Goal: Find contact information: Find contact information

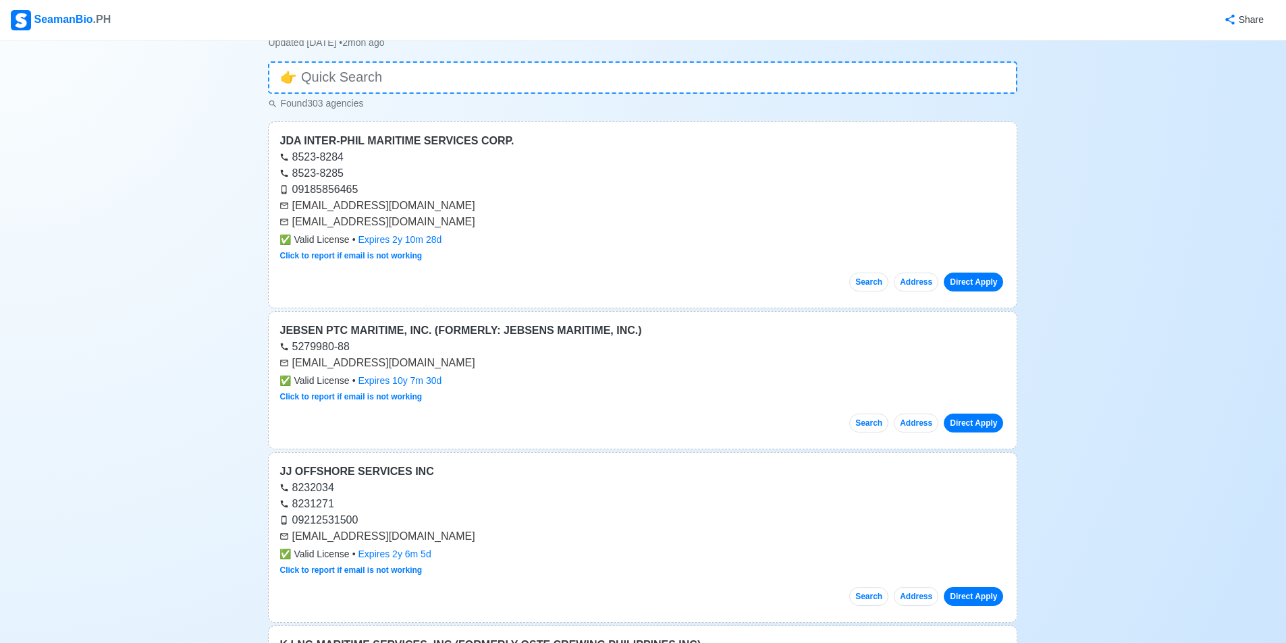
scroll to position [135, 0]
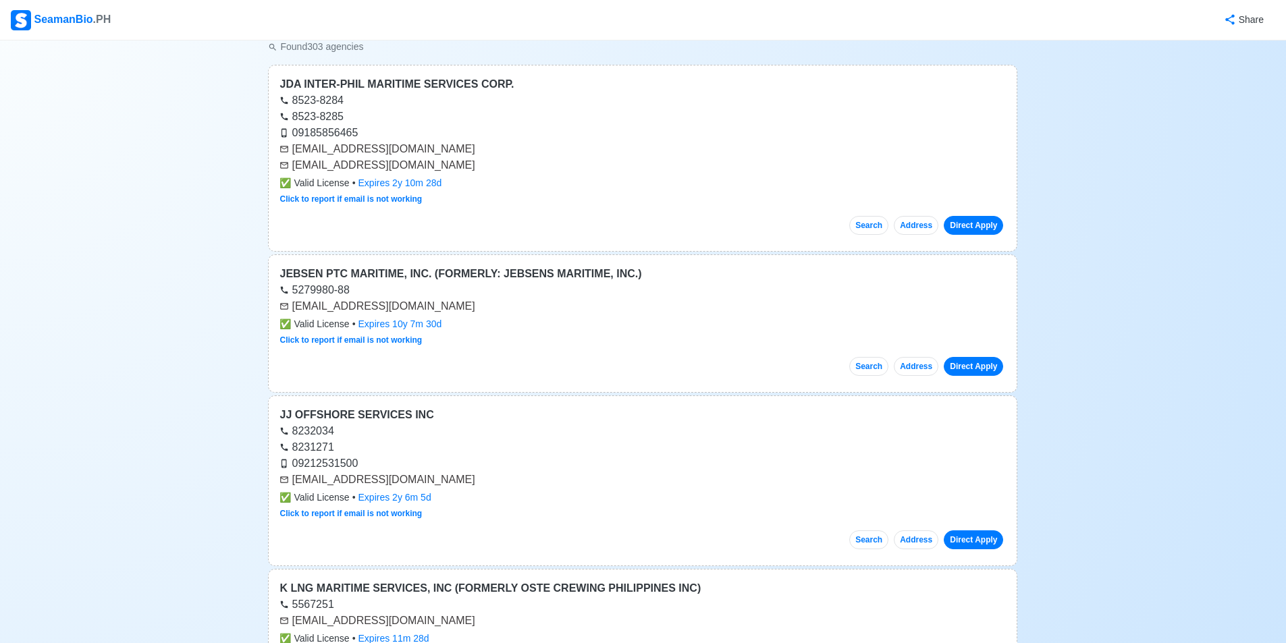
drag, startPoint x: 447, startPoint y: 306, endPoint x: 292, endPoint y: 312, distance: 155.4
click at [292, 312] on div "[EMAIL_ADDRESS][DOMAIN_NAME]" at bounding box center [642, 306] width 726 height 16
copy div "[EMAIL_ADDRESS][DOMAIN_NAME]"
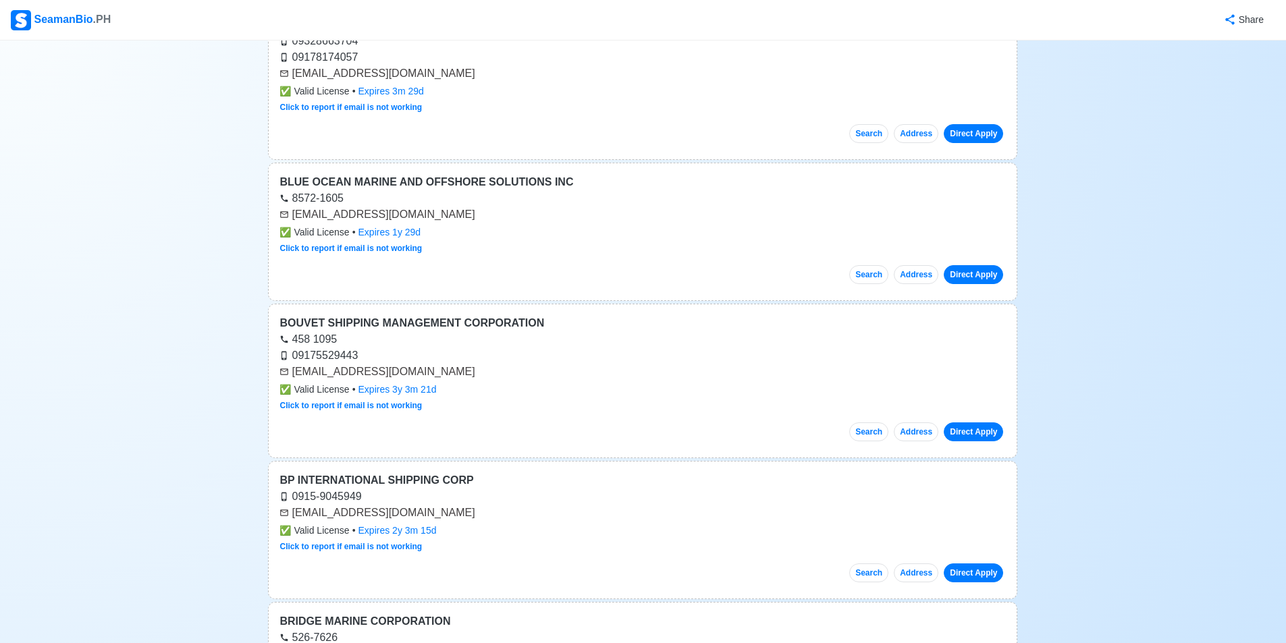
scroll to position [35471, 0]
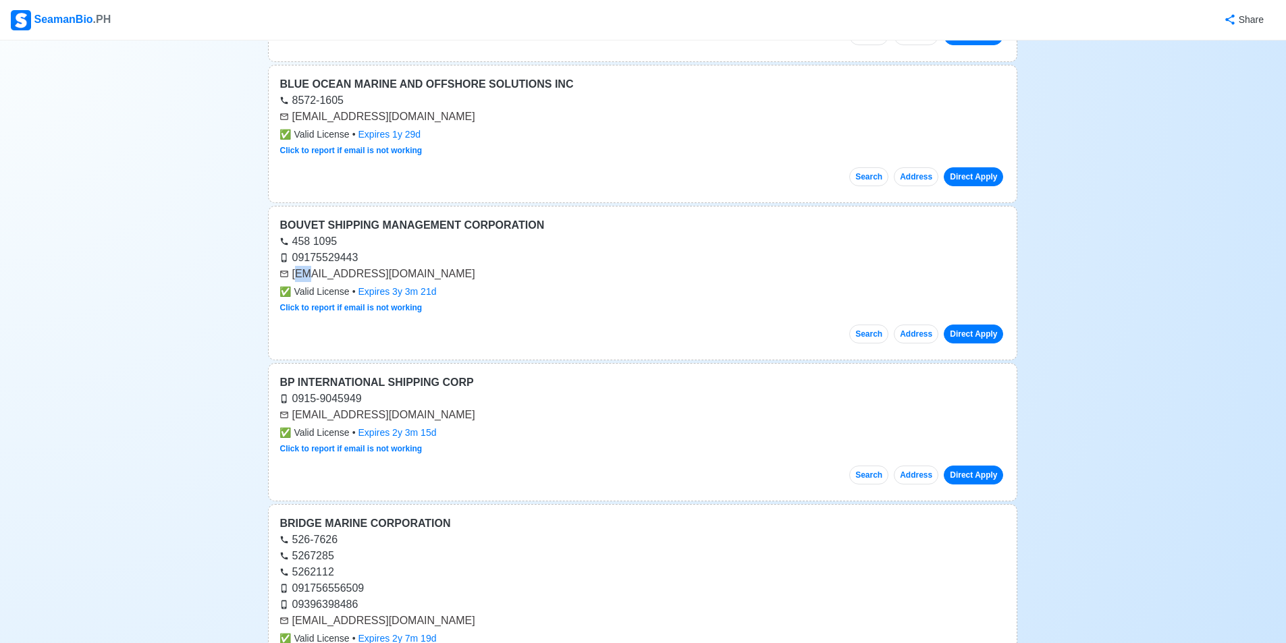
drag, startPoint x: 296, startPoint y: 277, endPoint x: 315, endPoint y: 277, distance: 18.9
click at [316, 277] on div "[EMAIL_ADDRESS][DOMAIN_NAME]" at bounding box center [642, 274] width 726 height 16
drag, startPoint x: 292, startPoint y: 275, endPoint x: 435, endPoint y: 275, distance: 143.1
click at [435, 275] on div "[EMAIL_ADDRESS][DOMAIN_NAME]" at bounding box center [642, 274] width 726 height 16
copy div "[EMAIL_ADDRESS][DOMAIN_NAME]"
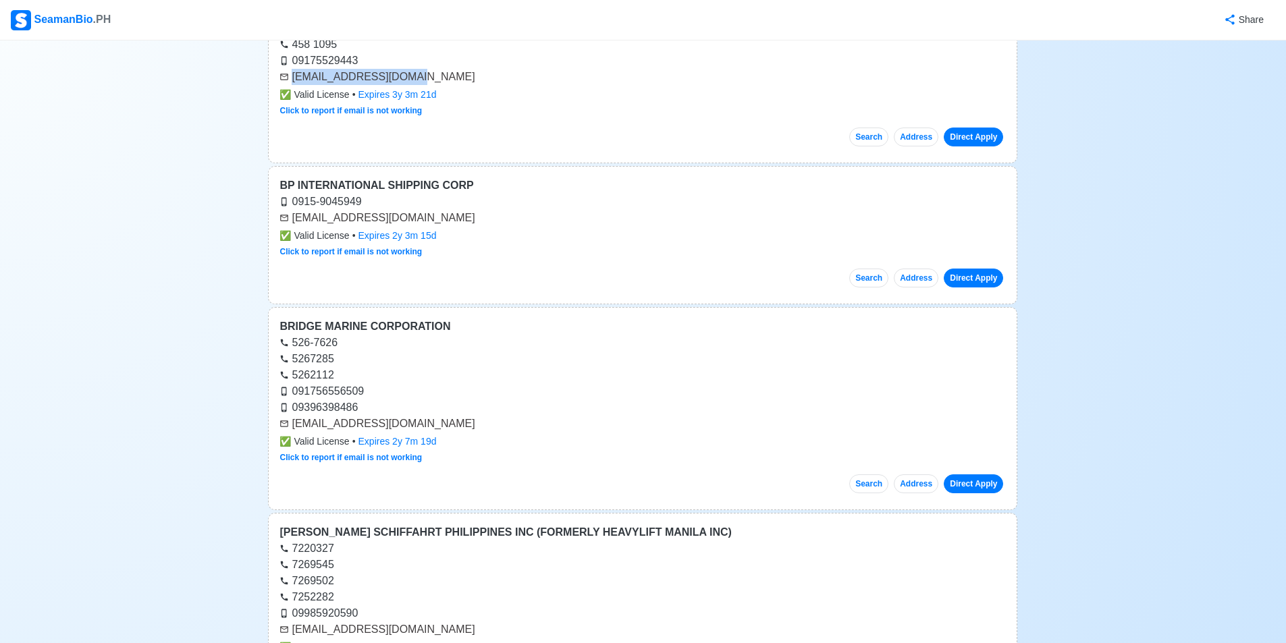
scroll to position [35741, 0]
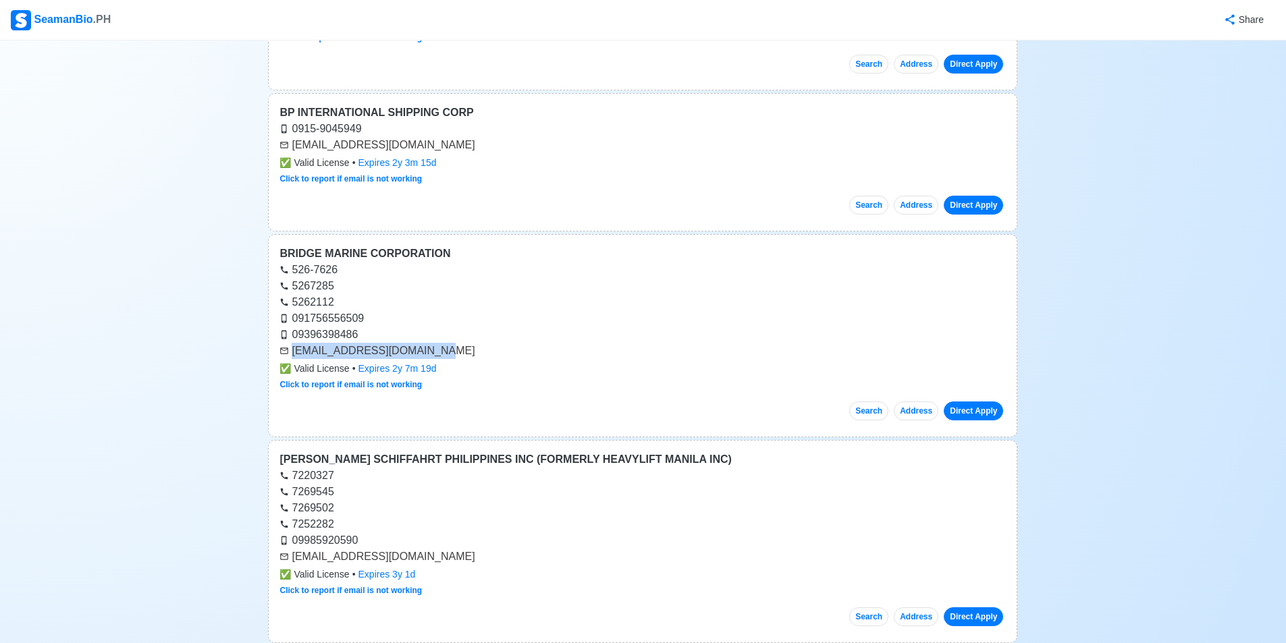
drag, startPoint x: 292, startPoint y: 349, endPoint x: 446, endPoint y: 358, distance: 154.2
click at [446, 358] on div "[EMAIL_ADDRESS][DOMAIN_NAME]" at bounding box center [642, 351] width 726 height 16
copy div "[EMAIL_ADDRESS][DOMAIN_NAME]"
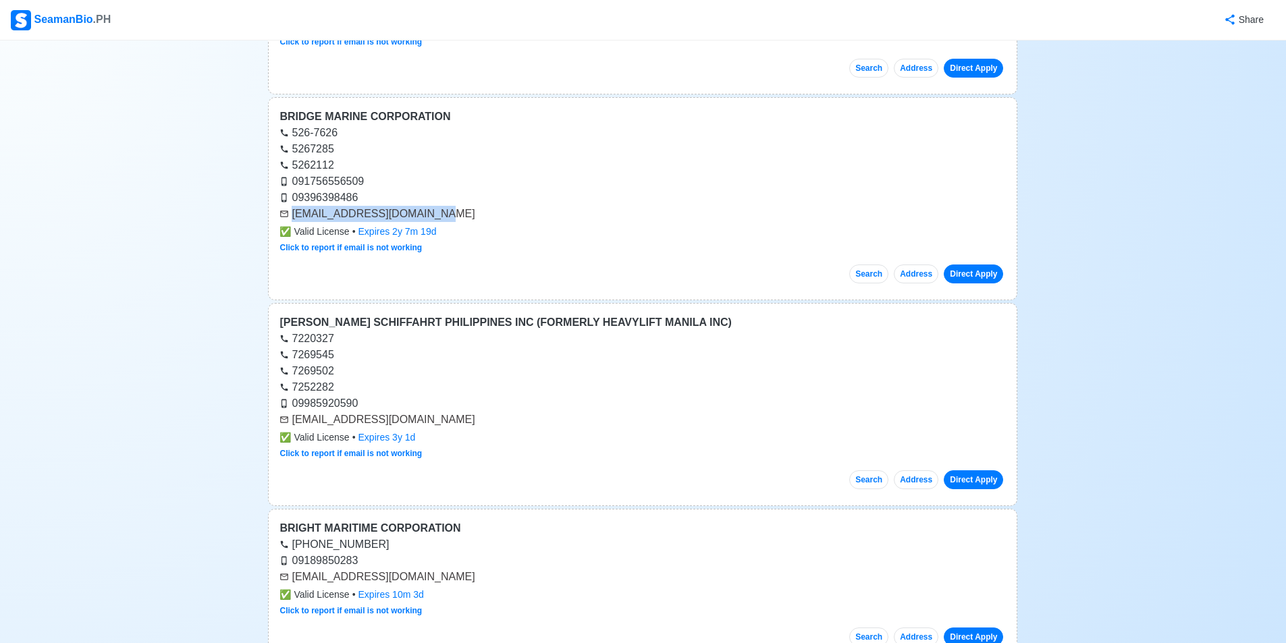
scroll to position [35943, 0]
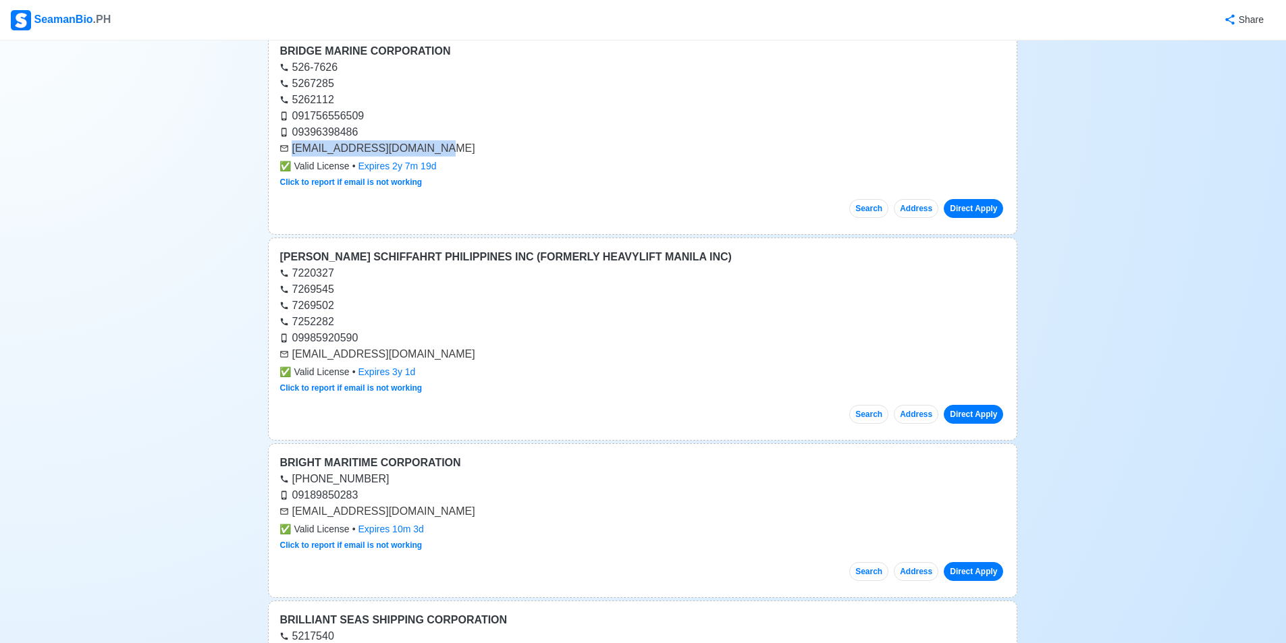
drag, startPoint x: 446, startPoint y: 355, endPoint x: 427, endPoint y: 356, distance: 19.6
click at [427, 356] on div "[EMAIL_ADDRESS][DOMAIN_NAME]" at bounding box center [642, 354] width 726 height 16
drag, startPoint x: 292, startPoint y: 352, endPoint x: 465, endPoint y: 352, distance: 172.8
click at [465, 352] on div "[EMAIL_ADDRESS][DOMAIN_NAME]" at bounding box center [642, 354] width 726 height 16
copy div "[EMAIL_ADDRESS][DOMAIN_NAME]"
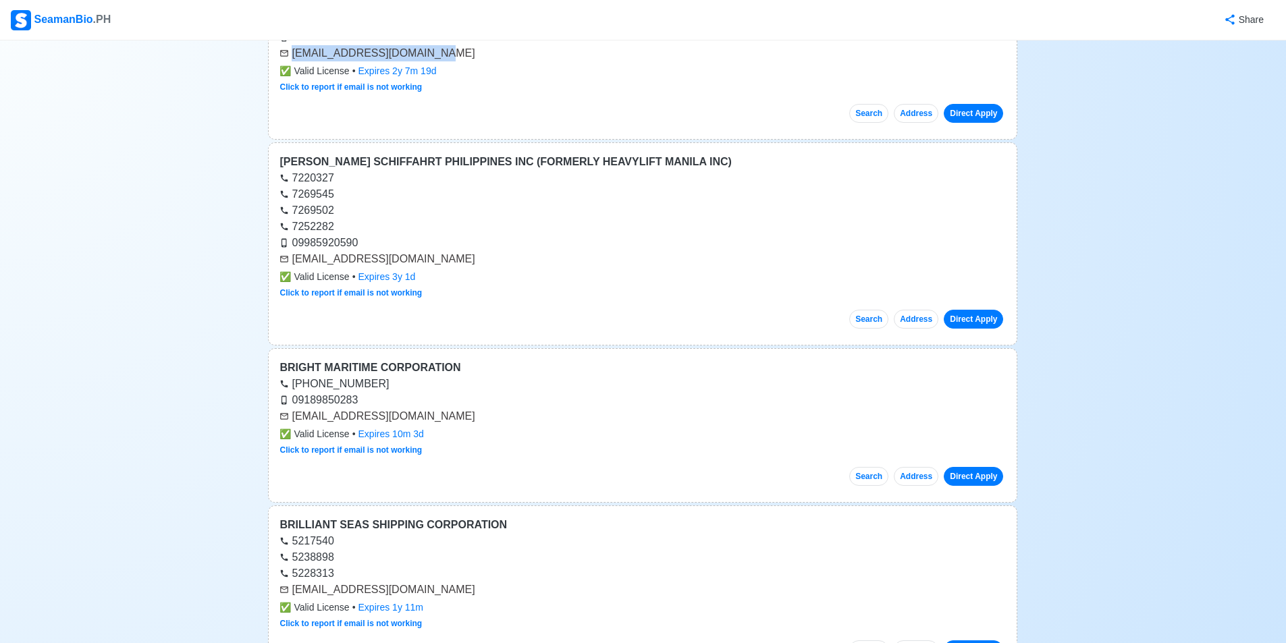
scroll to position [36146, 0]
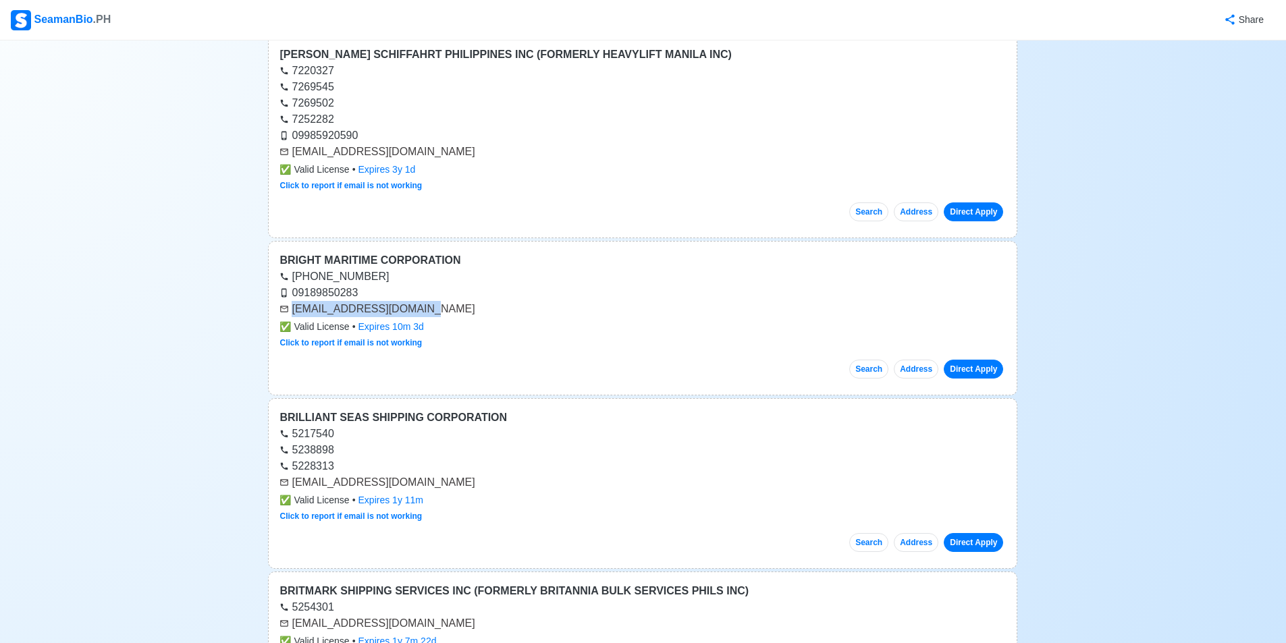
drag, startPoint x: 293, startPoint y: 308, endPoint x: 424, endPoint y: 315, distance: 131.2
click at [424, 315] on div "[EMAIL_ADDRESS][DOMAIN_NAME]" at bounding box center [642, 309] width 726 height 16
copy div "[EMAIL_ADDRESS][DOMAIN_NAME]"
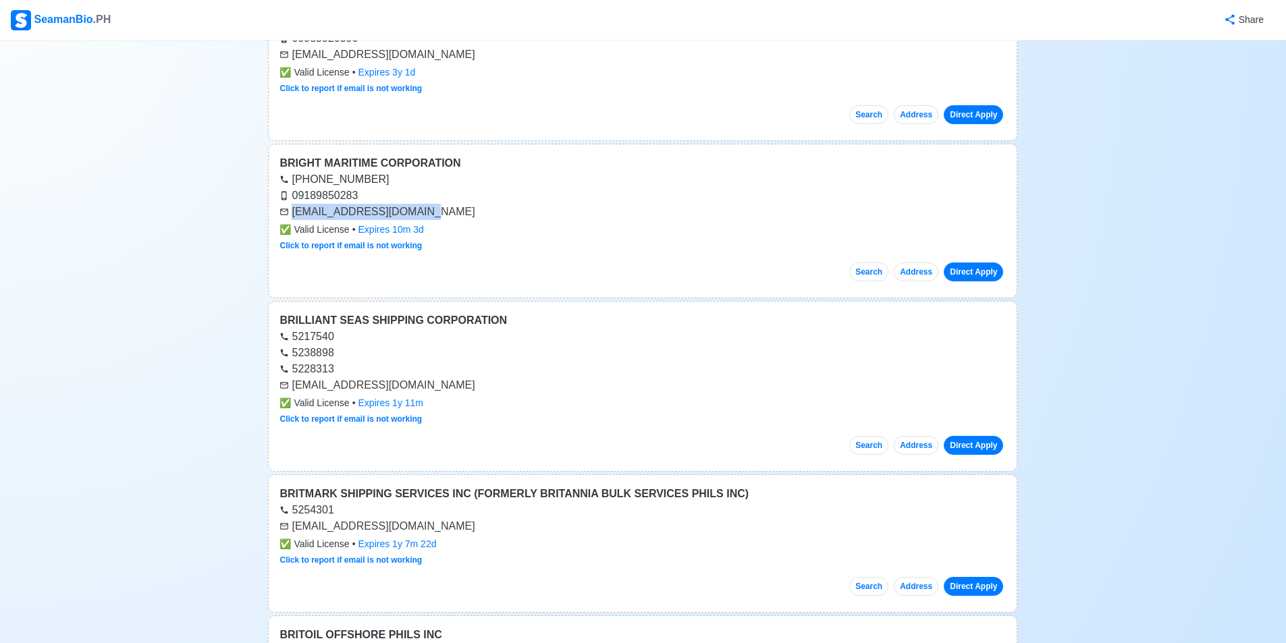
scroll to position [36281, 0]
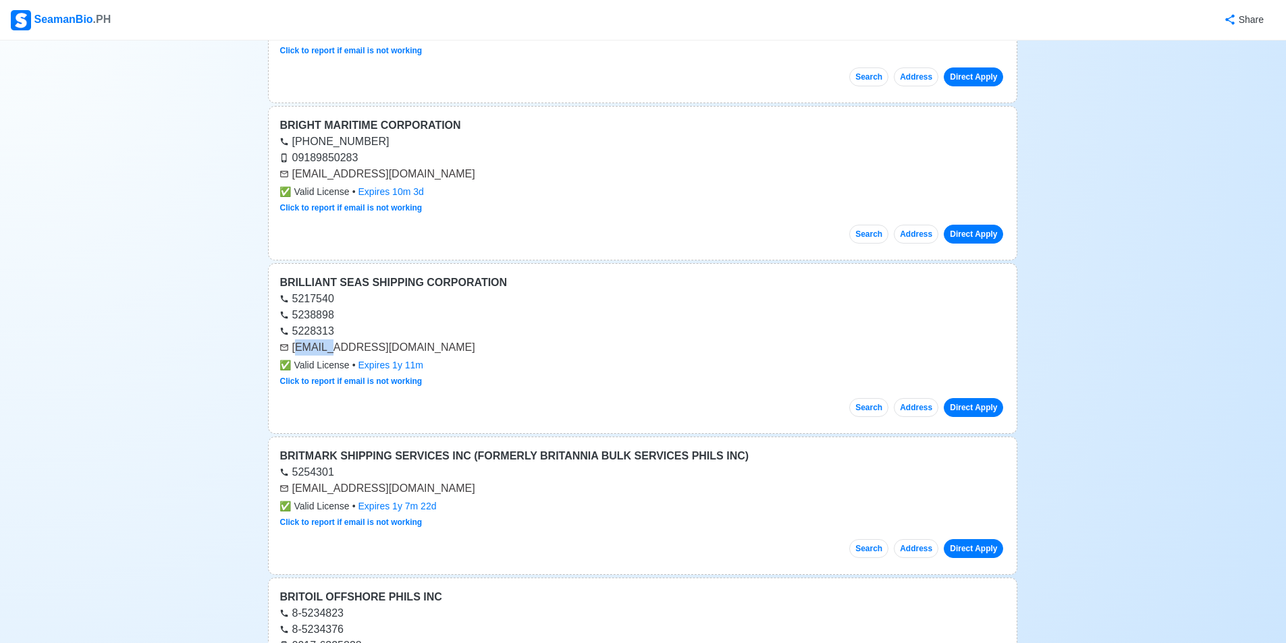
drag, startPoint x: 297, startPoint y: 347, endPoint x: 310, endPoint y: 348, distance: 12.8
click at [331, 352] on div "[EMAIL_ADDRESS][DOMAIN_NAME]" at bounding box center [642, 348] width 726 height 16
drag, startPoint x: 295, startPoint y: 351, endPoint x: 441, endPoint y: 340, distance: 146.2
click at [441, 340] on div "[EMAIL_ADDRESS][DOMAIN_NAME]" at bounding box center [642, 348] width 726 height 16
copy div "[EMAIL_ADDRESS][DOMAIN_NAME]"
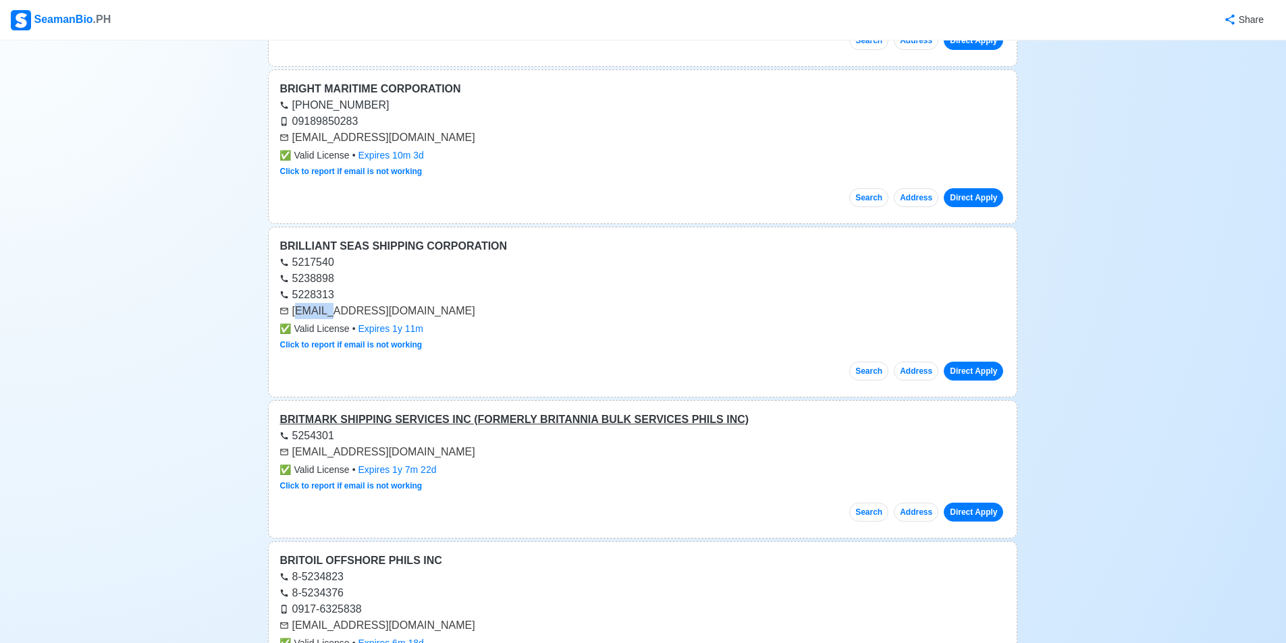
scroll to position [36416, 0]
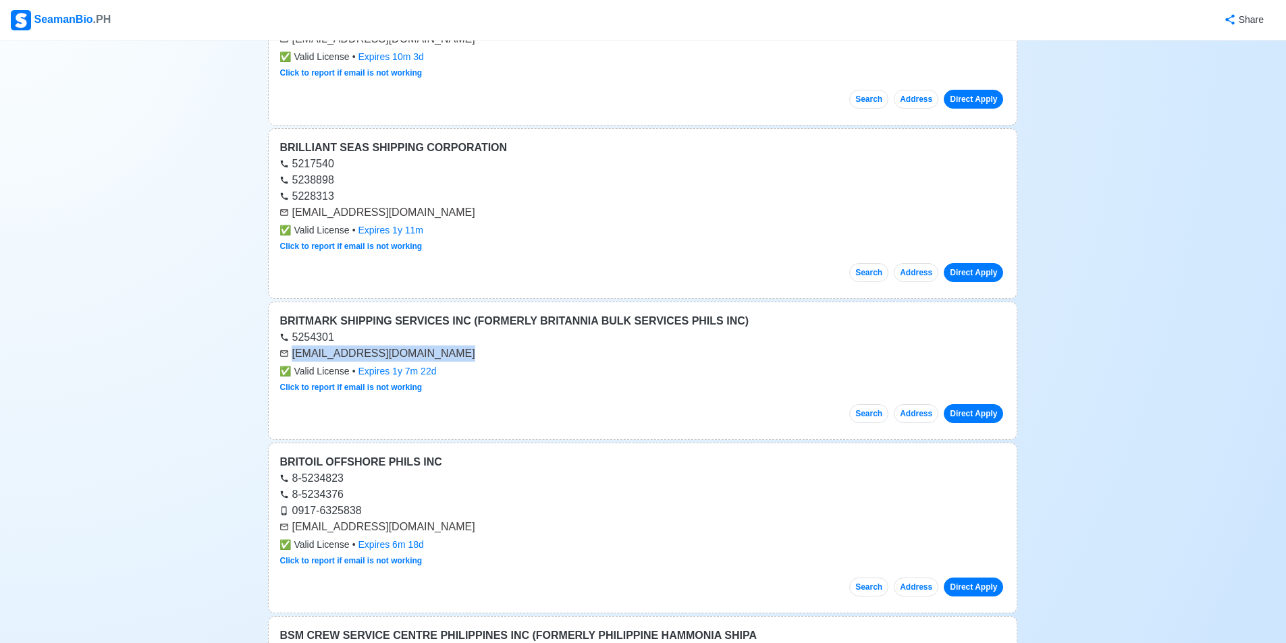
drag, startPoint x: 294, startPoint y: 355, endPoint x: 449, endPoint y: 356, distance: 155.3
click at [449, 356] on div "[EMAIL_ADDRESS][DOMAIN_NAME]" at bounding box center [642, 354] width 726 height 16
copy div "[EMAIL_ADDRESS][DOMAIN_NAME]"
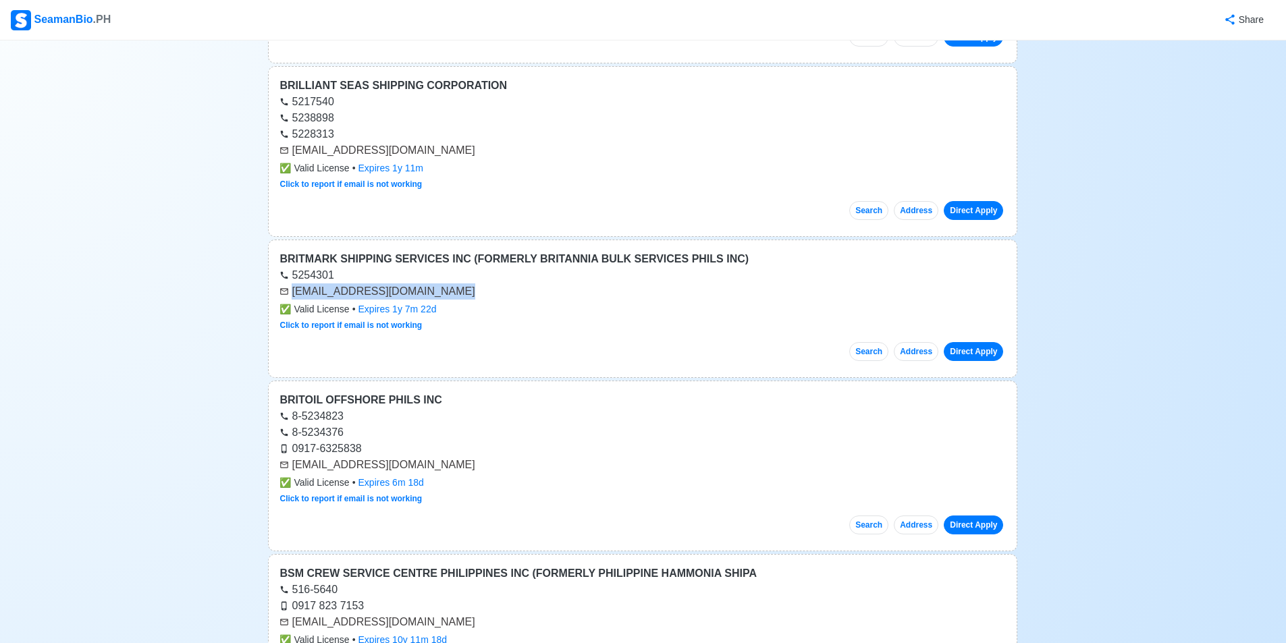
scroll to position [36551, 0]
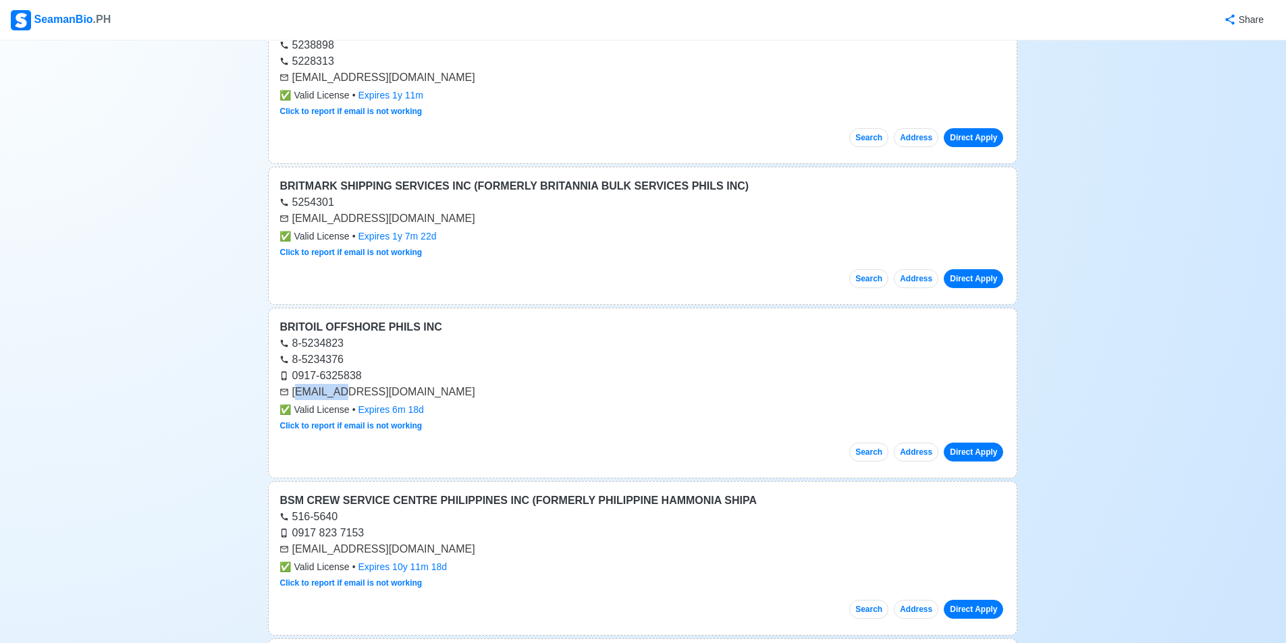
drag, startPoint x: 294, startPoint y: 391, endPoint x: 315, endPoint y: 387, distance: 21.3
click at [334, 391] on div "[EMAIL_ADDRESS][DOMAIN_NAME]" at bounding box center [642, 392] width 726 height 16
click at [298, 395] on div "[EMAIL_ADDRESS][DOMAIN_NAME]" at bounding box center [642, 392] width 726 height 16
click at [294, 393] on div "[EMAIL_ADDRESS][DOMAIN_NAME]" at bounding box center [642, 392] width 726 height 16
drag, startPoint x: 292, startPoint y: 395, endPoint x: 425, endPoint y: 391, distance: 133.0
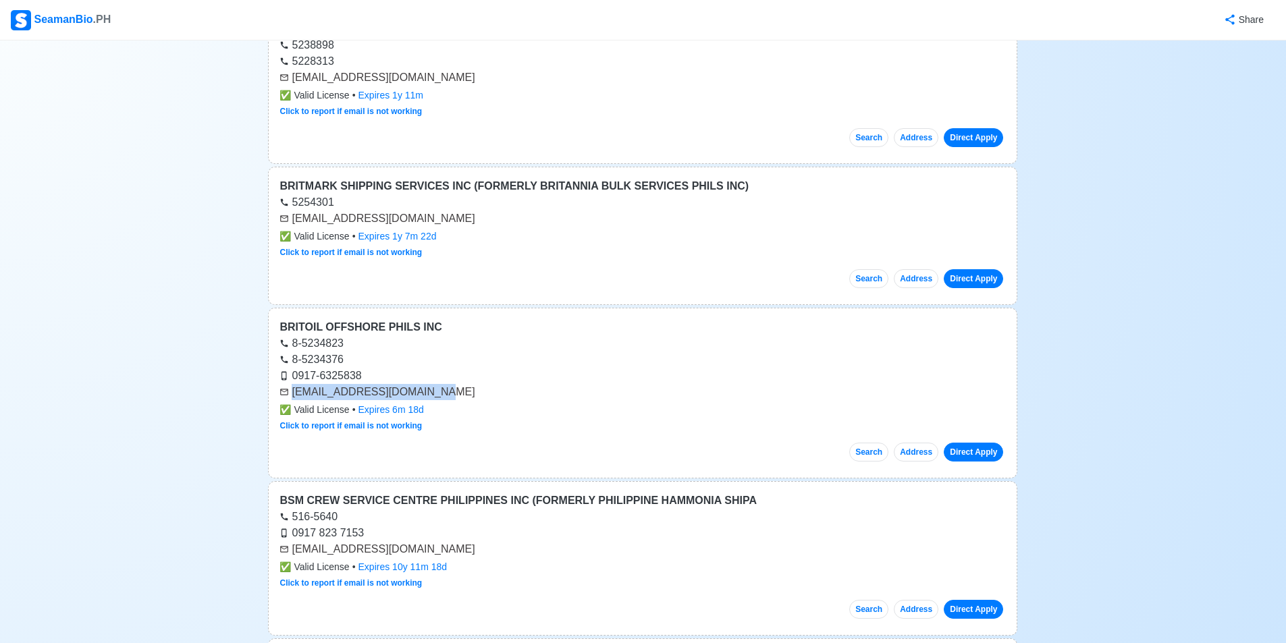
click at [425, 391] on div "[EMAIL_ADDRESS][DOMAIN_NAME]" at bounding box center [642, 392] width 726 height 16
copy div "[EMAIL_ADDRESS][DOMAIN_NAME]"
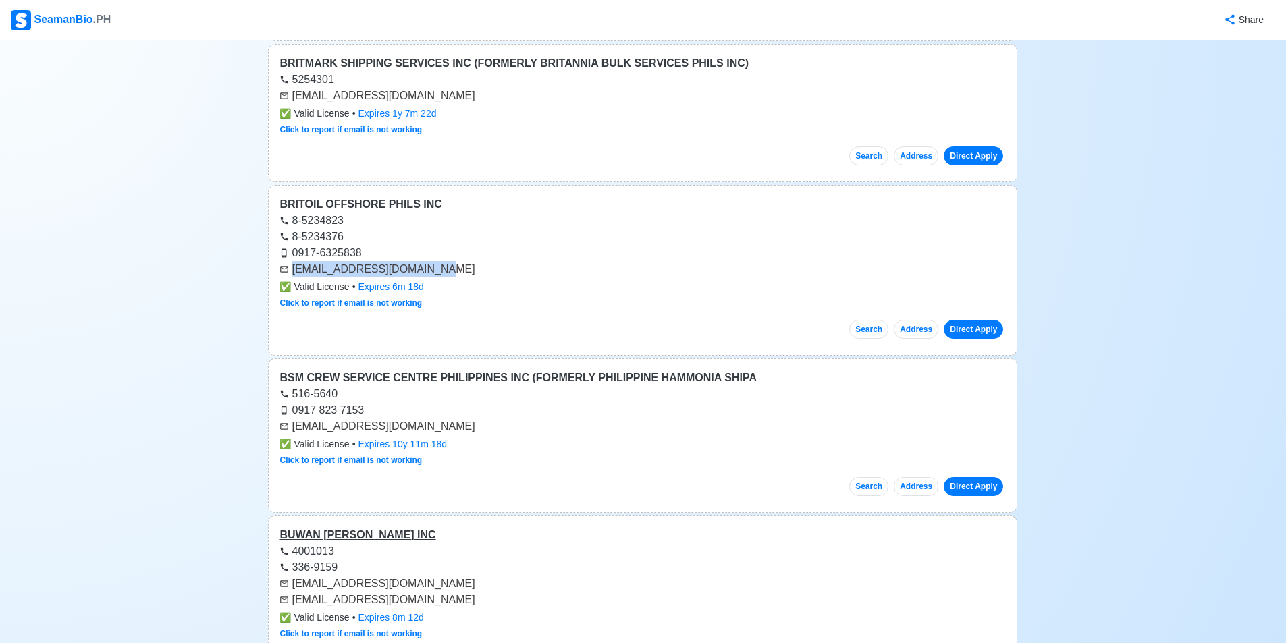
scroll to position [36753, 0]
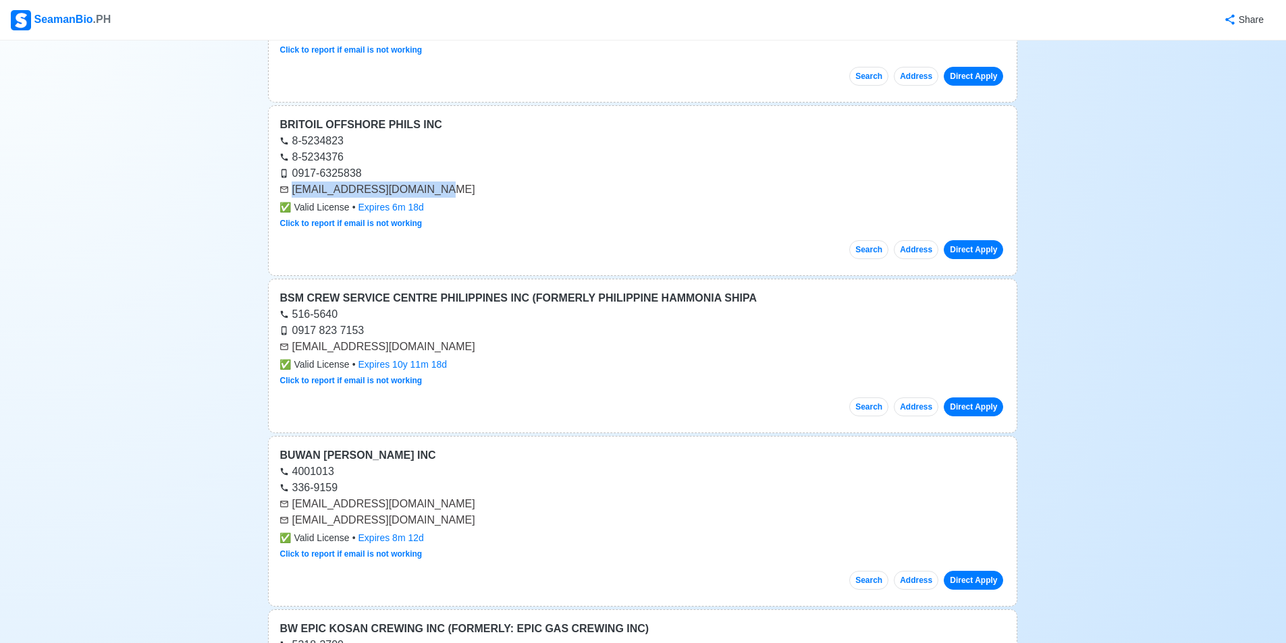
drag, startPoint x: 294, startPoint y: 348, endPoint x: 494, endPoint y: 349, distance: 200.5
click at [494, 349] on div "[EMAIL_ADDRESS][DOMAIN_NAME]" at bounding box center [642, 347] width 726 height 16
copy div "[EMAIL_ADDRESS][DOMAIN_NAME]"
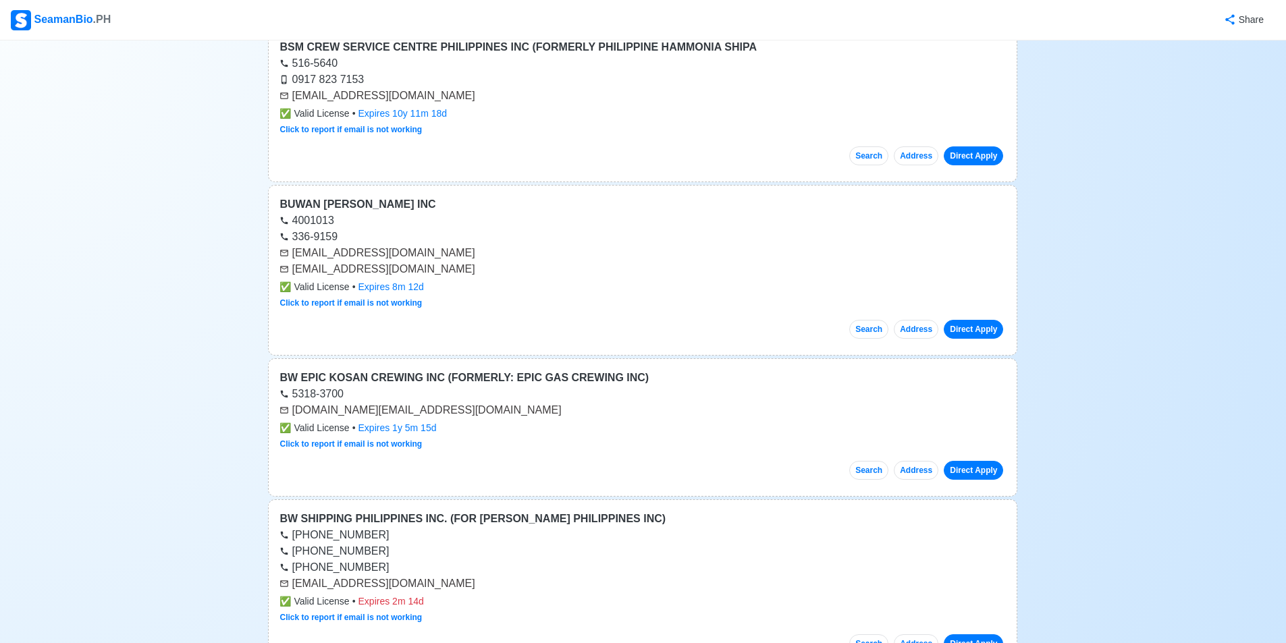
scroll to position [37091, 0]
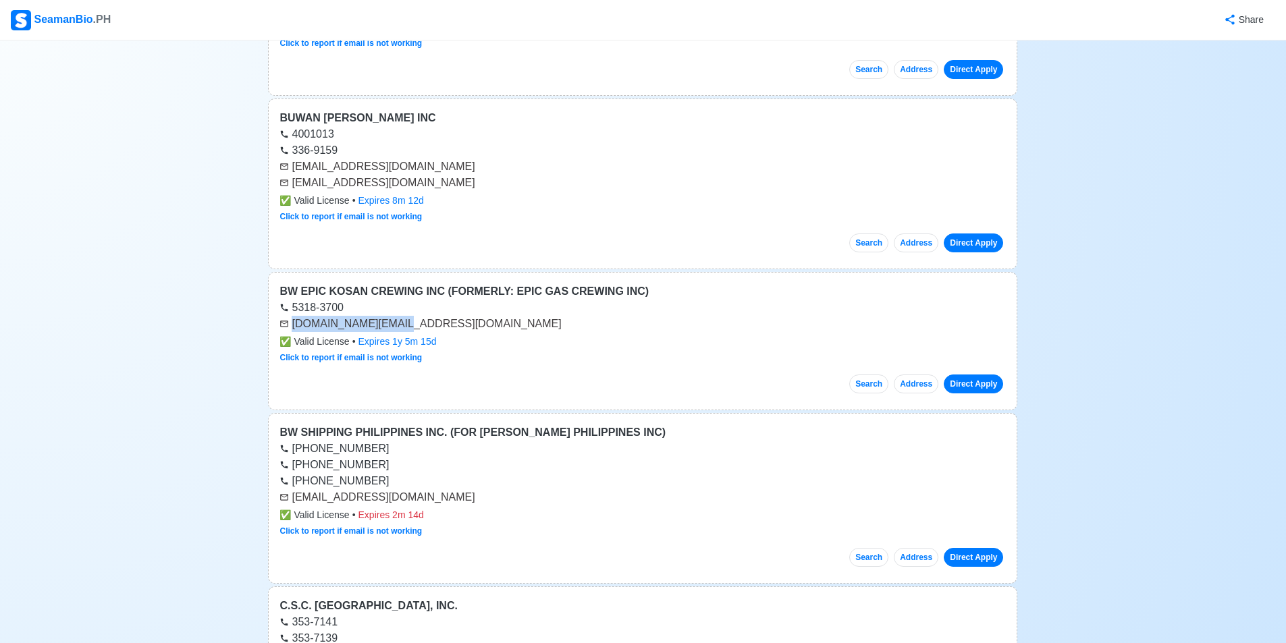
drag, startPoint x: 292, startPoint y: 323, endPoint x: 398, endPoint y: 325, distance: 105.3
click at [398, 325] on div "[DOMAIN_NAME][EMAIL_ADDRESS][DOMAIN_NAME]" at bounding box center [642, 324] width 726 height 16
copy div "[DOMAIN_NAME][EMAIL_ADDRESS][DOMAIN_NAME]"
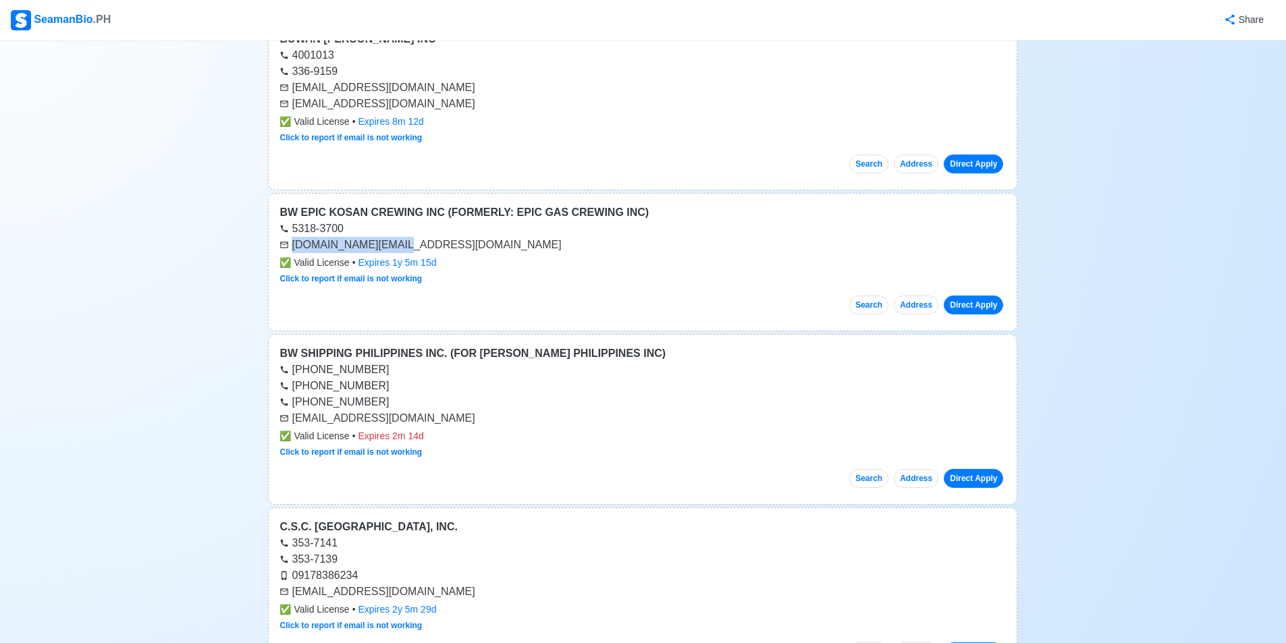
scroll to position [37226, 0]
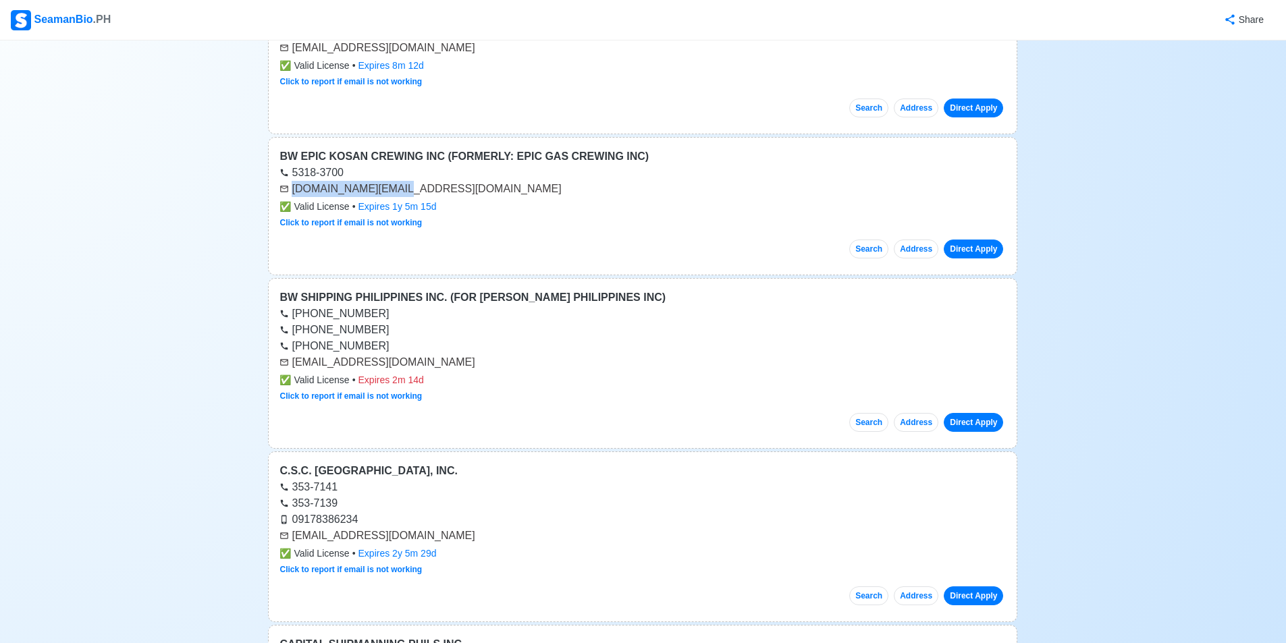
drag, startPoint x: 292, startPoint y: 364, endPoint x: 471, endPoint y: 366, distance: 178.2
click at [471, 366] on div "[EMAIL_ADDRESS][DOMAIN_NAME]" at bounding box center [642, 362] width 726 height 16
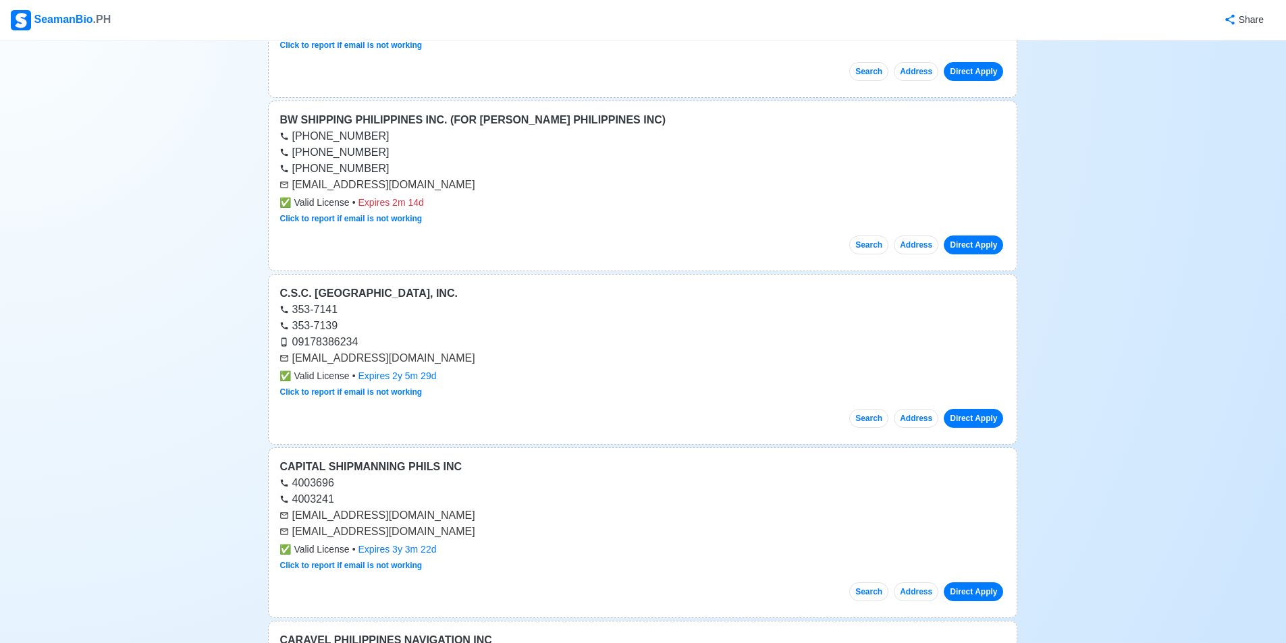
scroll to position [37428, 0]
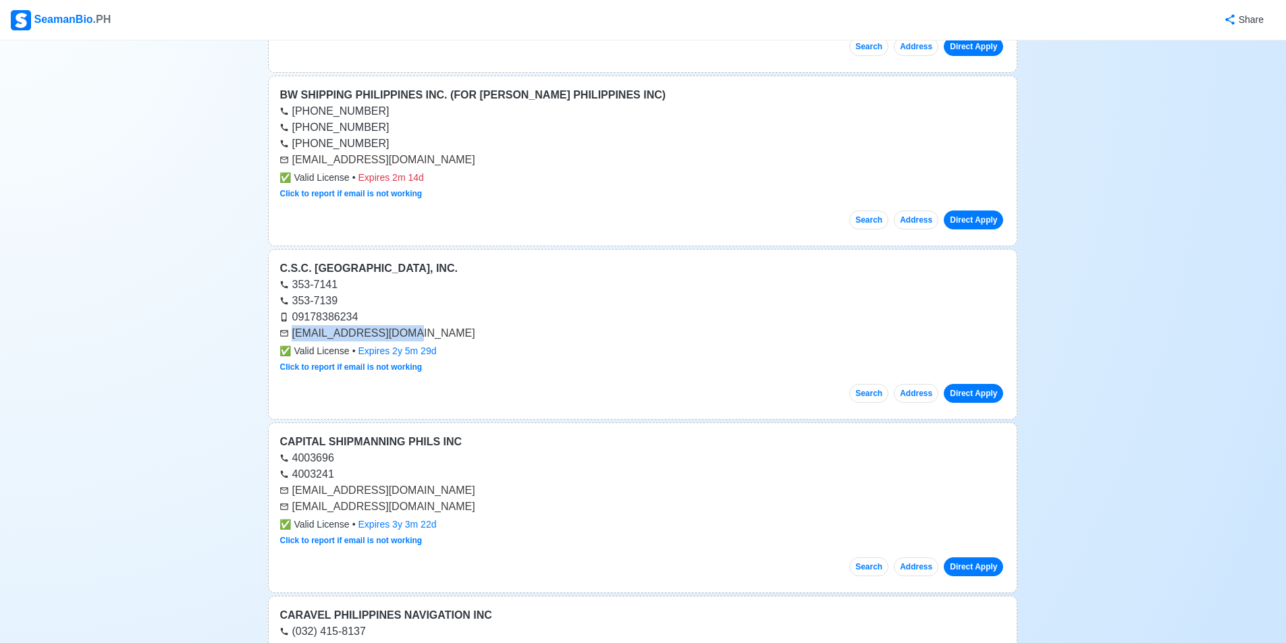
drag, startPoint x: 294, startPoint y: 335, endPoint x: 399, endPoint y: 331, distance: 104.7
click at [399, 331] on div "[EMAIL_ADDRESS][DOMAIN_NAME]" at bounding box center [642, 333] width 726 height 16
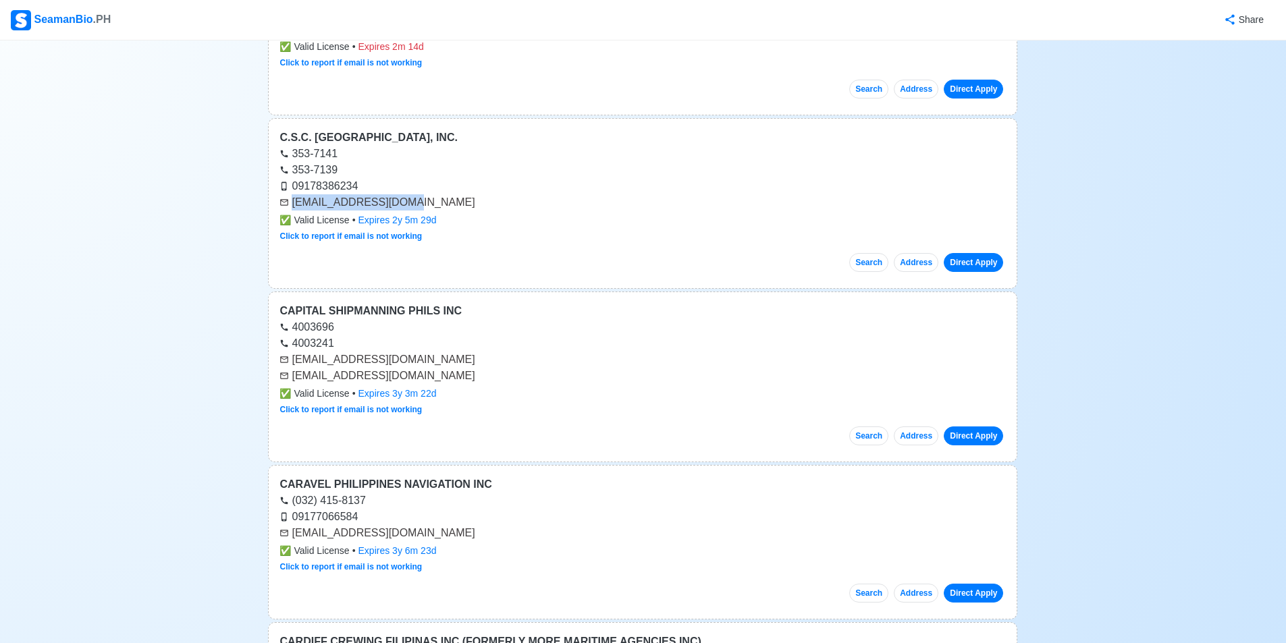
scroll to position [37563, 0]
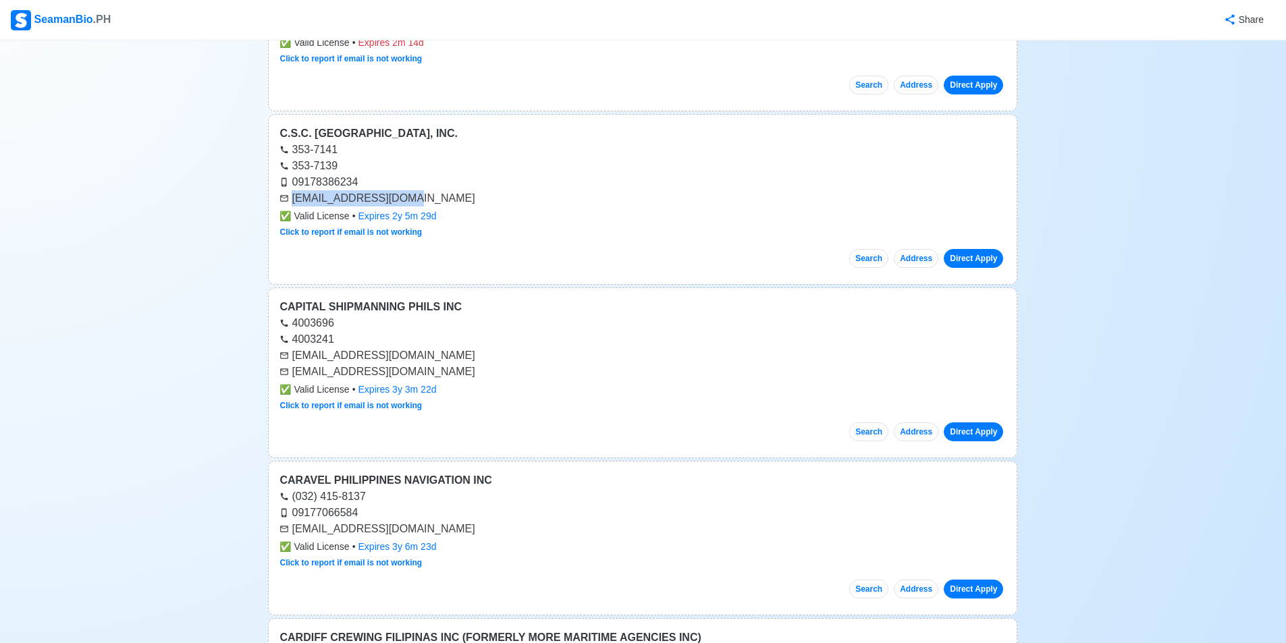
drag, startPoint x: 293, startPoint y: 356, endPoint x: 473, endPoint y: 350, distance: 179.6
click at [477, 350] on div "[EMAIL_ADDRESS][DOMAIN_NAME]" at bounding box center [642, 356] width 726 height 16
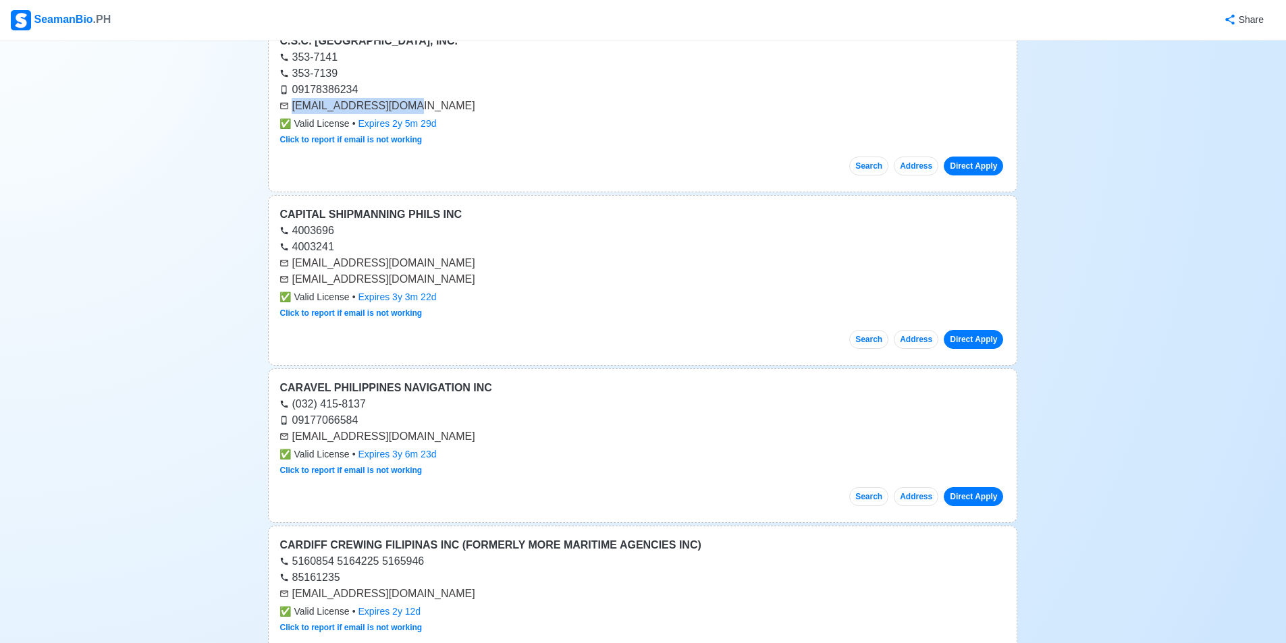
scroll to position [37766, 0]
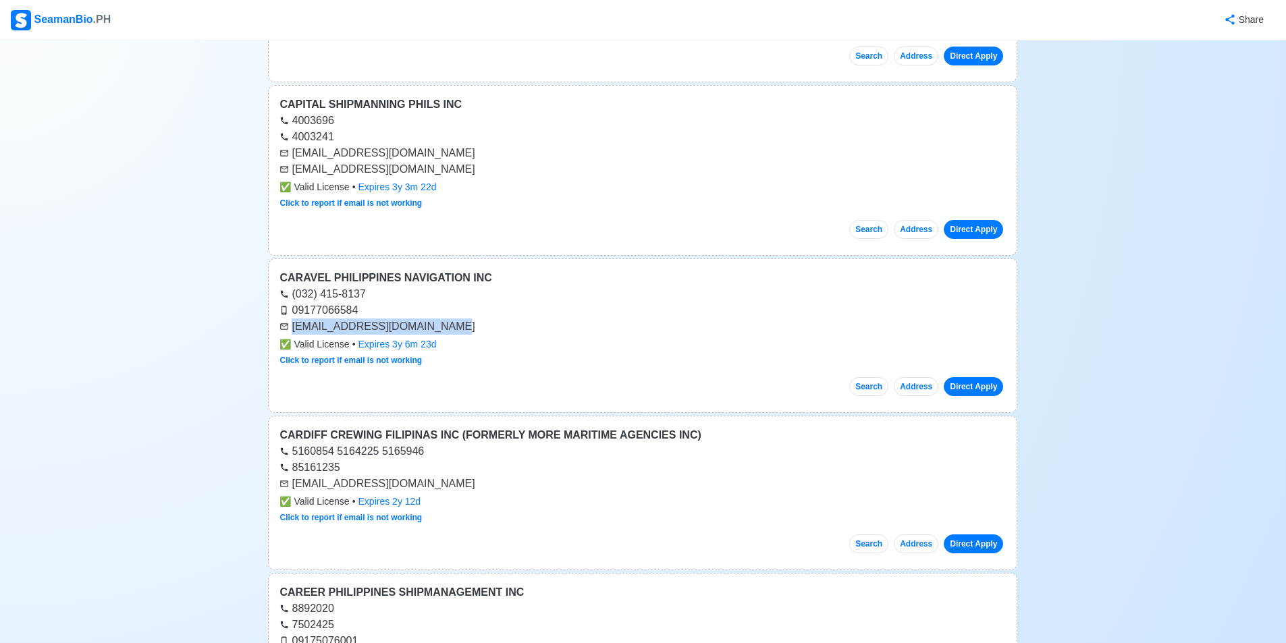
drag, startPoint x: 292, startPoint y: 328, endPoint x: 431, endPoint y: 324, distance: 139.1
click at [431, 324] on div "[EMAIL_ADDRESS][DOMAIN_NAME]" at bounding box center [642, 327] width 726 height 16
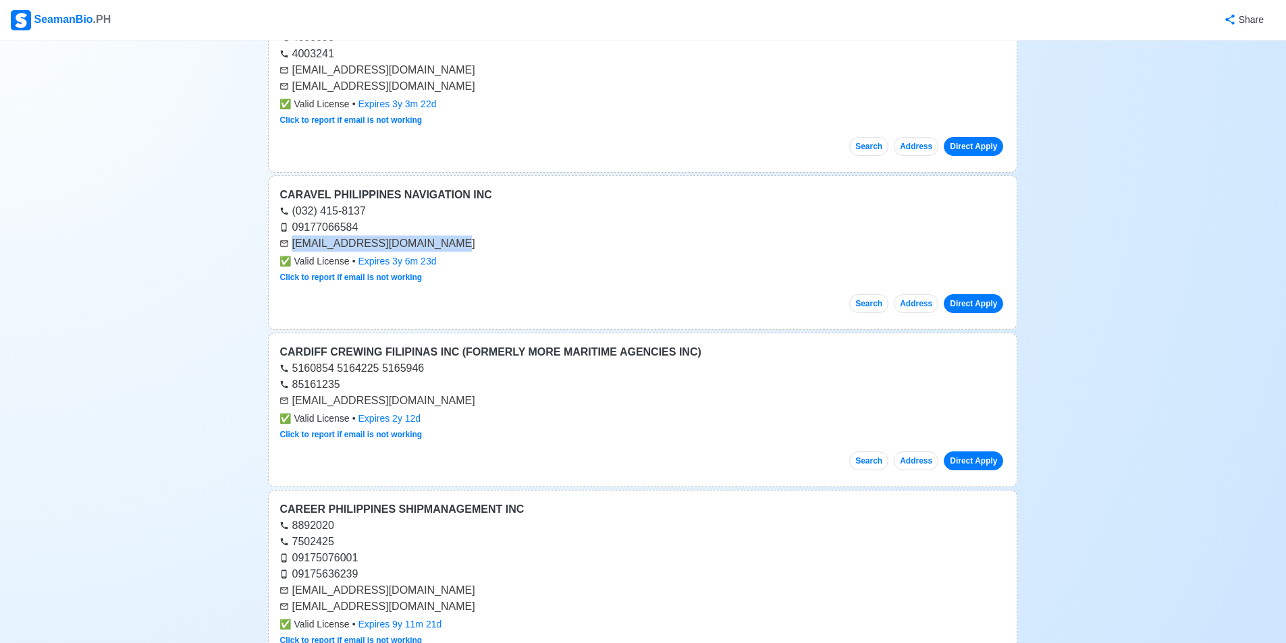
scroll to position [37901, 0]
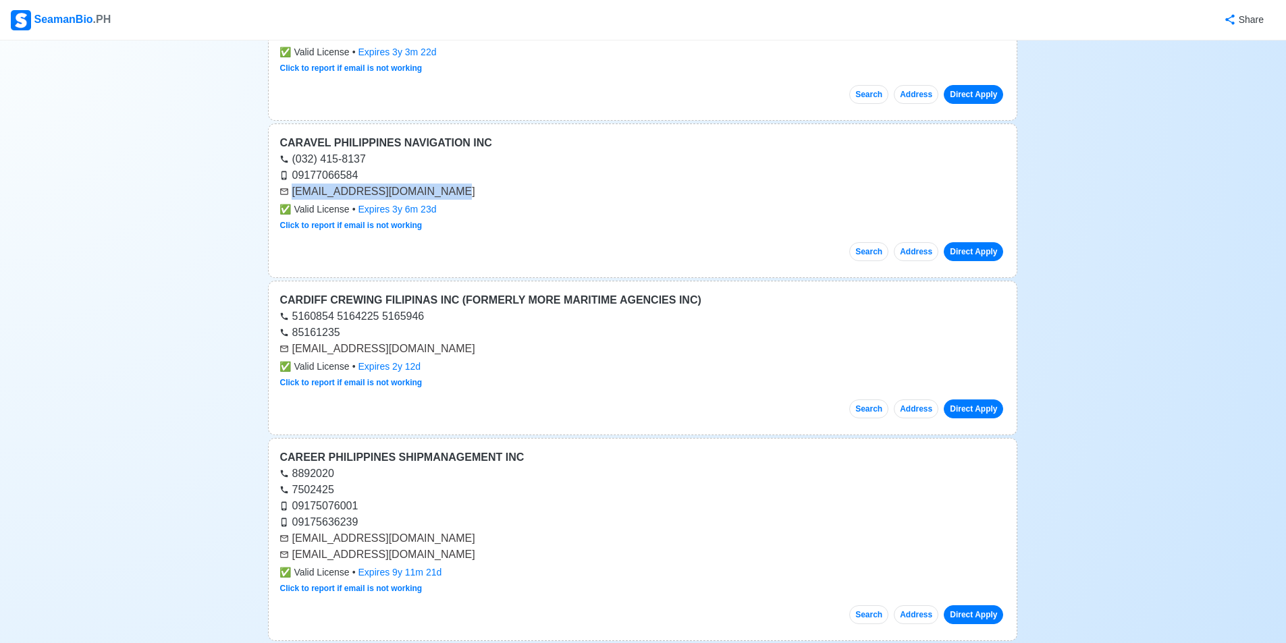
drag, startPoint x: 293, startPoint y: 351, endPoint x: 435, endPoint y: 348, distance: 142.5
click at [435, 348] on div "[EMAIL_ADDRESS][DOMAIN_NAME]" at bounding box center [642, 349] width 726 height 16
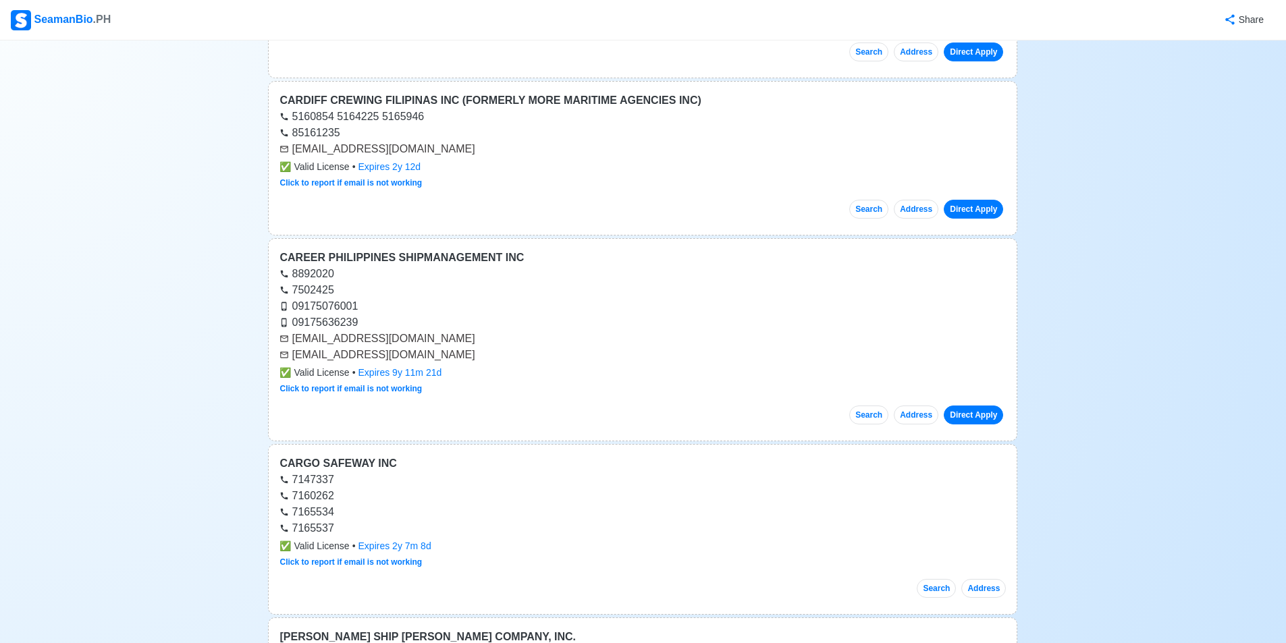
scroll to position [38103, 0]
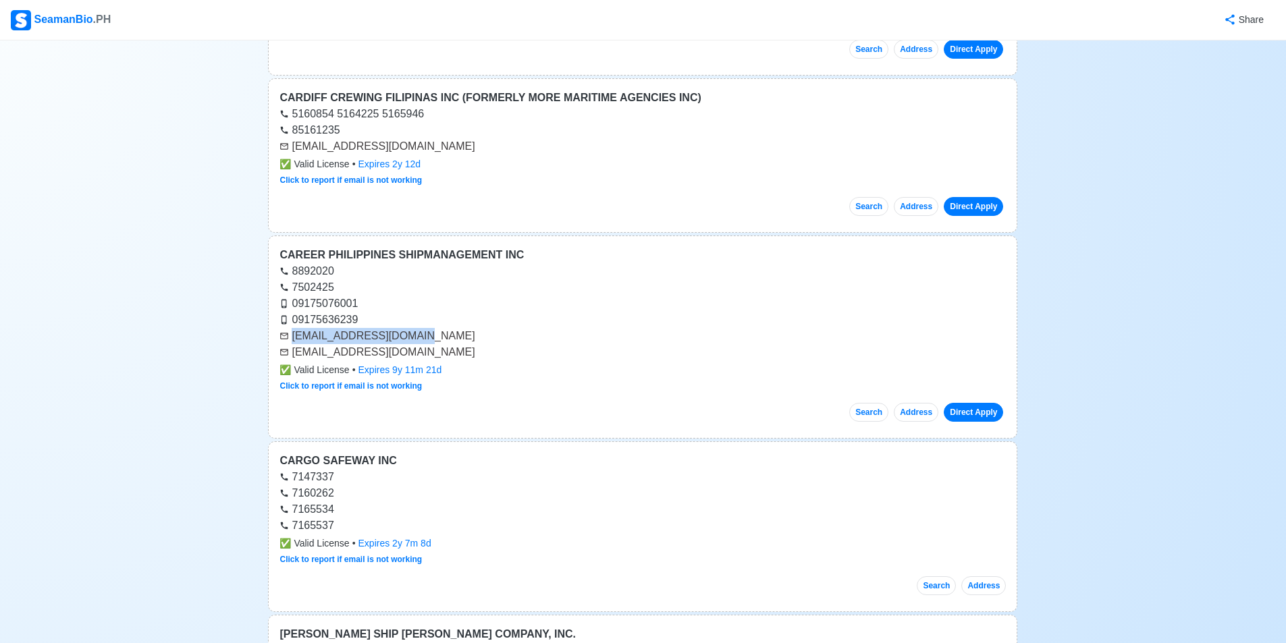
drag, startPoint x: 296, startPoint y: 336, endPoint x: 417, endPoint y: 340, distance: 120.9
click at [419, 340] on div "[EMAIL_ADDRESS][DOMAIN_NAME]" at bounding box center [642, 336] width 726 height 16
drag, startPoint x: 294, startPoint y: 354, endPoint x: 401, endPoint y: 355, distance: 107.3
click at [401, 355] on div "[EMAIL_ADDRESS][DOMAIN_NAME]" at bounding box center [642, 352] width 726 height 16
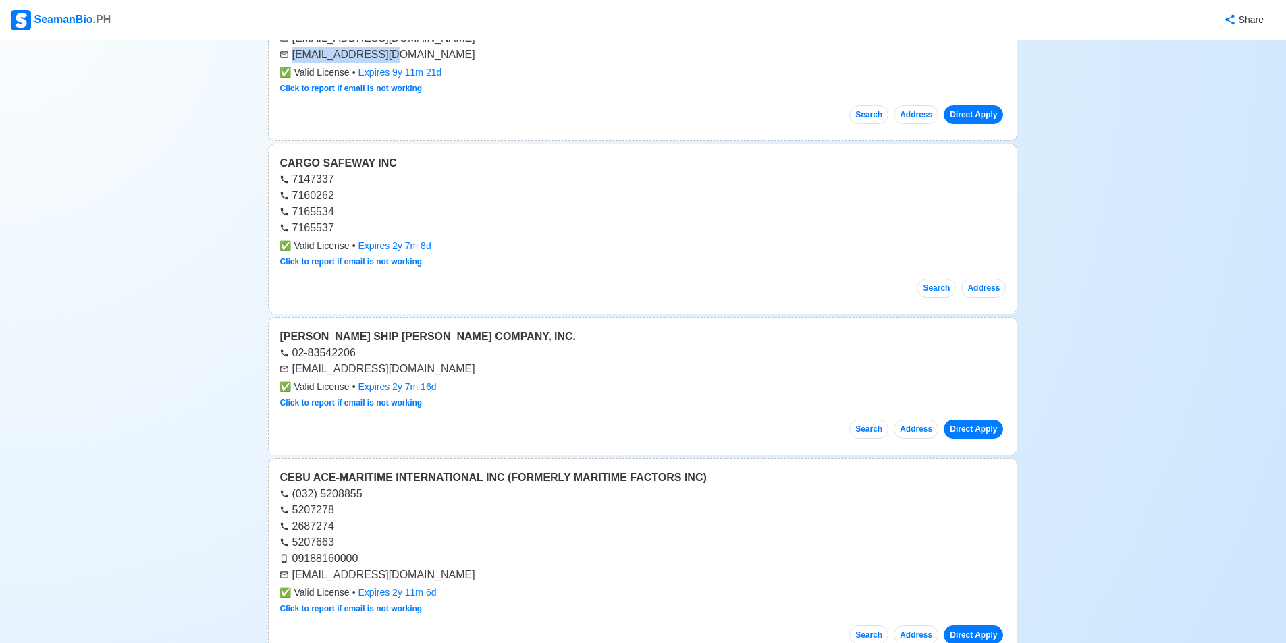
scroll to position [38441, 0]
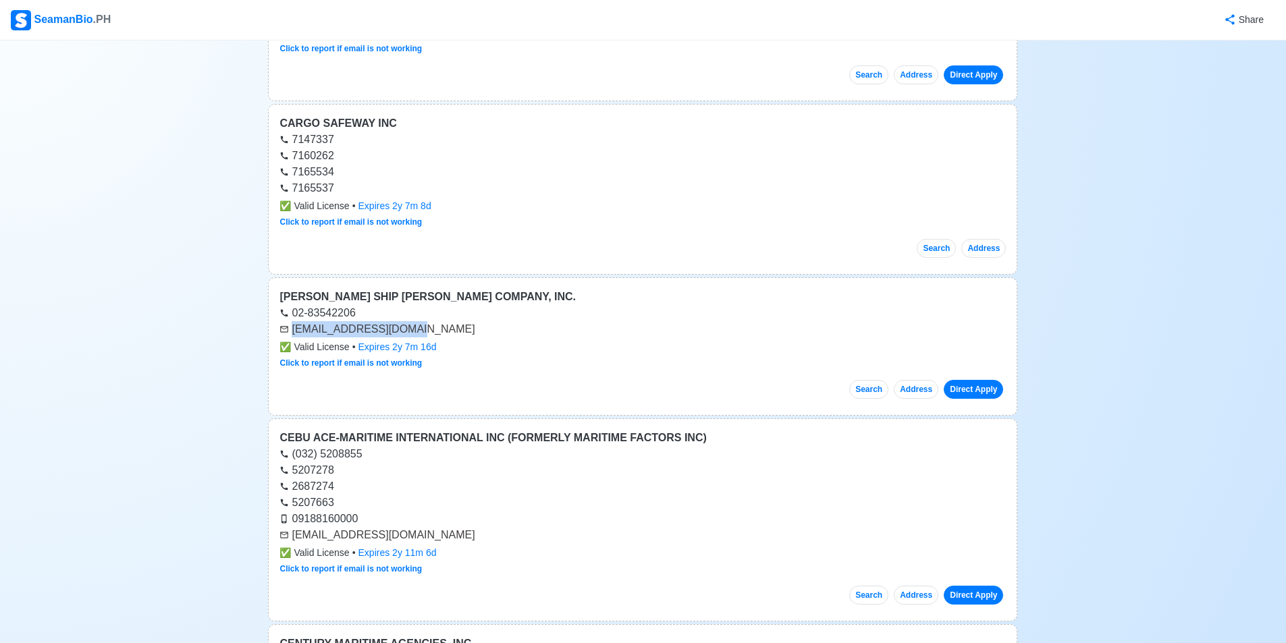
drag, startPoint x: 294, startPoint y: 333, endPoint x: 415, endPoint y: 331, distance: 120.8
click at [415, 331] on div "[EMAIL_ADDRESS][DOMAIN_NAME]" at bounding box center [642, 329] width 726 height 16
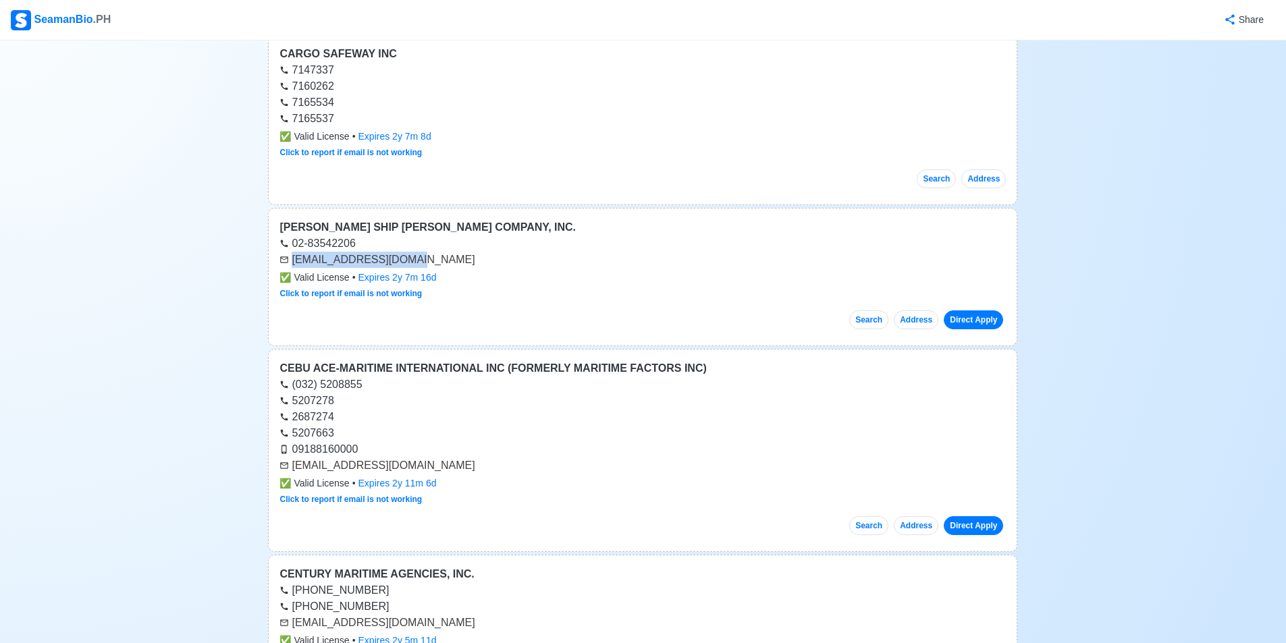
scroll to position [38643, 0]
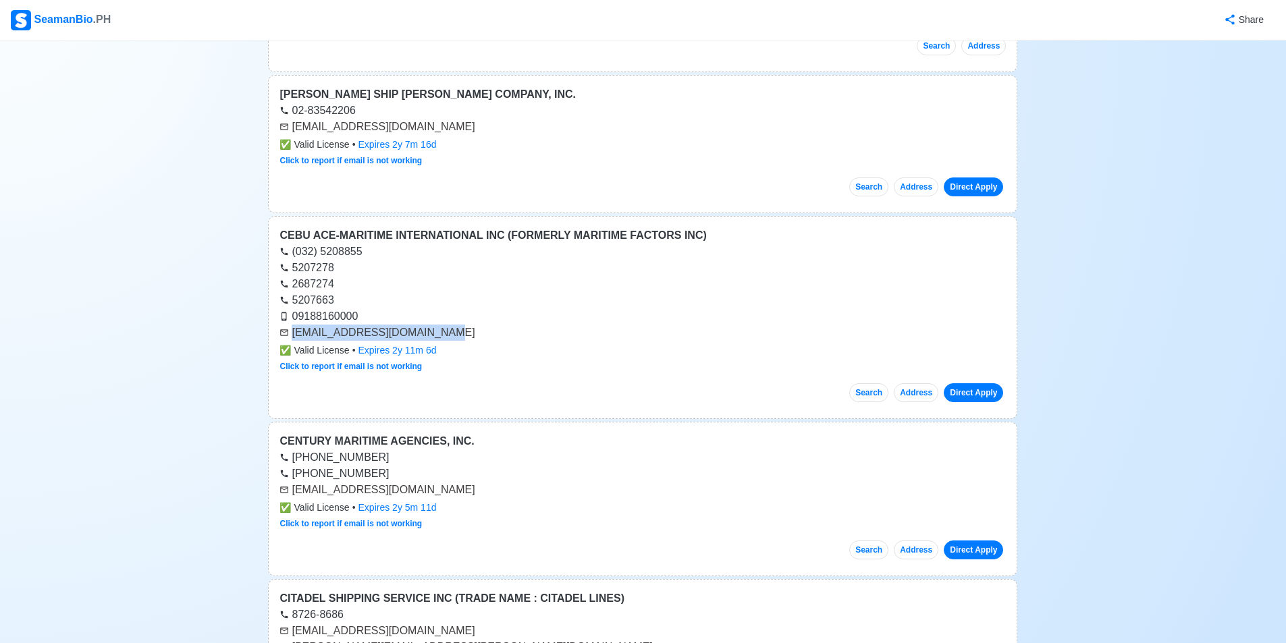
drag, startPoint x: 292, startPoint y: 333, endPoint x: 433, endPoint y: 333, distance: 140.4
click at [434, 333] on div "[EMAIL_ADDRESS][DOMAIN_NAME]" at bounding box center [642, 333] width 726 height 16
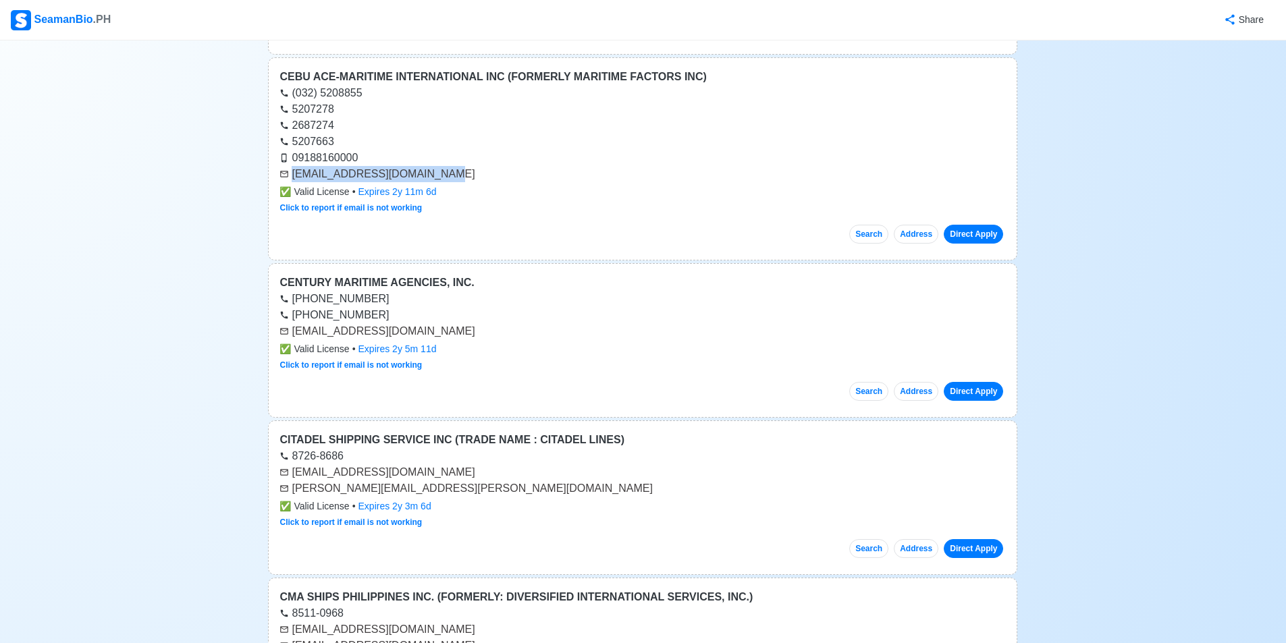
scroll to position [38846, 0]
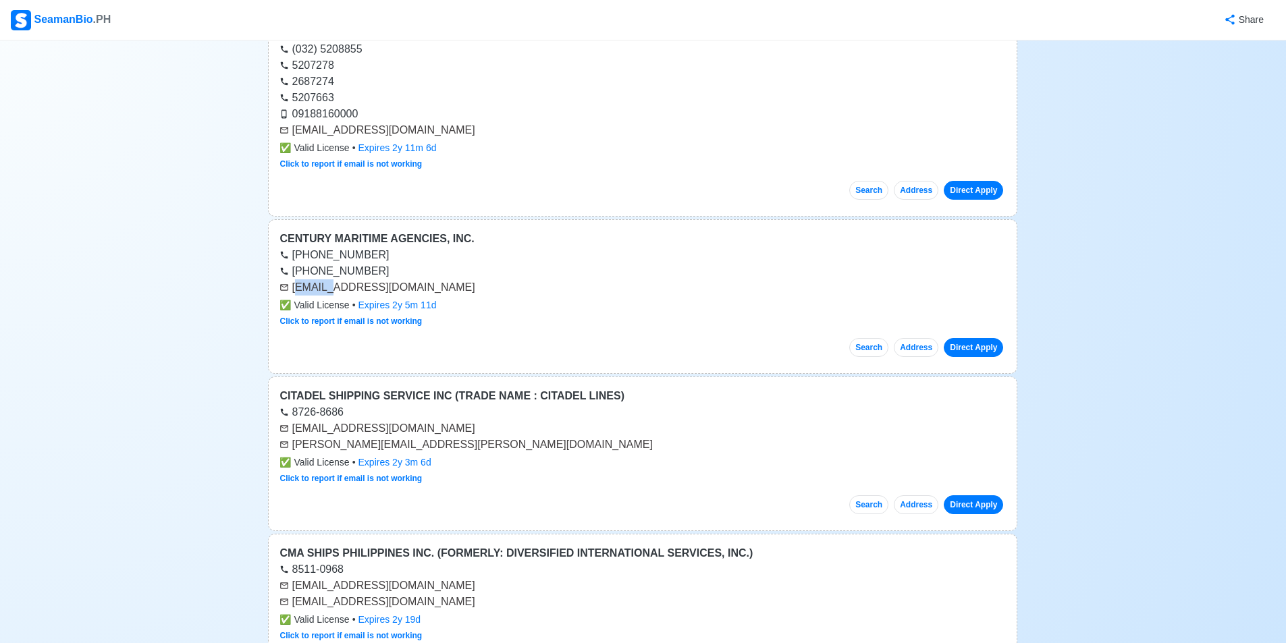
drag, startPoint x: 294, startPoint y: 289, endPoint x: 325, endPoint y: 292, distance: 31.2
click at [325, 292] on div "[EMAIL_ADDRESS][DOMAIN_NAME]" at bounding box center [642, 287] width 726 height 16
drag, startPoint x: 293, startPoint y: 288, endPoint x: 454, endPoint y: 286, distance: 161.3
click at [454, 286] on div "[EMAIL_ADDRESS][DOMAIN_NAME]" at bounding box center [642, 287] width 726 height 16
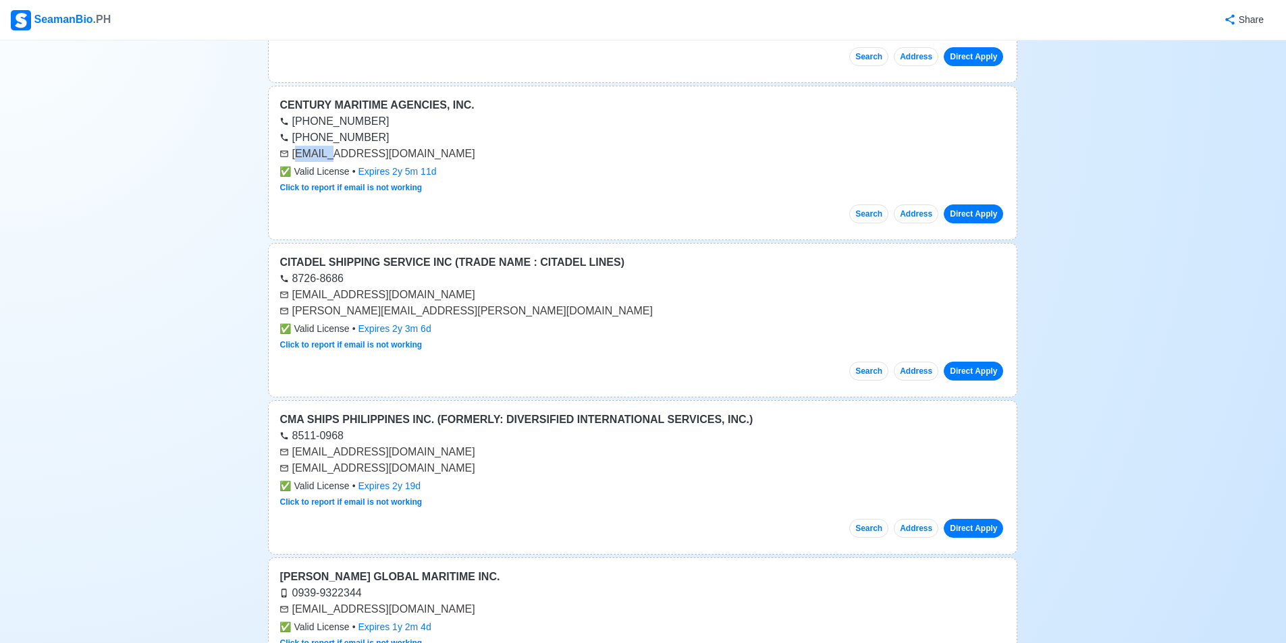
scroll to position [39048, 0]
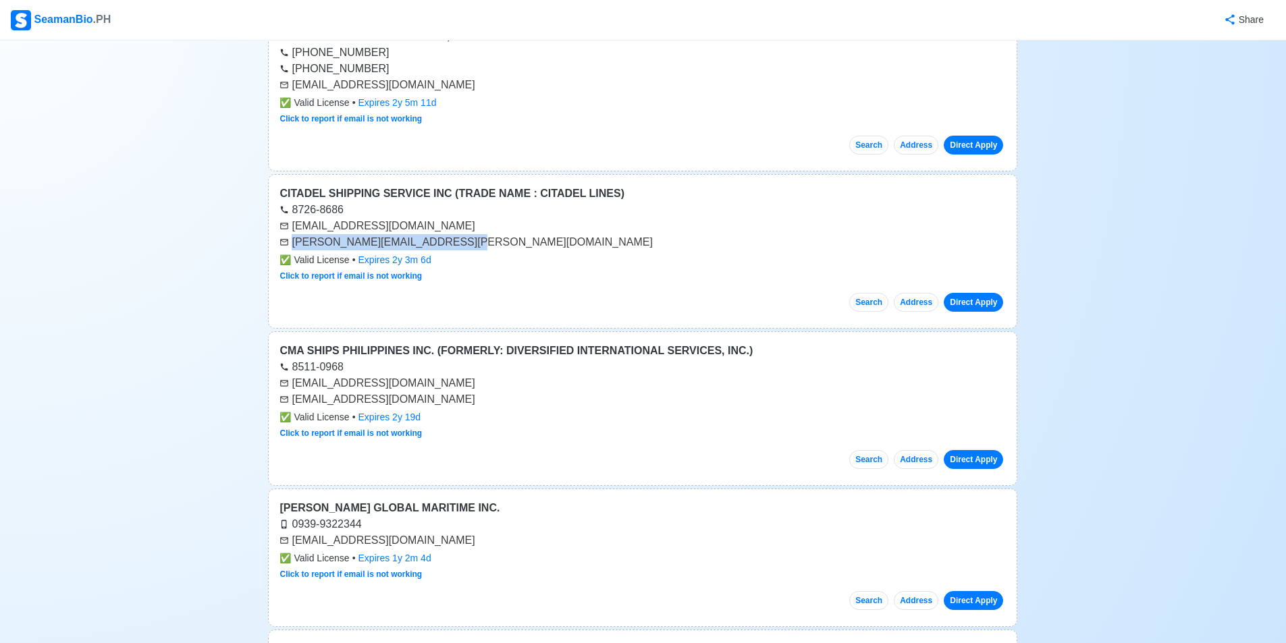
drag, startPoint x: 294, startPoint y: 239, endPoint x: 444, endPoint y: 238, distance: 149.9
click at [444, 238] on div "[PERSON_NAME][EMAIL_ADDRESS][PERSON_NAME][DOMAIN_NAME]" at bounding box center [642, 242] width 726 height 16
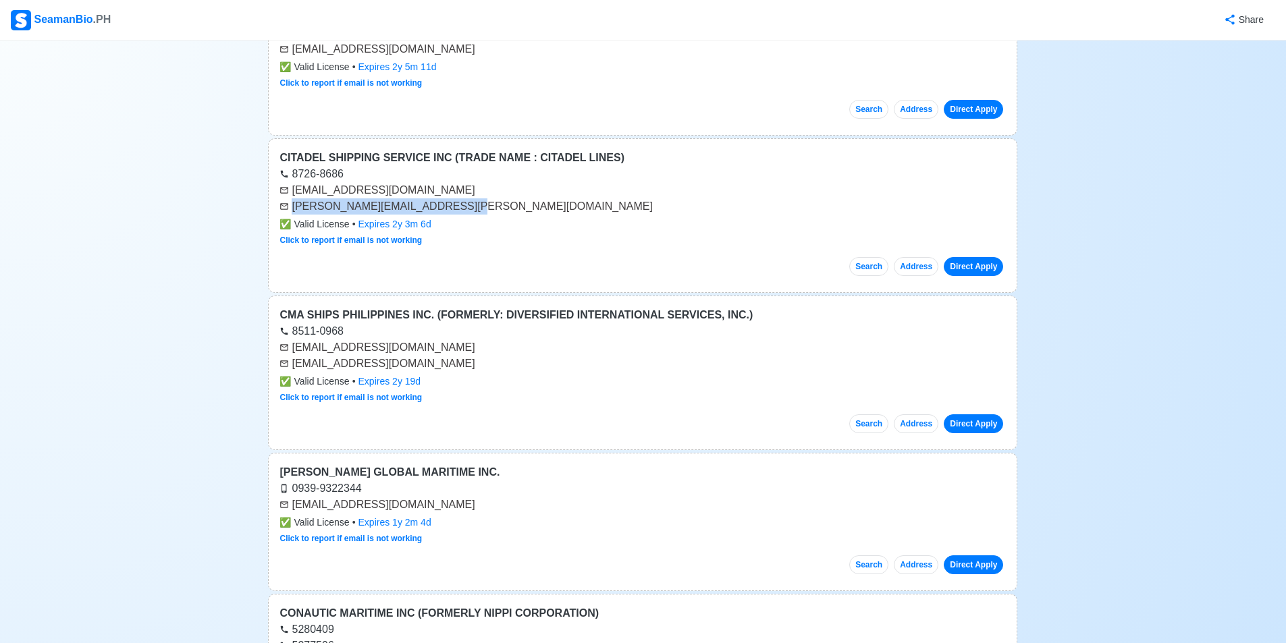
scroll to position [39183, 0]
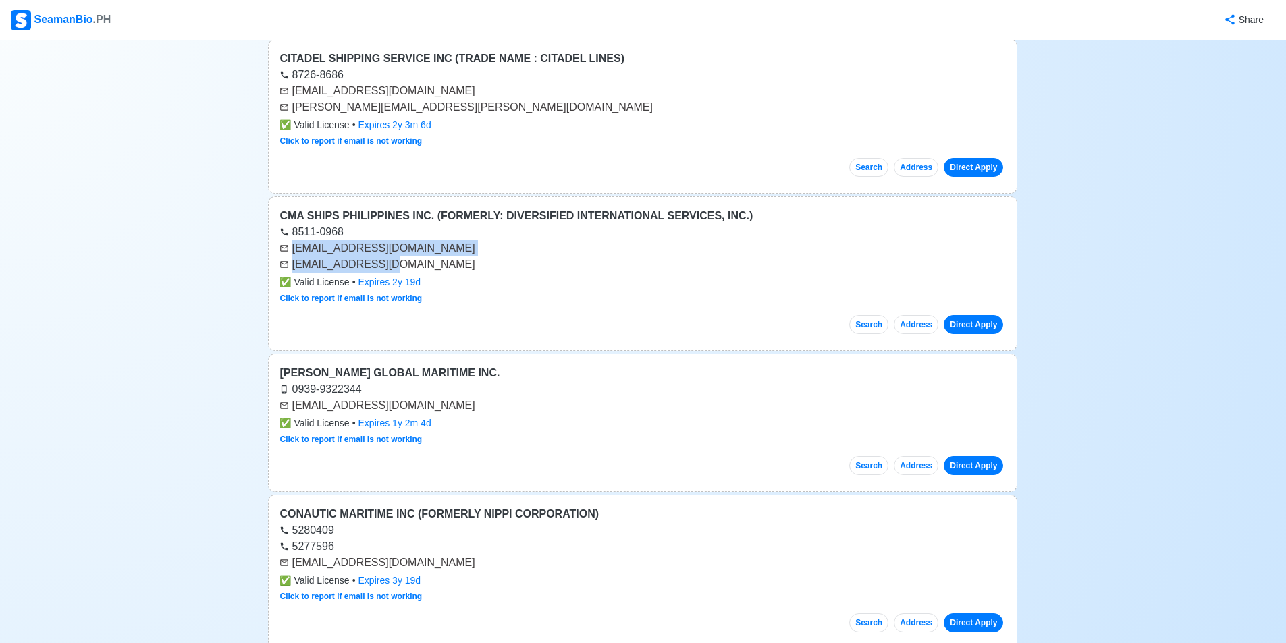
drag, startPoint x: 296, startPoint y: 247, endPoint x: 398, endPoint y: 262, distance: 103.7
click at [400, 261] on div "[EMAIL_ADDRESS][DOMAIN_NAME] [EMAIL_ADDRESS][DOMAIN_NAME]" at bounding box center [642, 256] width 726 height 32
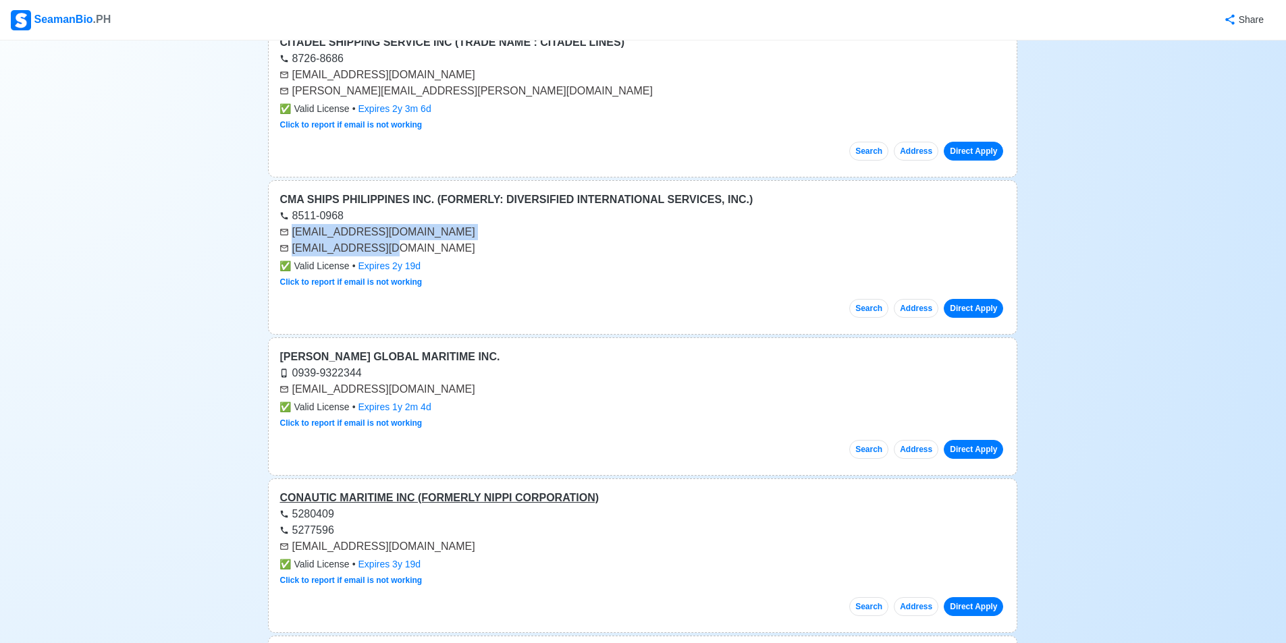
scroll to position [39319, 0]
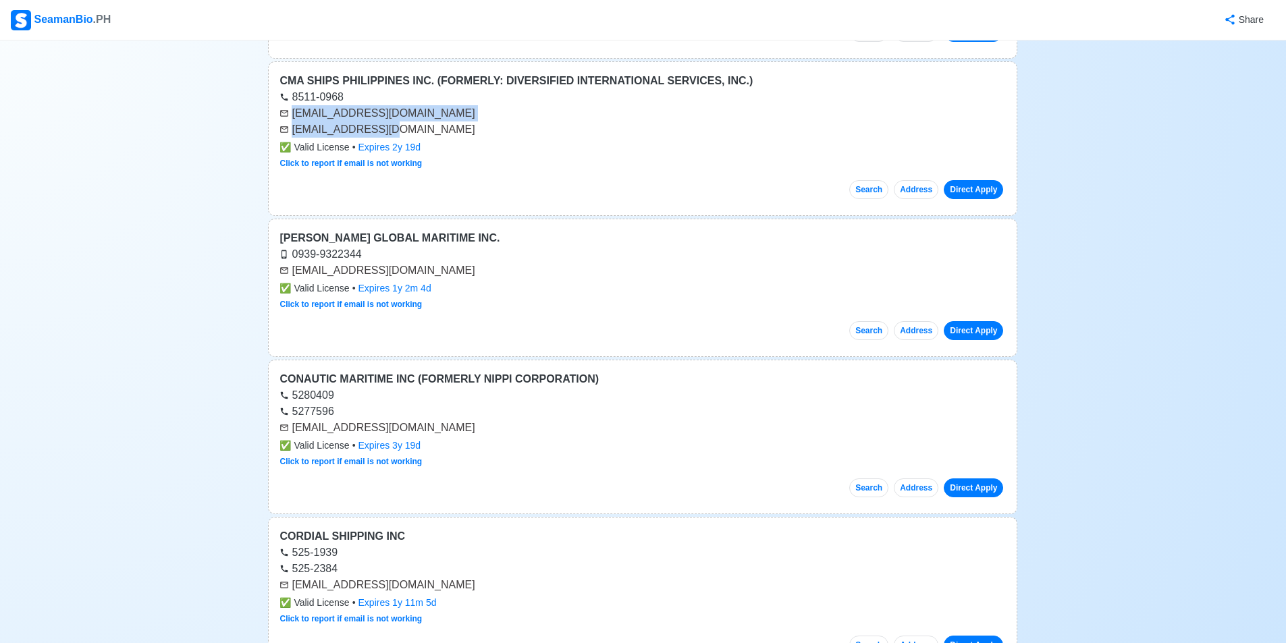
drag, startPoint x: 292, startPoint y: 267, endPoint x: 506, endPoint y: 271, distance: 214.0
click at [506, 271] on div "[EMAIL_ADDRESS][DOMAIN_NAME]" at bounding box center [642, 271] width 726 height 16
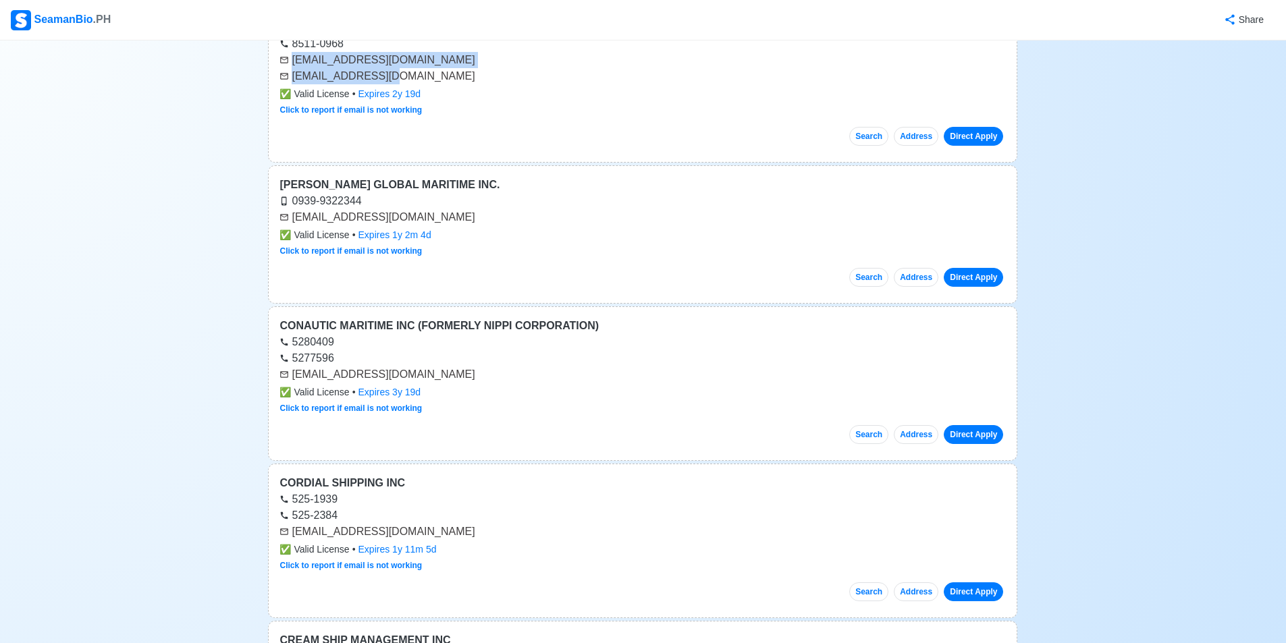
scroll to position [39454, 0]
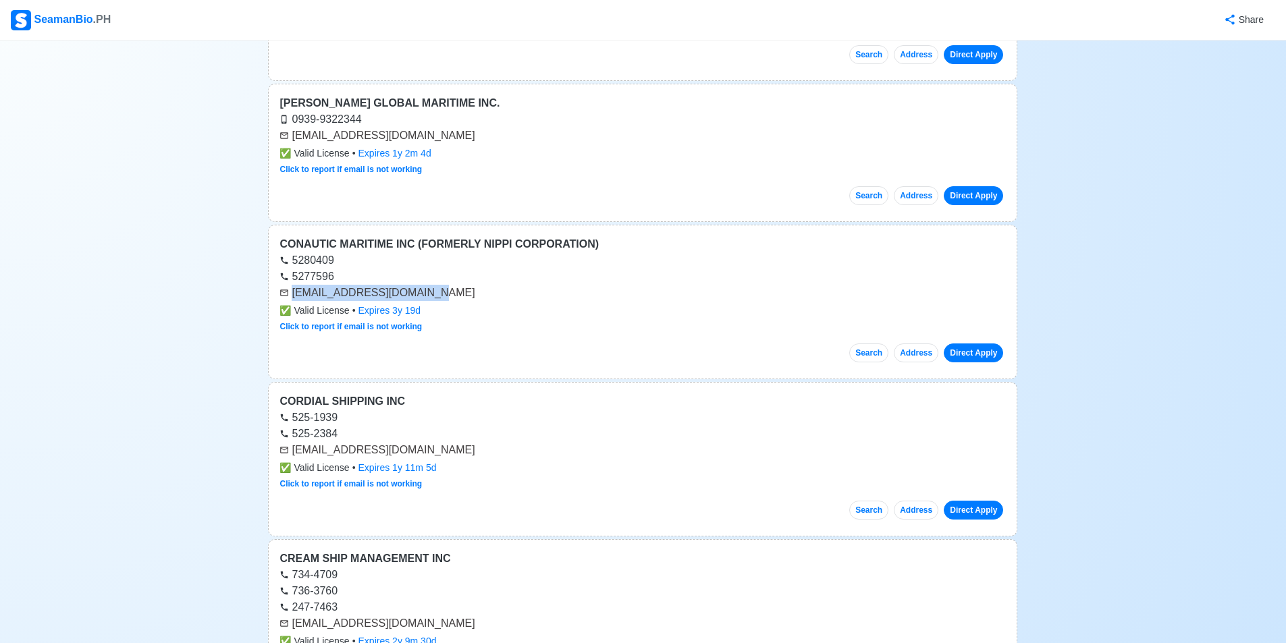
drag, startPoint x: 292, startPoint y: 294, endPoint x: 431, endPoint y: 292, distance: 138.4
click at [431, 292] on div "[EMAIL_ADDRESS][DOMAIN_NAME]" at bounding box center [642, 293] width 726 height 16
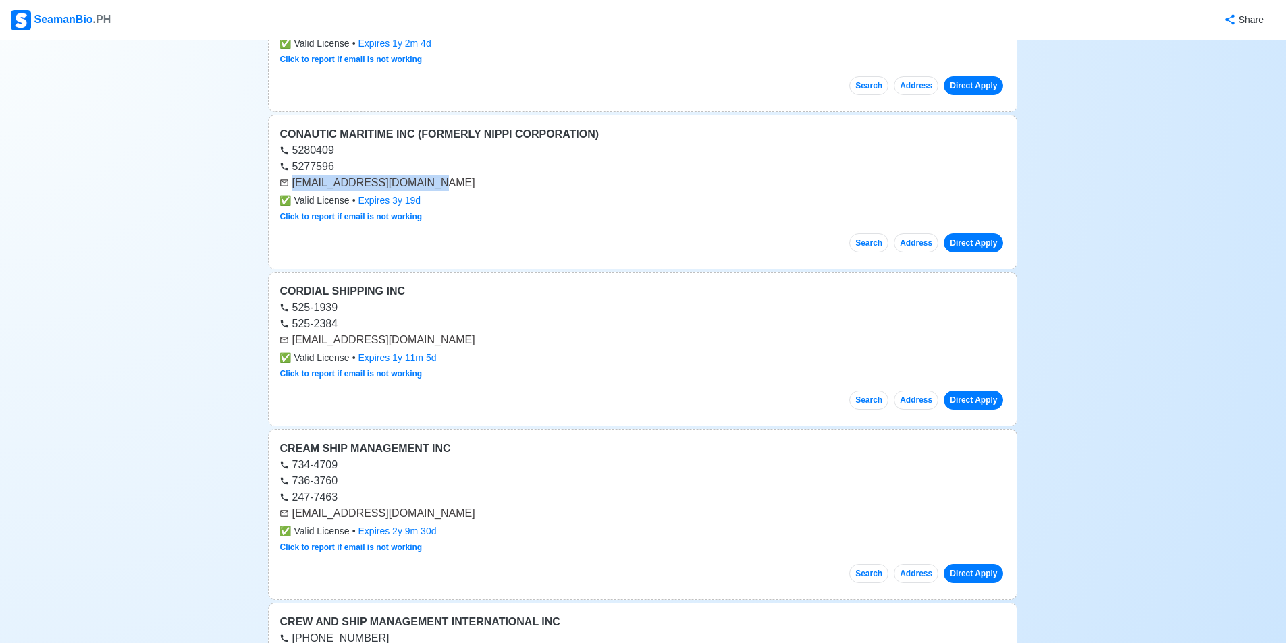
scroll to position [39589, 0]
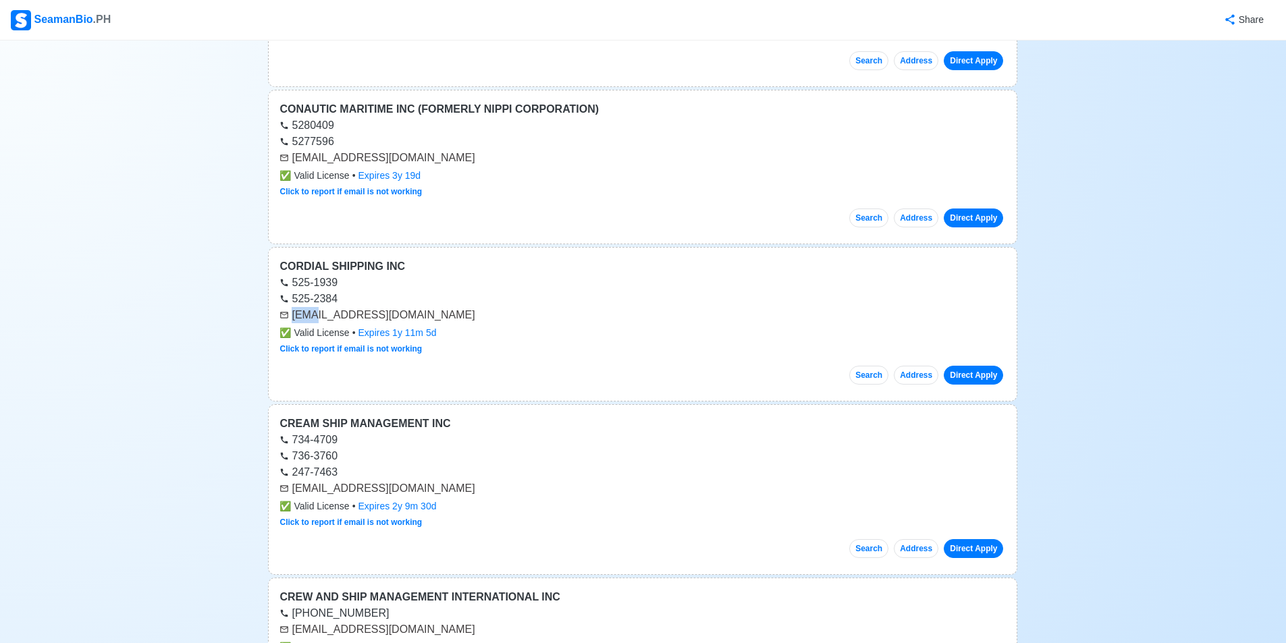
drag, startPoint x: 296, startPoint y: 313, endPoint x: 311, endPoint y: 308, distance: 16.4
click at [312, 311] on div "[EMAIL_ADDRESS][DOMAIN_NAME]" at bounding box center [642, 315] width 726 height 16
click at [291, 317] on div "[EMAIL_ADDRESS][DOMAIN_NAME]" at bounding box center [642, 315] width 726 height 16
drag, startPoint x: 412, startPoint y: 311, endPoint x: 400, endPoint y: 313, distance: 11.7
click at [401, 313] on div "[EMAIL_ADDRESS][DOMAIN_NAME]" at bounding box center [642, 315] width 726 height 16
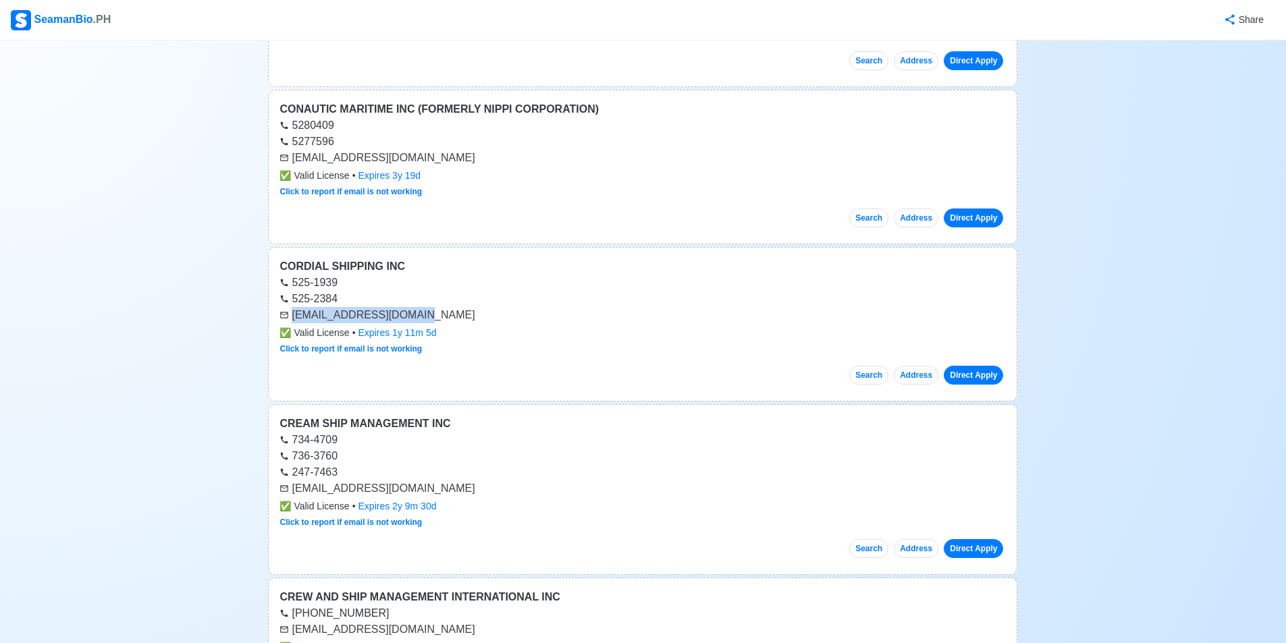
drag, startPoint x: 294, startPoint y: 315, endPoint x: 421, endPoint y: 309, distance: 127.1
click at [423, 309] on div "[EMAIL_ADDRESS][DOMAIN_NAME]" at bounding box center [642, 315] width 726 height 16
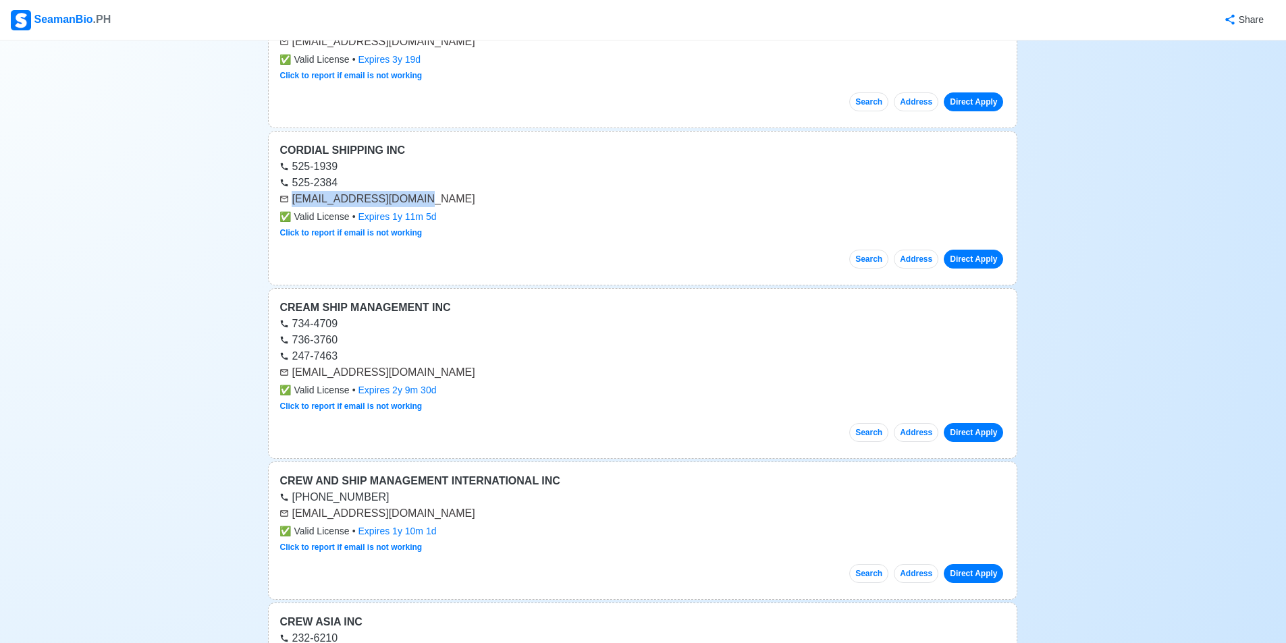
scroll to position [39724, 0]
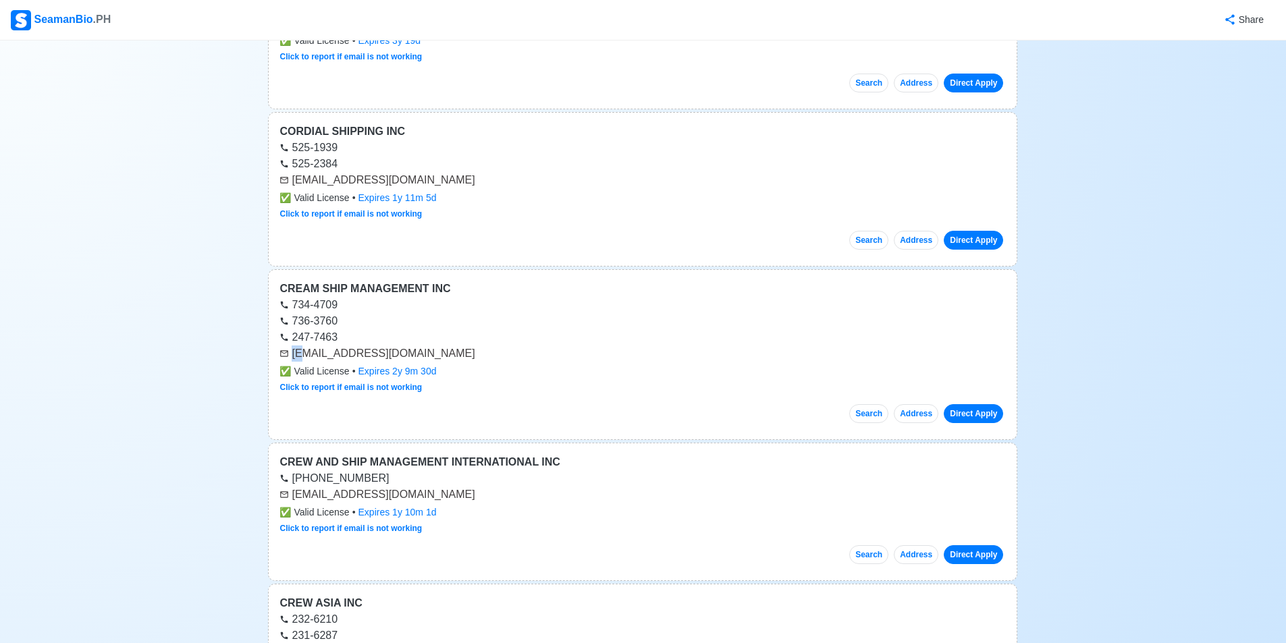
drag, startPoint x: 291, startPoint y: 350, endPoint x: 302, endPoint y: 351, distance: 11.5
click at [302, 351] on div "[EMAIL_ADDRESS][DOMAIN_NAME]" at bounding box center [642, 354] width 726 height 16
click at [294, 354] on div "[EMAIL_ADDRESS][DOMAIN_NAME]" at bounding box center [642, 354] width 726 height 16
drag, startPoint x: 294, startPoint y: 354, endPoint x: 432, endPoint y: 348, distance: 138.5
click at [432, 348] on div "[EMAIL_ADDRESS][DOMAIN_NAME]" at bounding box center [642, 354] width 726 height 16
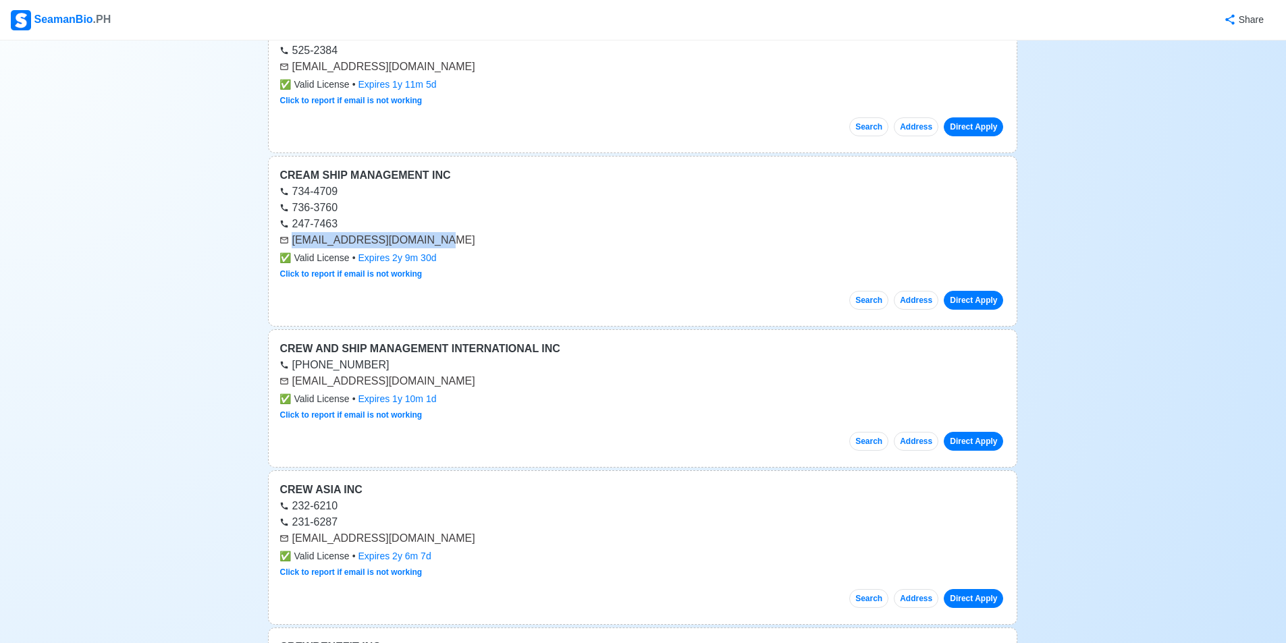
scroll to position [39859, 0]
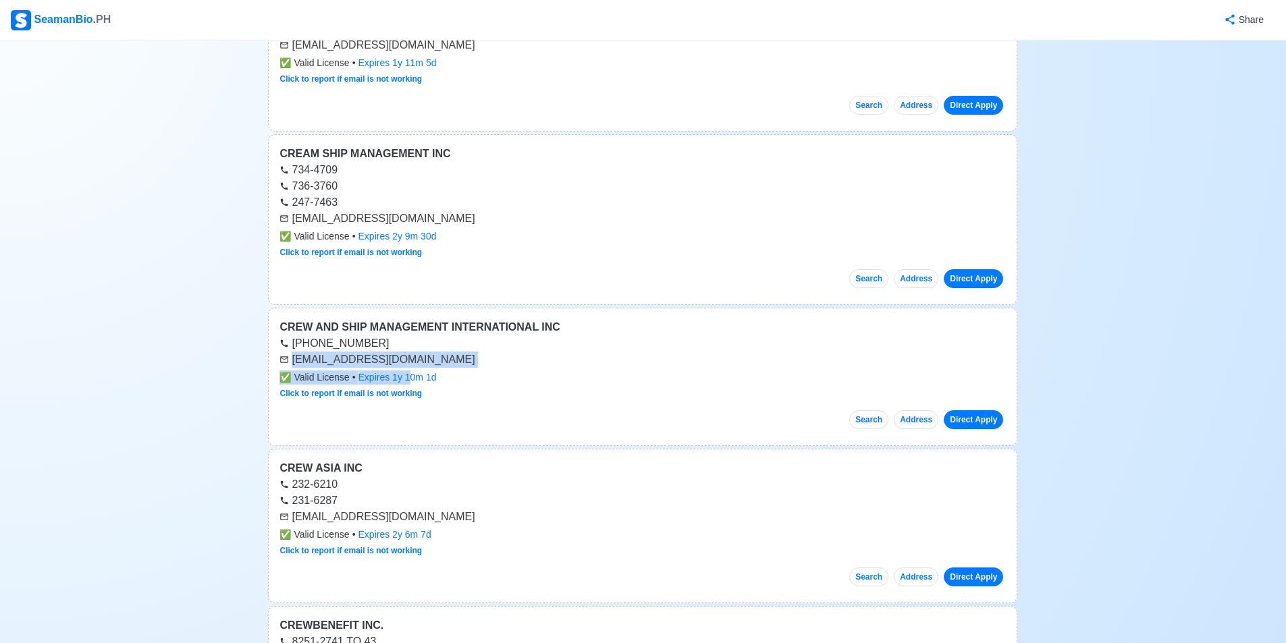
drag, startPoint x: 304, startPoint y: 360, endPoint x: 406, endPoint y: 370, distance: 103.1
click at [406, 370] on div "CREW AND SHIP MANAGEMENT INTERNATIONAL INC [PHONE_NUMBER] [EMAIL_ADDRESS][DOMAI…" at bounding box center [642, 377] width 749 height 138
click at [401, 363] on div "[EMAIL_ADDRESS][DOMAIN_NAME]" at bounding box center [642, 360] width 726 height 16
drag, startPoint x: 293, startPoint y: 360, endPoint x: 397, endPoint y: 362, distance: 104.0
click at [397, 362] on div "[EMAIL_ADDRESS][DOMAIN_NAME]" at bounding box center [642, 360] width 726 height 16
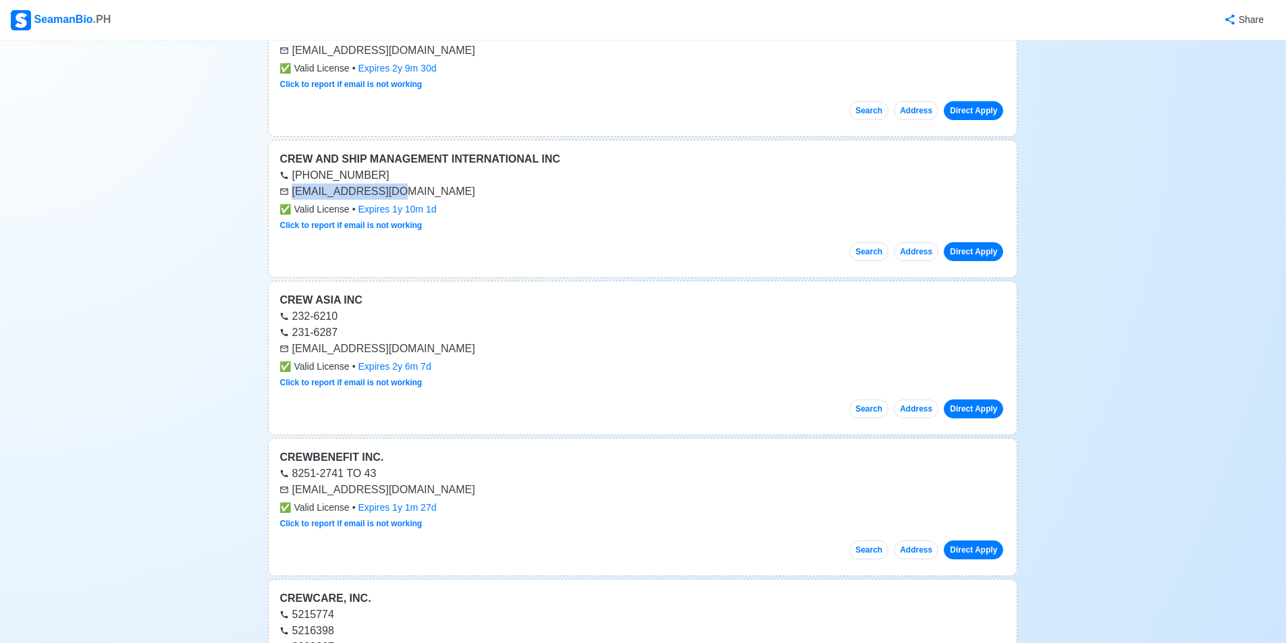
scroll to position [40061, 0]
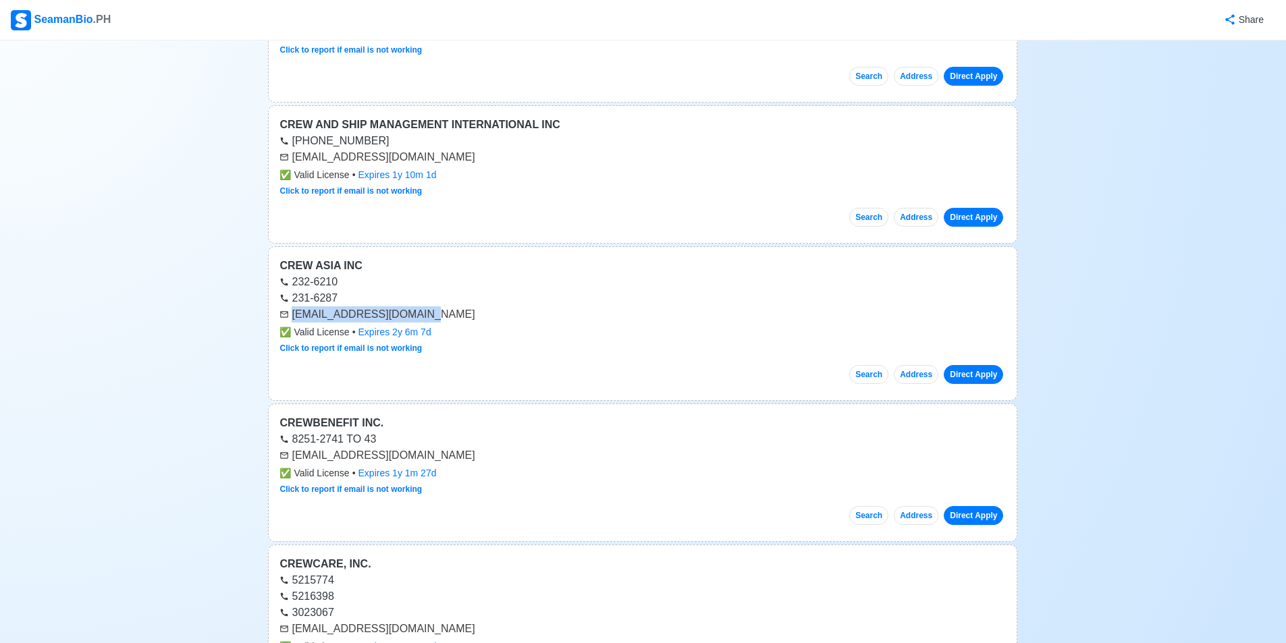
drag, startPoint x: 294, startPoint y: 314, endPoint x: 422, endPoint y: 308, distance: 128.4
click at [422, 308] on div "[EMAIL_ADDRESS][DOMAIN_NAME]" at bounding box center [642, 314] width 726 height 16
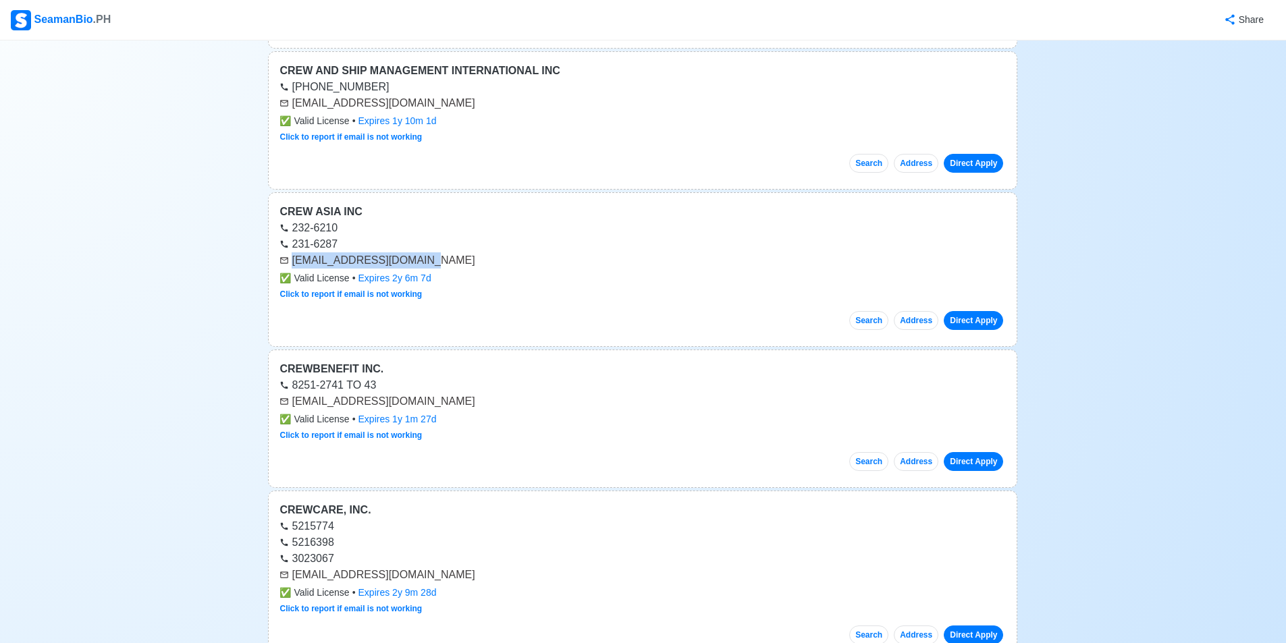
scroll to position [40129, 0]
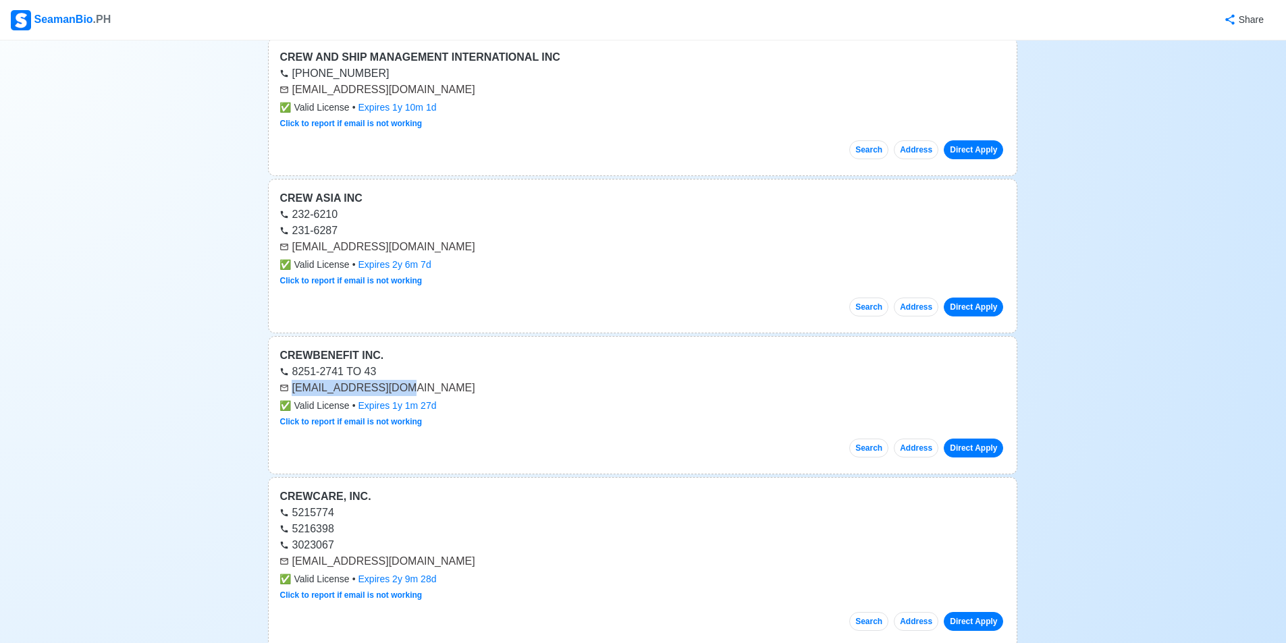
drag, startPoint x: 293, startPoint y: 391, endPoint x: 397, endPoint y: 388, distance: 104.0
click at [397, 388] on div "[EMAIL_ADDRESS][DOMAIN_NAME]" at bounding box center [642, 388] width 726 height 16
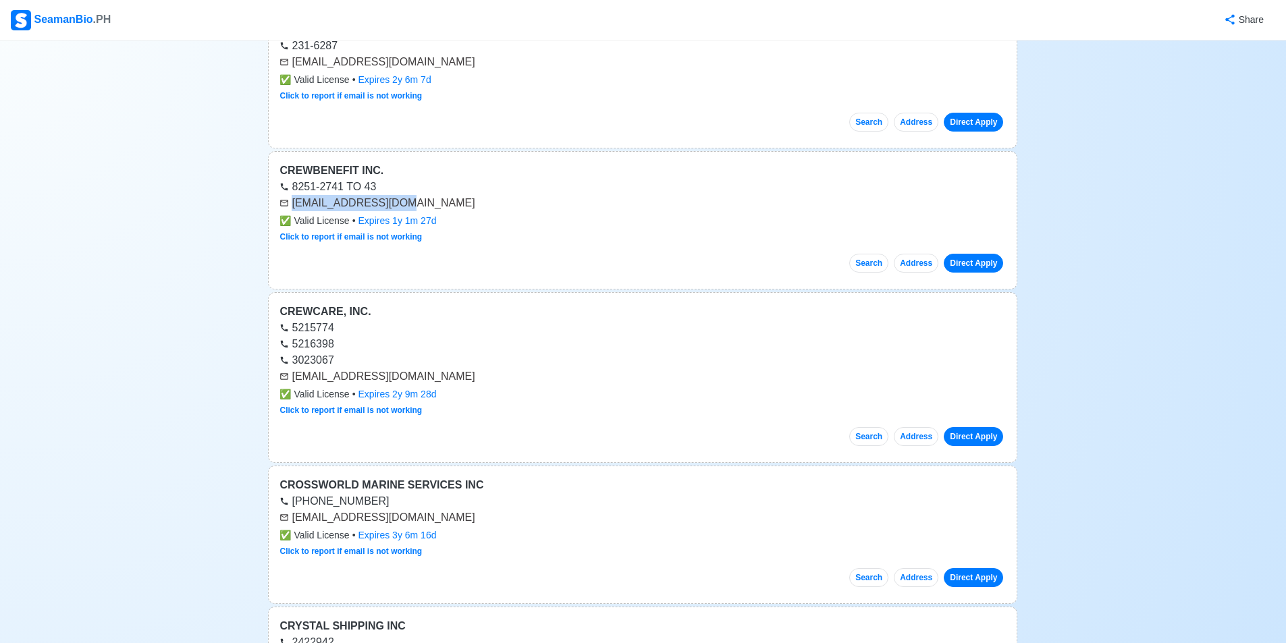
scroll to position [40331, 0]
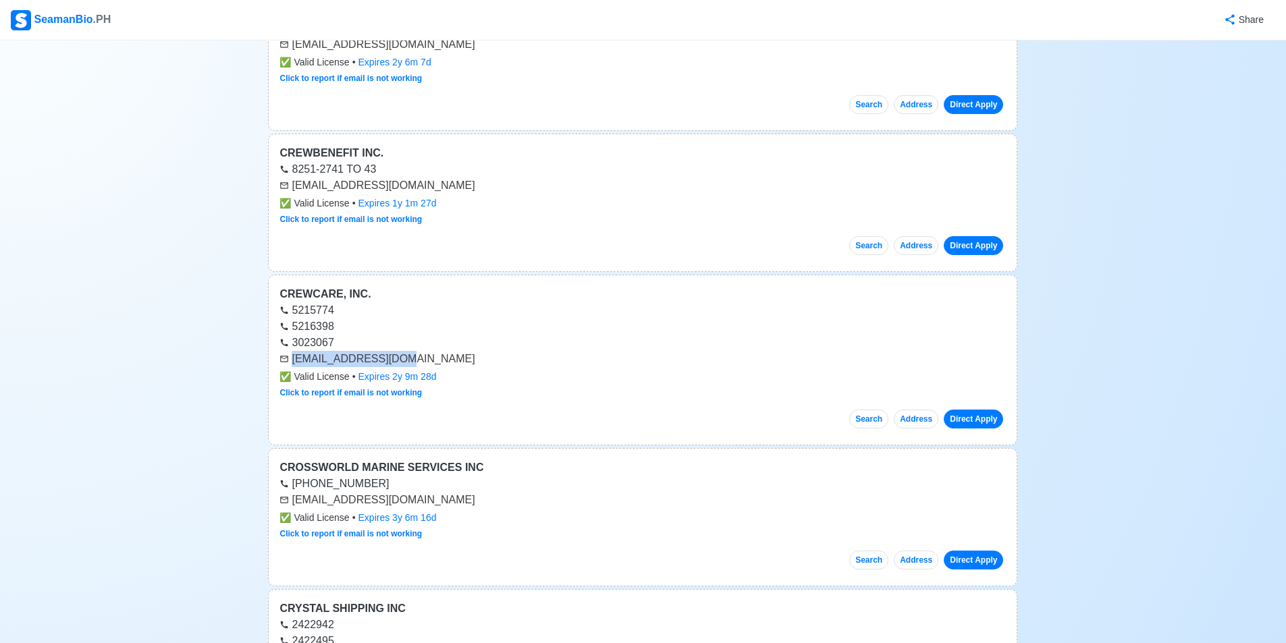
drag, startPoint x: 294, startPoint y: 360, endPoint x: 417, endPoint y: 352, distance: 123.8
click at [417, 352] on div "[EMAIL_ADDRESS][DOMAIN_NAME]" at bounding box center [642, 359] width 726 height 16
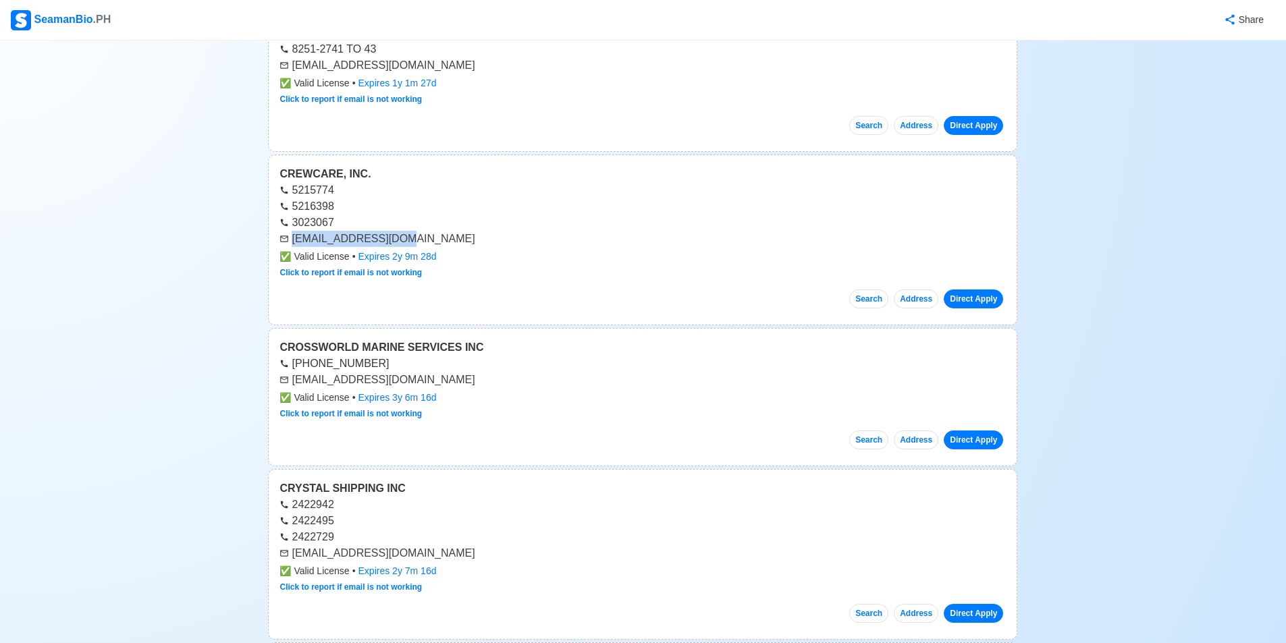
scroll to position [40466, 0]
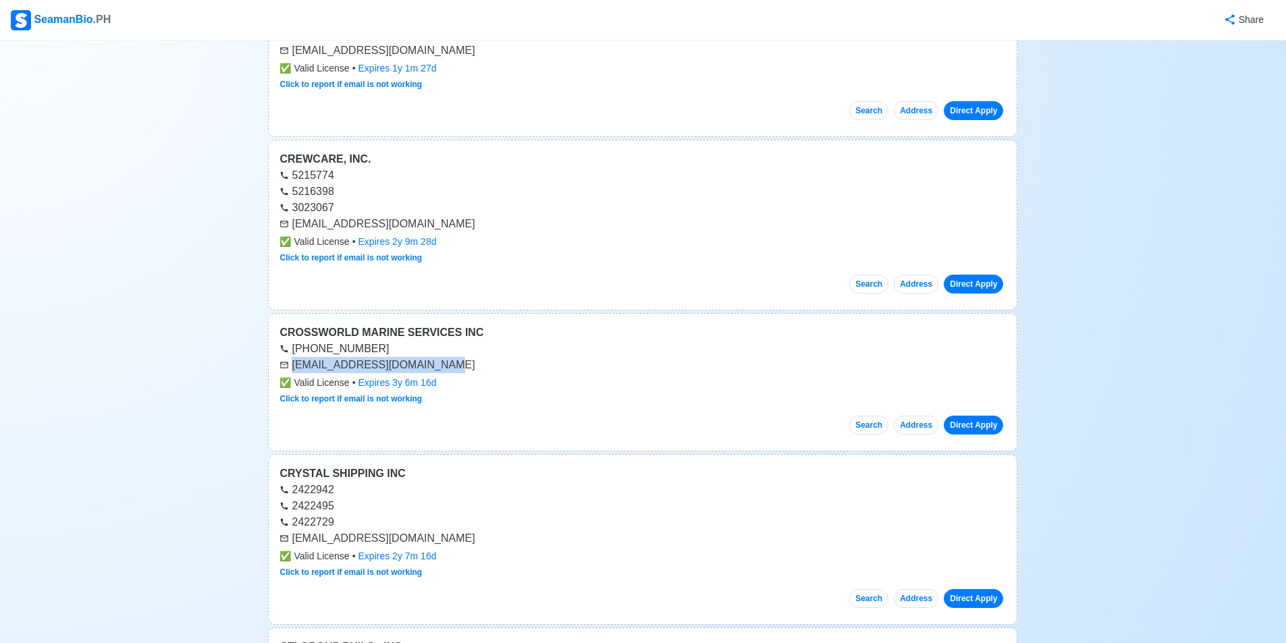
drag, startPoint x: 292, startPoint y: 367, endPoint x: 437, endPoint y: 369, distance: 144.5
click at [437, 369] on div "[EMAIL_ADDRESS][DOMAIN_NAME]" at bounding box center [642, 365] width 726 height 16
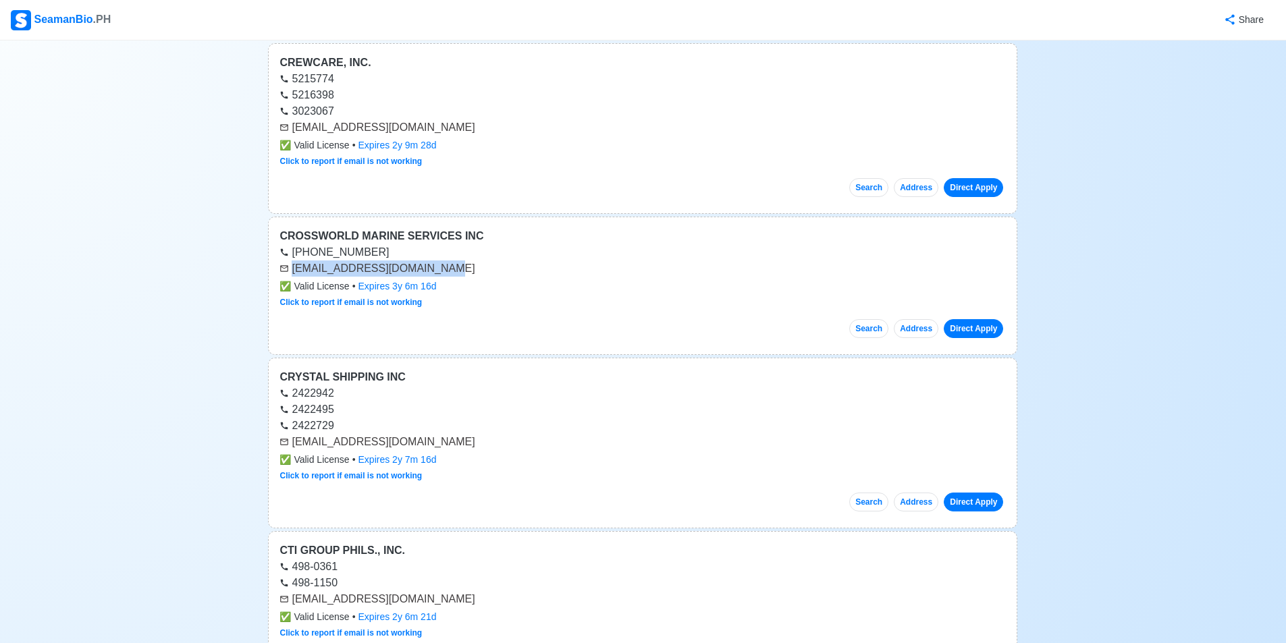
scroll to position [40601, 0]
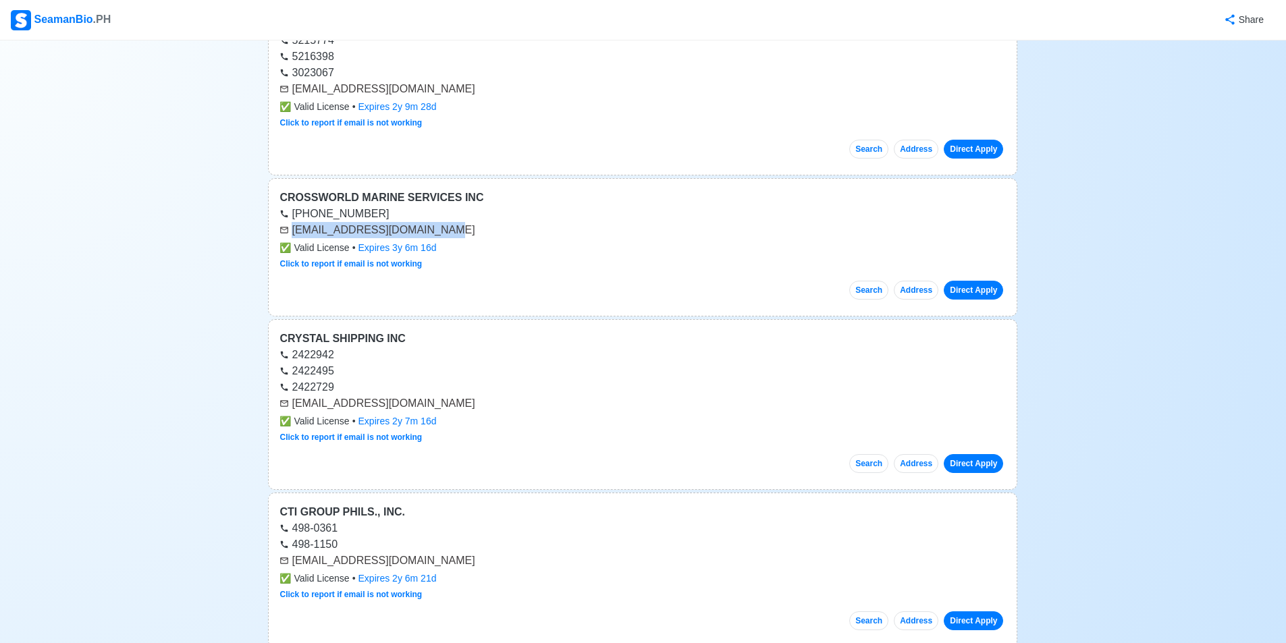
drag, startPoint x: 292, startPoint y: 404, endPoint x: 496, endPoint y: 400, distance: 203.9
click at [496, 400] on div "[EMAIL_ADDRESS][DOMAIN_NAME]" at bounding box center [642, 404] width 726 height 16
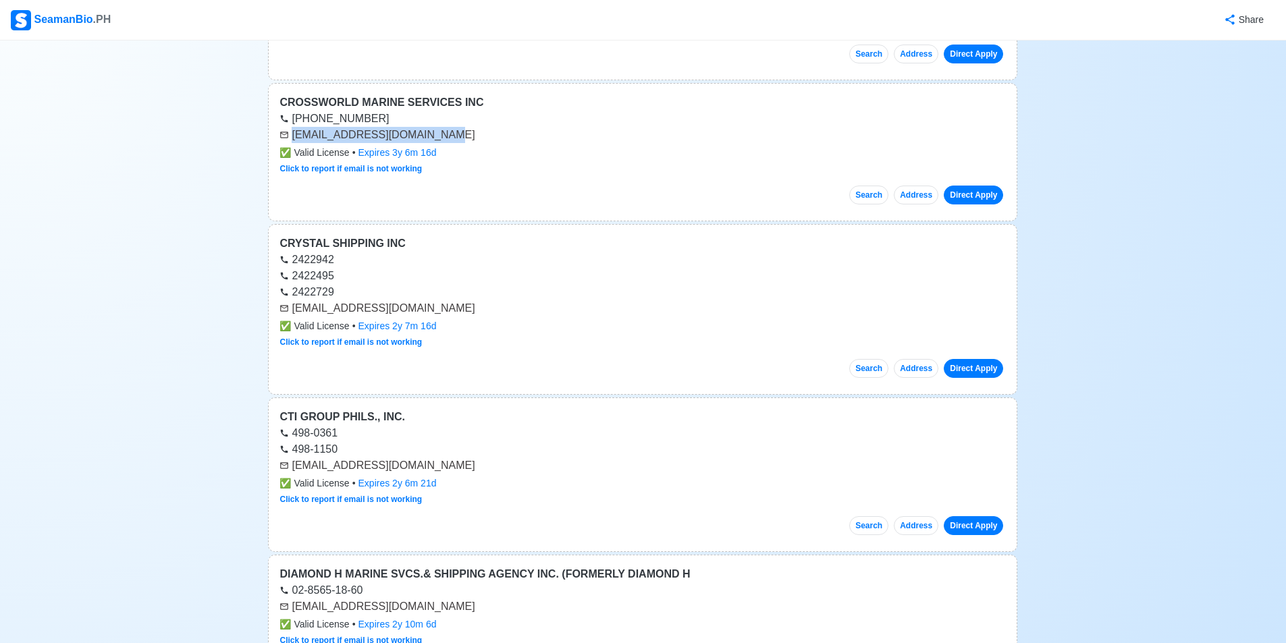
scroll to position [40804, 0]
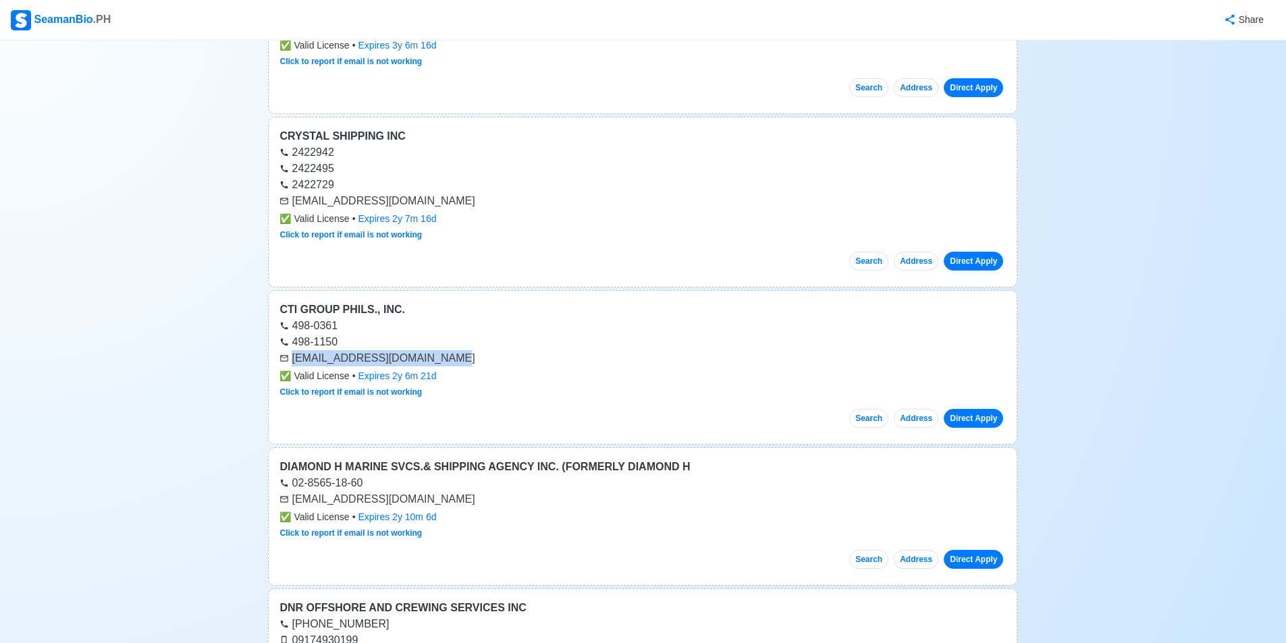
drag, startPoint x: 292, startPoint y: 358, endPoint x: 435, endPoint y: 352, distance: 142.6
click at [435, 352] on div "[EMAIL_ADDRESS][DOMAIN_NAME]" at bounding box center [642, 358] width 726 height 16
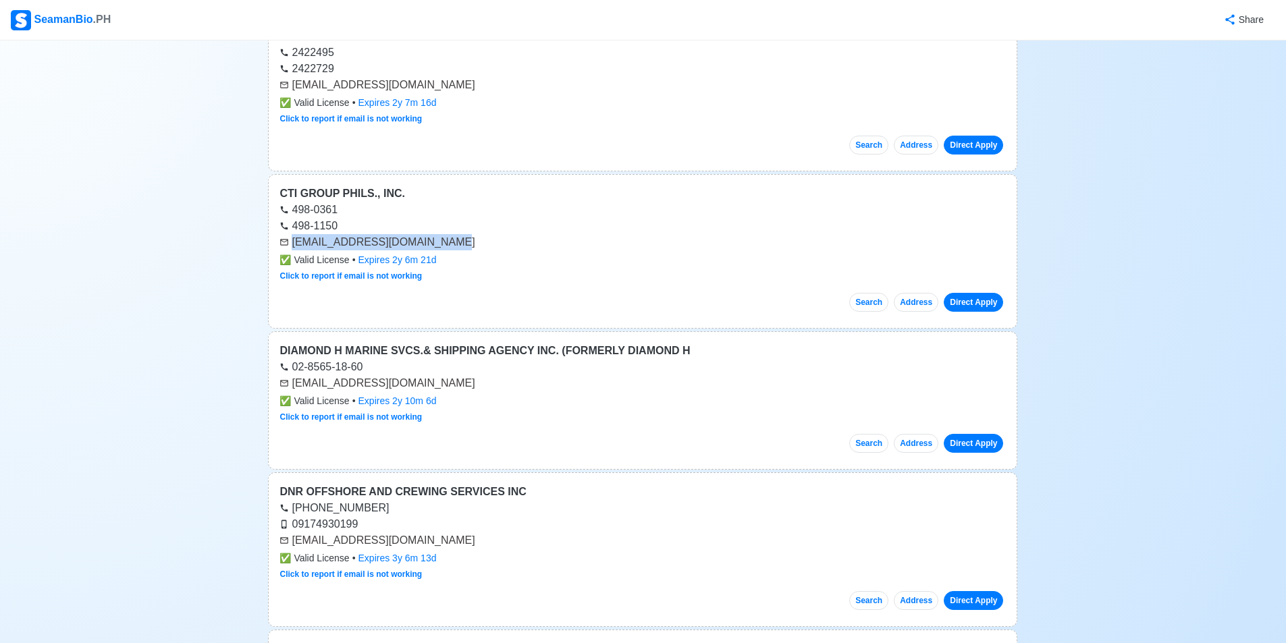
scroll to position [41006, 0]
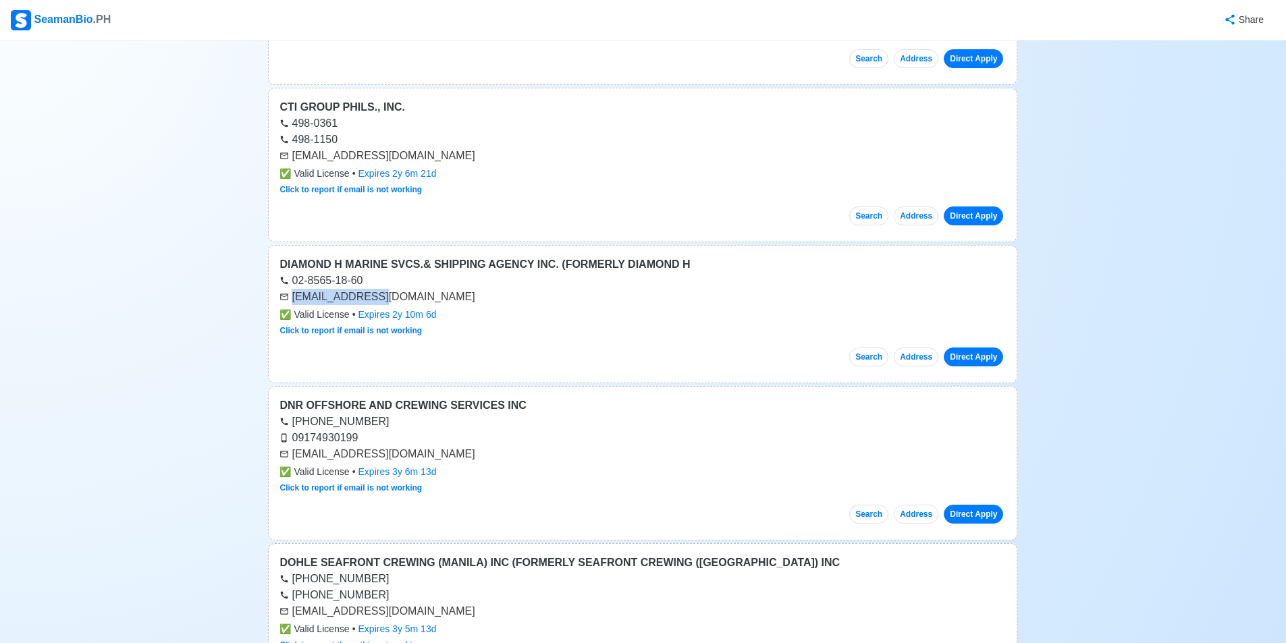
drag, startPoint x: 294, startPoint y: 297, endPoint x: 383, endPoint y: 300, distance: 89.2
click at [383, 300] on div "[EMAIL_ADDRESS][DOMAIN_NAME]" at bounding box center [642, 297] width 726 height 16
click at [295, 296] on div "[EMAIL_ADDRESS][DOMAIN_NAME]" at bounding box center [642, 297] width 726 height 16
drag, startPoint x: 293, startPoint y: 296, endPoint x: 395, endPoint y: 284, distance: 102.7
click at [395, 284] on div "DIAMOND H MARINE SVCS.& SHIPPING AGENCY INC. (FORMERLY DIAMOND H 02-8565-18-60 …" at bounding box center [642, 314] width 749 height 138
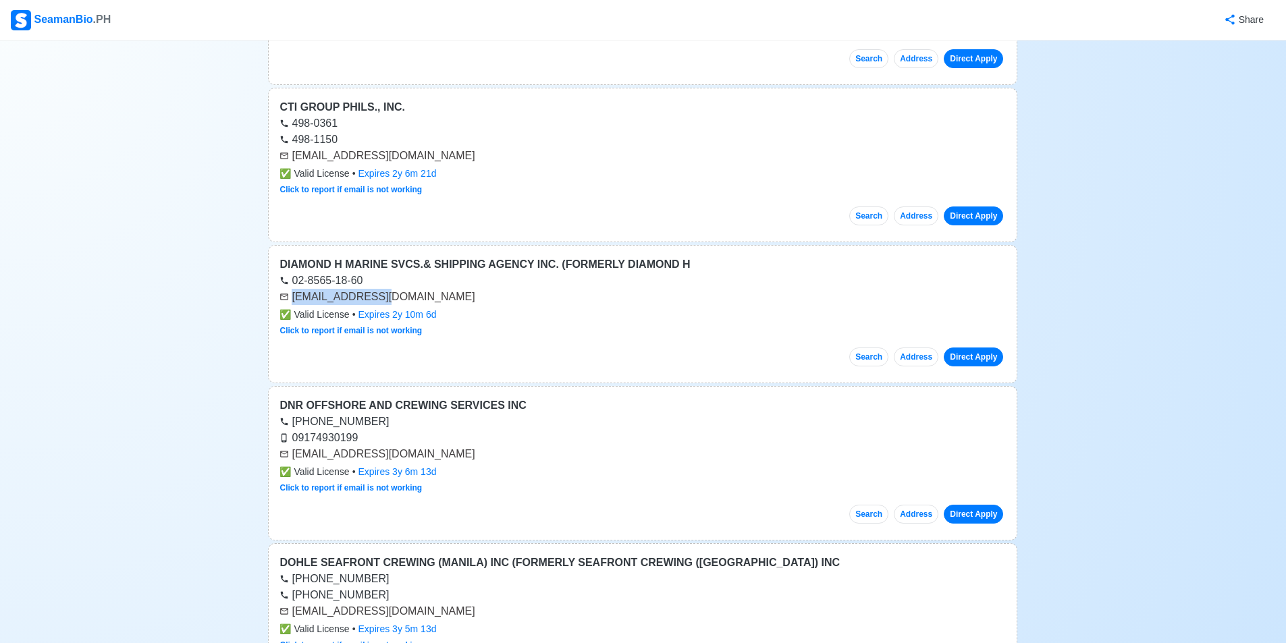
drag, startPoint x: 389, startPoint y: 295, endPoint x: 292, endPoint y: 297, distance: 96.6
click at [292, 297] on div "[EMAIL_ADDRESS][DOMAIN_NAME]" at bounding box center [642, 297] width 726 height 16
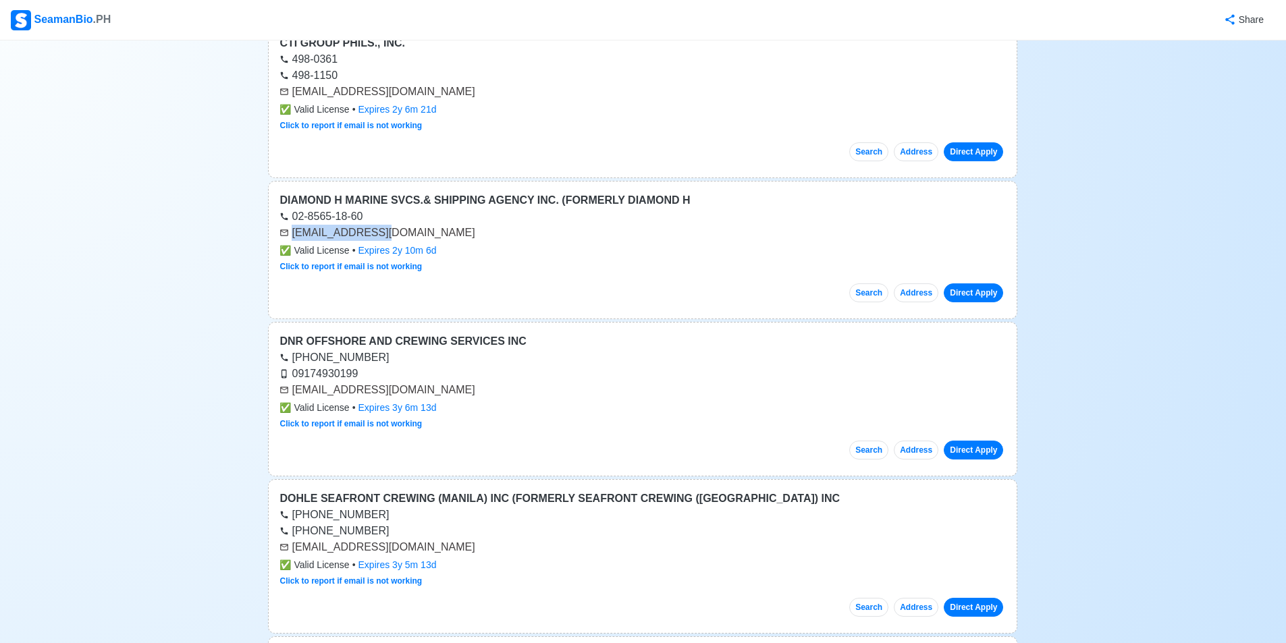
scroll to position [41074, 0]
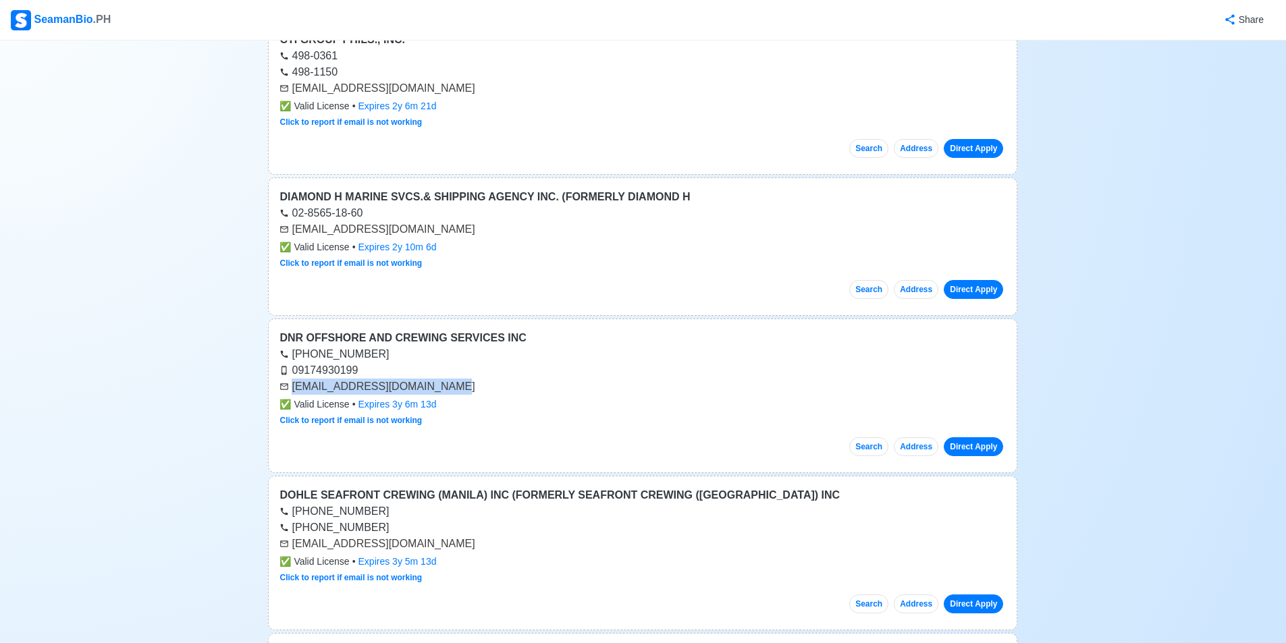
drag, startPoint x: 292, startPoint y: 387, endPoint x: 437, endPoint y: 395, distance: 146.0
click at [439, 395] on div "DNR OFFSHORE AND CREWING SERVICES INC [PHONE_NUMBER] 09174930199 [EMAIL_ADDRESS…" at bounding box center [642, 396] width 749 height 155
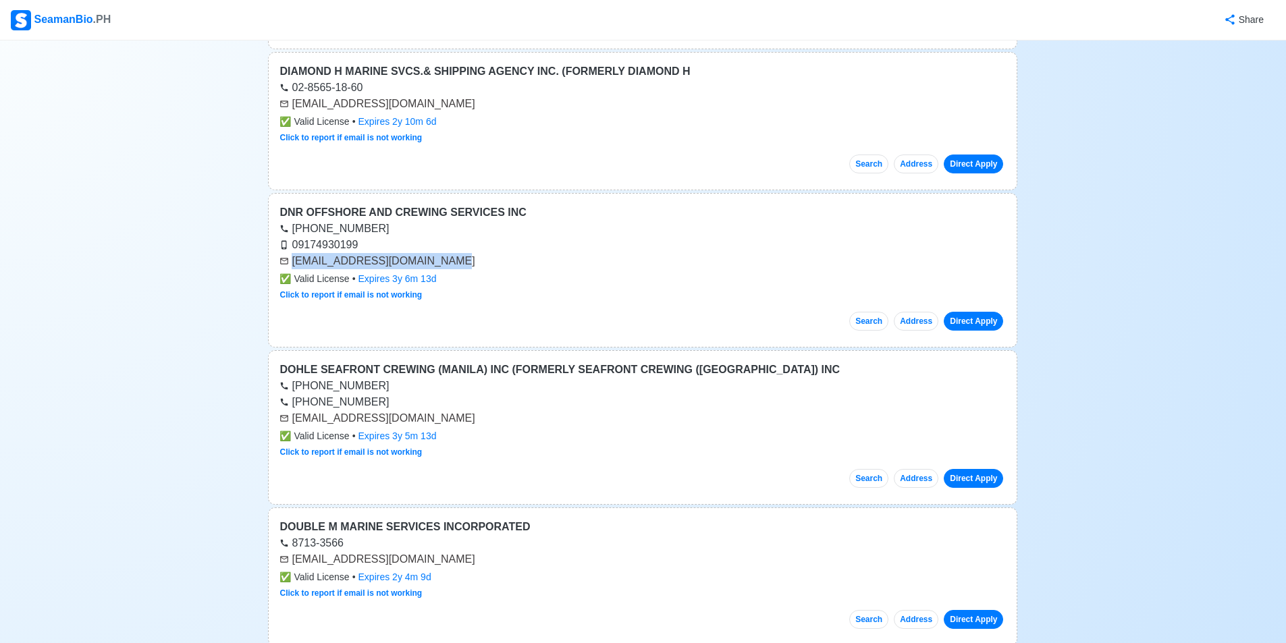
scroll to position [41276, 0]
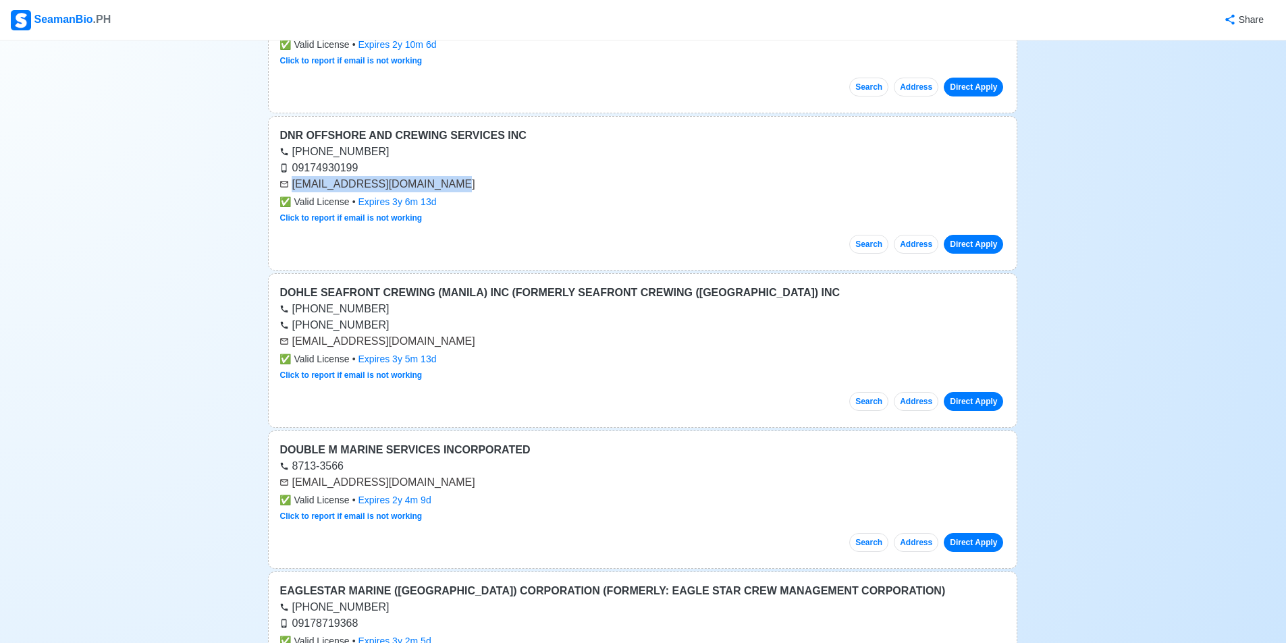
drag, startPoint x: 292, startPoint y: 344, endPoint x: 466, endPoint y: 339, distance: 174.9
click at [466, 339] on div "[EMAIL_ADDRESS][DOMAIN_NAME]" at bounding box center [642, 341] width 726 height 16
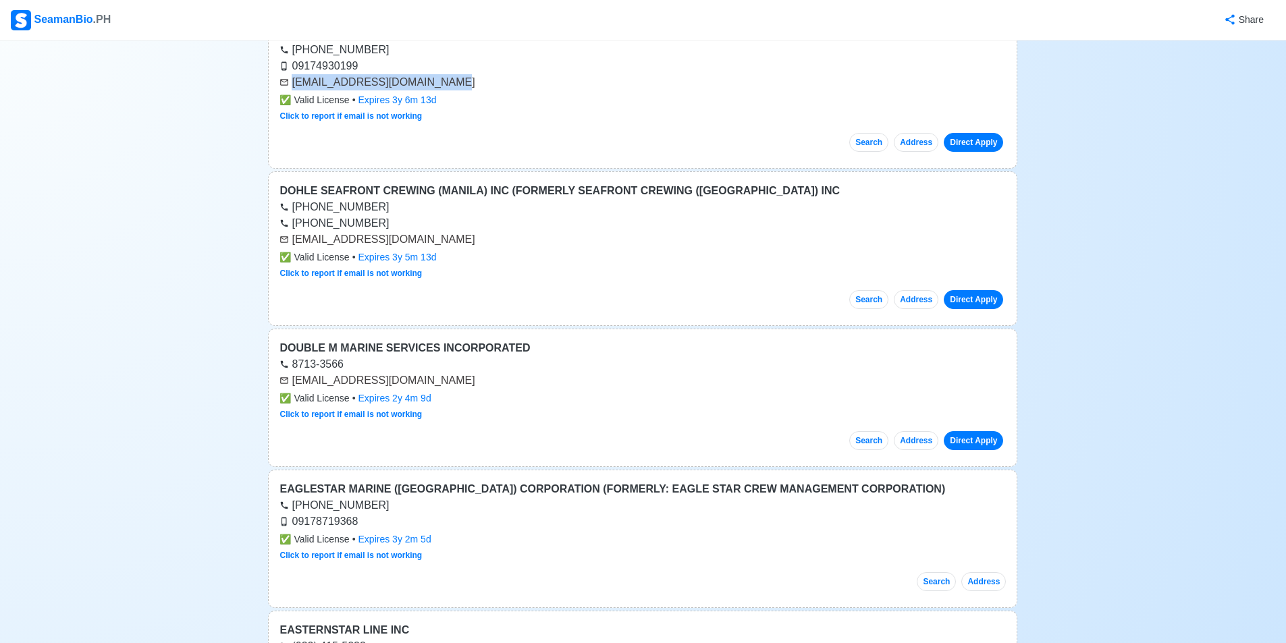
scroll to position [41411, 0]
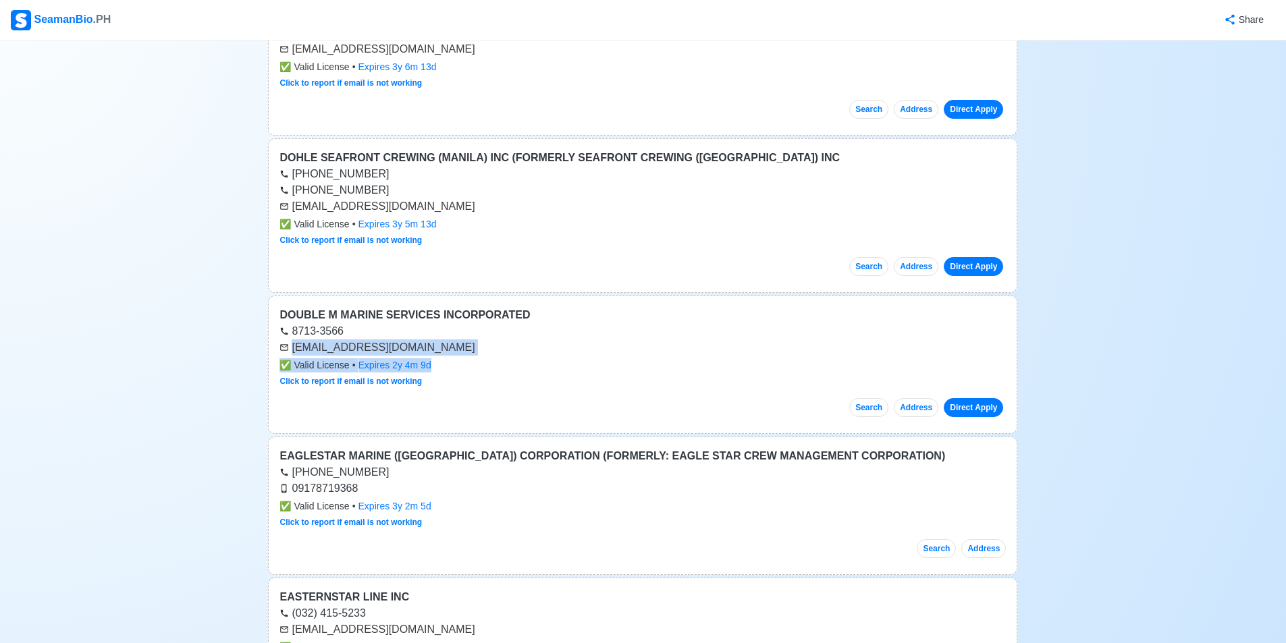
drag, startPoint x: 294, startPoint y: 347, endPoint x: 459, endPoint y: 357, distance: 165.7
click at [459, 357] on div "DOUBLE M MARINE SERVICES INCORPORATED 8713-3566 [EMAIL_ADDRESS][DOMAIN_NAME] ✅ …" at bounding box center [642, 365] width 749 height 138
click at [468, 351] on div "[EMAIL_ADDRESS][DOMAIN_NAME]" at bounding box center [642, 348] width 726 height 16
drag, startPoint x: 450, startPoint y: 348, endPoint x: 294, endPoint y: 347, distance: 155.9
click at [294, 347] on div "[EMAIL_ADDRESS][DOMAIN_NAME]" at bounding box center [642, 348] width 726 height 16
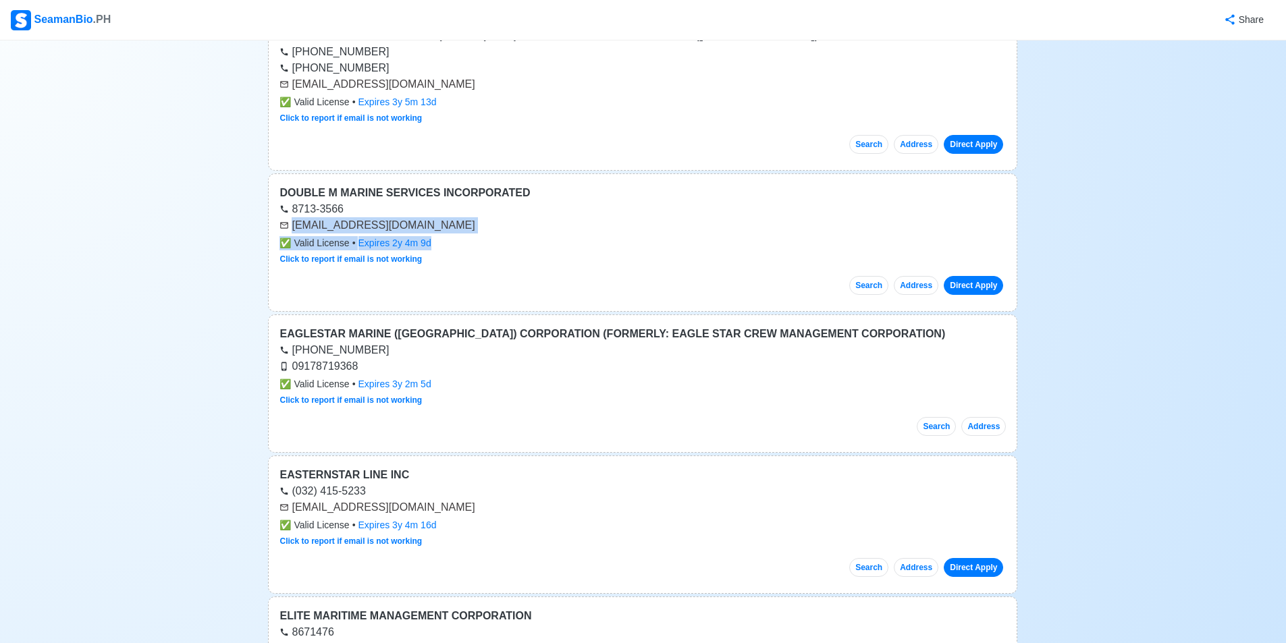
scroll to position [41681, 0]
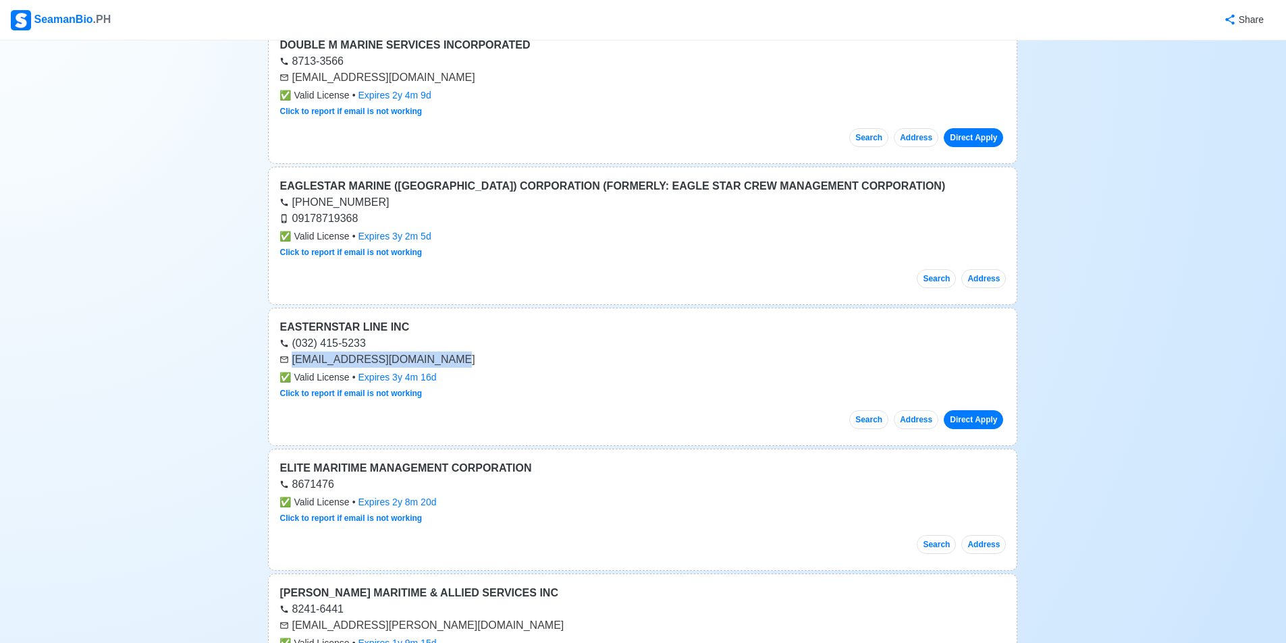
drag, startPoint x: 294, startPoint y: 361, endPoint x: 442, endPoint y: 359, distance: 148.5
click at [446, 359] on div "[EMAIL_ADDRESS][DOMAIN_NAME]" at bounding box center [642, 360] width 726 height 16
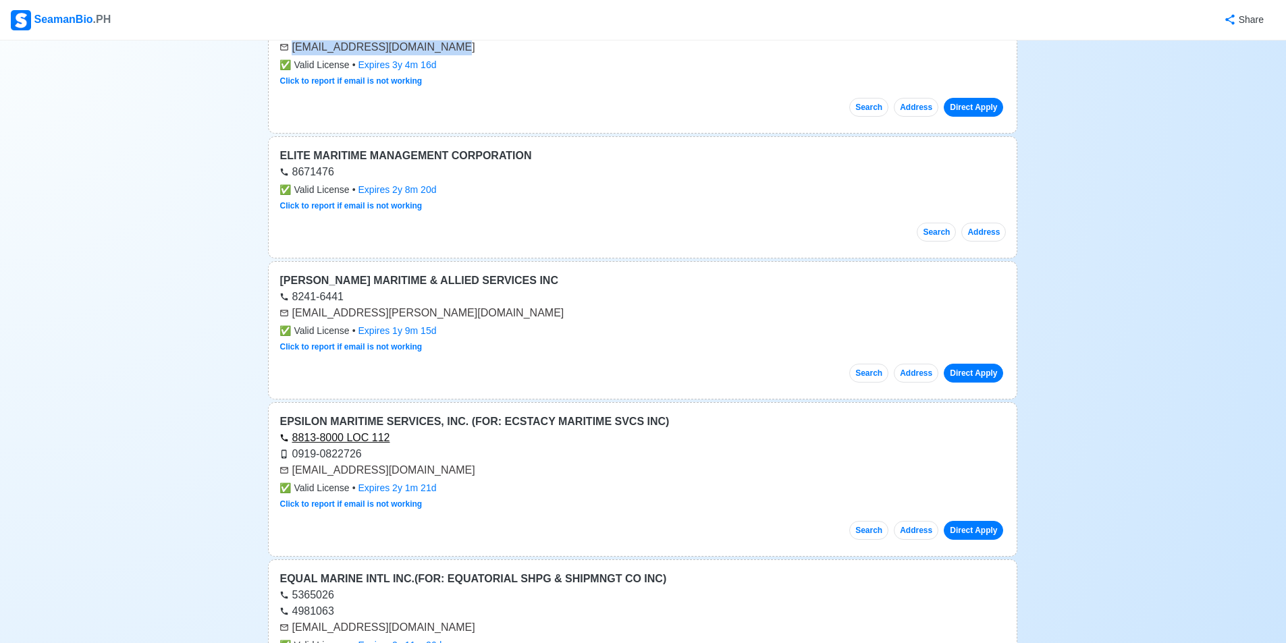
scroll to position [42019, 0]
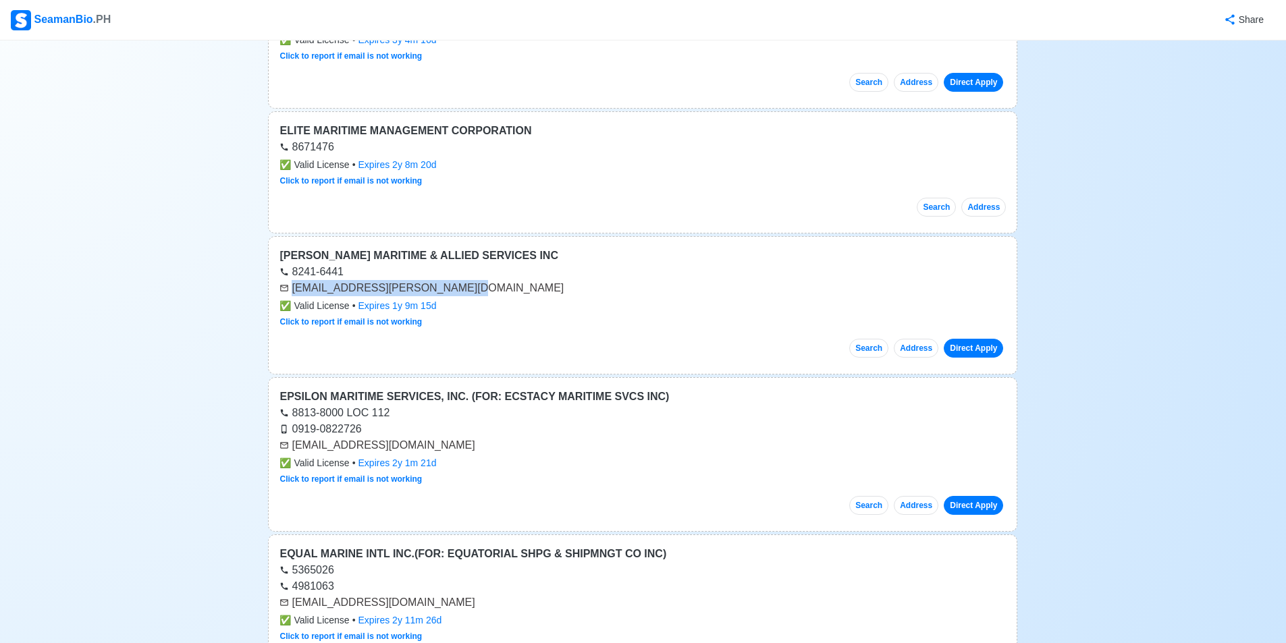
drag, startPoint x: 294, startPoint y: 290, endPoint x: 462, endPoint y: 288, distance: 168.1
click at [462, 288] on div "[EMAIL_ADDRESS][PERSON_NAME][DOMAIN_NAME]" at bounding box center [642, 288] width 726 height 16
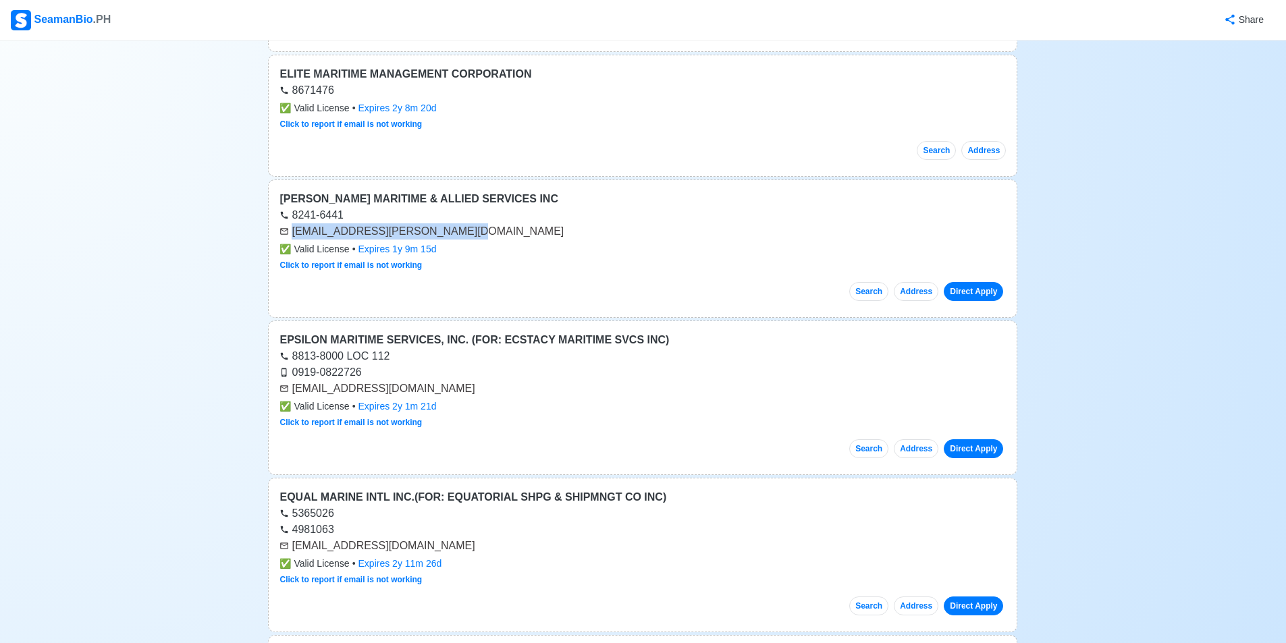
scroll to position [42154, 0]
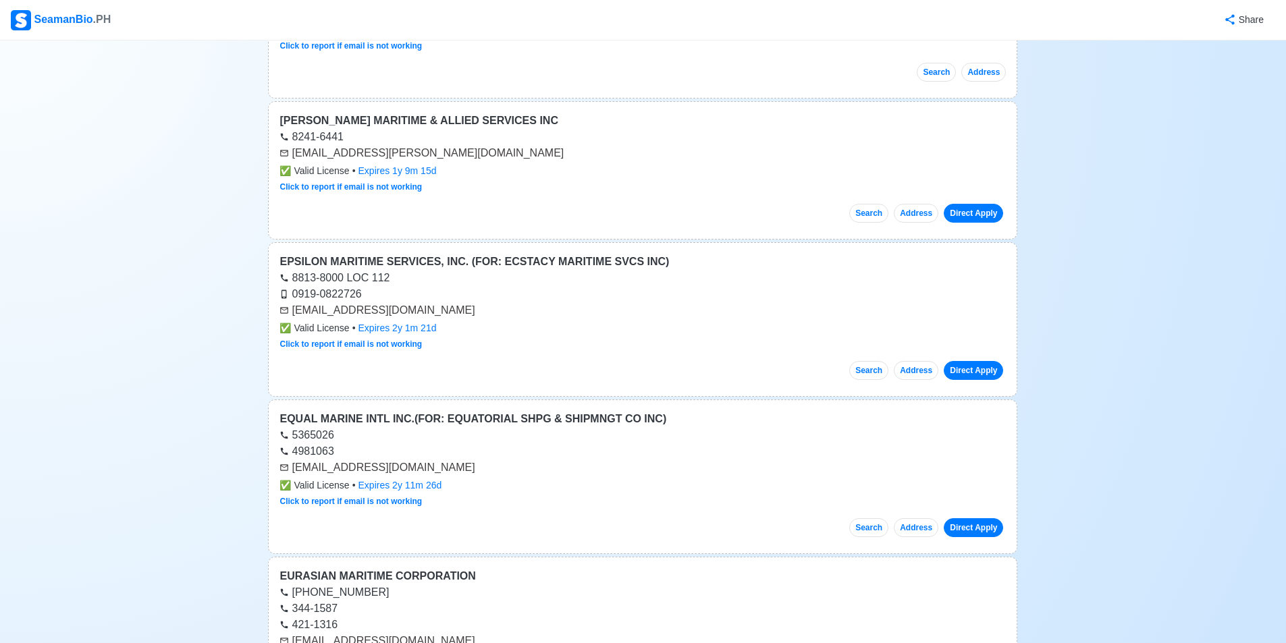
drag, startPoint x: 292, startPoint y: 310, endPoint x: 367, endPoint y: 291, distance: 77.3
click at [402, 288] on div "EPSILON MARITIME SERVICES, INC. (FOR: ECSTACY MARITIME SVCS INC) 8813-8000 LOC …" at bounding box center [642, 319] width 749 height 155
drag, startPoint x: 471, startPoint y: 313, endPoint x: 292, endPoint y: 310, distance: 178.9
click at [292, 310] on div "[EMAIL_ADDRESS][DOMAIN_NAME]" at bounding box center [642, 310] width 726 height 16
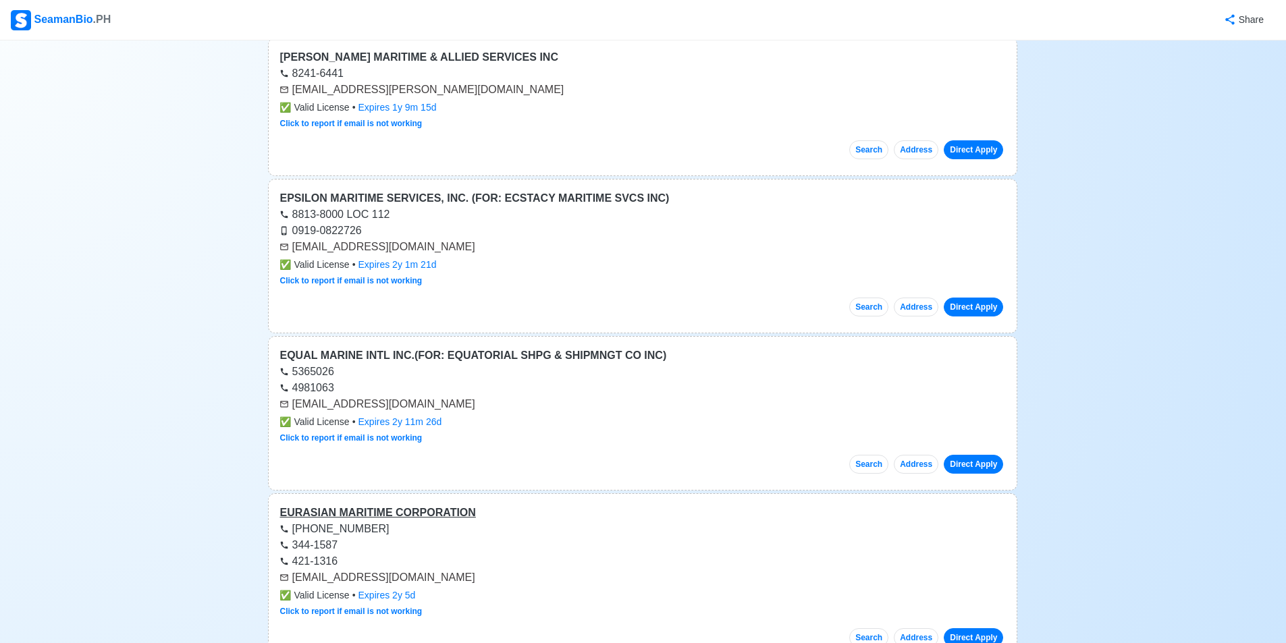
scroll to position [42289, 0]
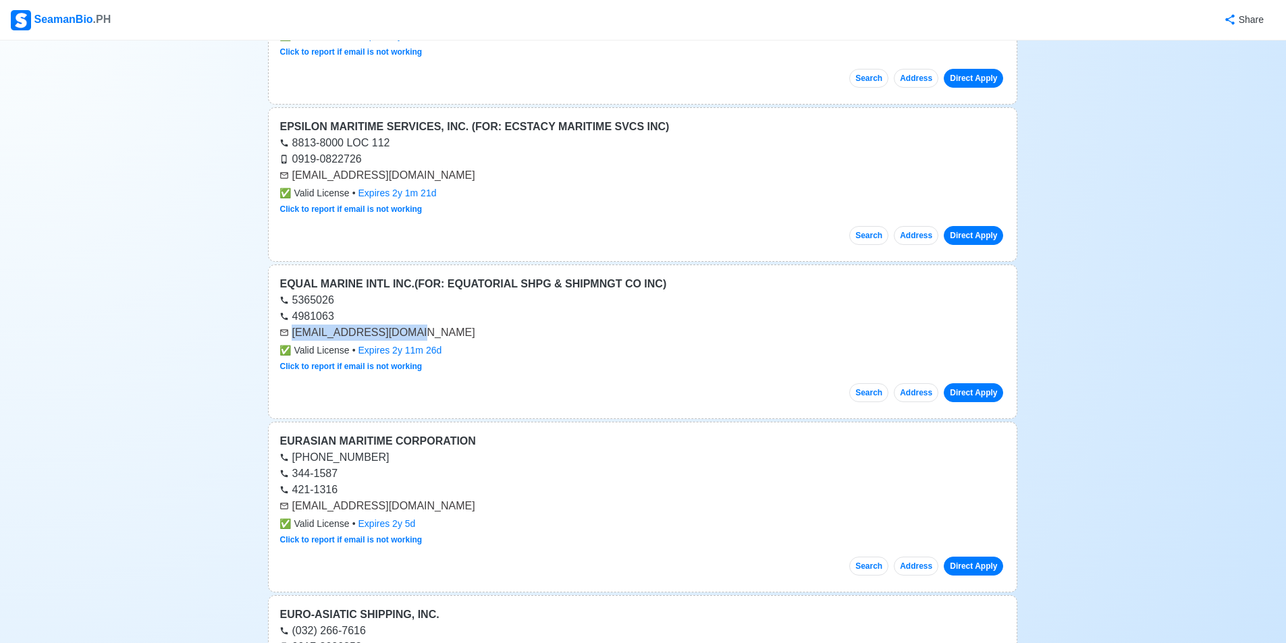
drag, startPoint x: 292, startPoint y: 331, endPoint x: 419, endPoint y: 331, distance: 126.9
click at [419, 331] on div "[EMAIL_ADDRESS][DOMAIN_NAME]" at bounding box center [642, 333] width 726 height 16
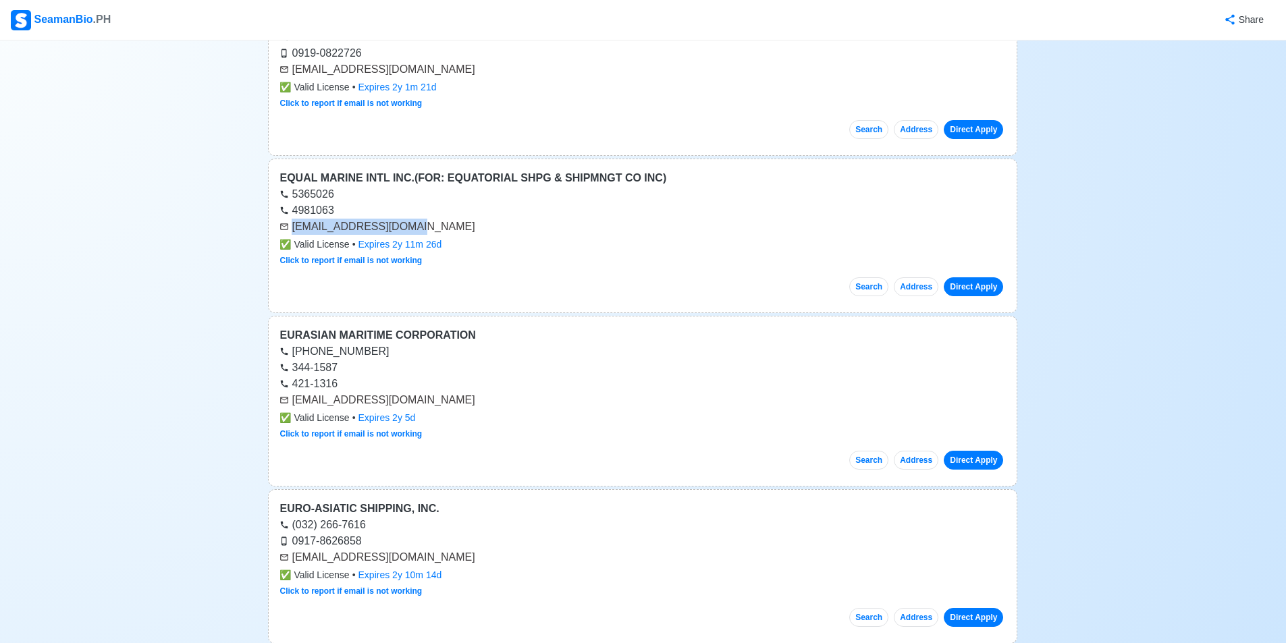
scroll to position [42424, 0]
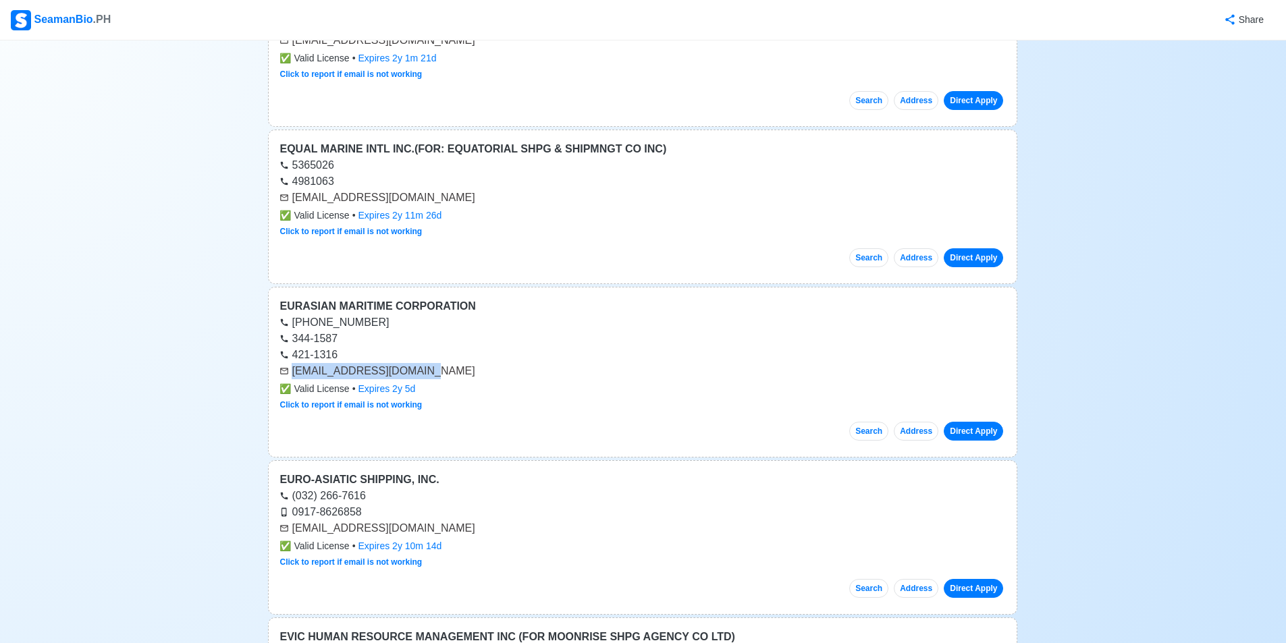
drag, startPoint x: 294, startPoint y: 372, endPoint x: 421, endPoint y: 371, distance: 127.6
click at [422, 371] on div "[EMAIL_ADDRESS][DOMAIN_NAME]" at bounding box center [642, 371] width 726 height 16
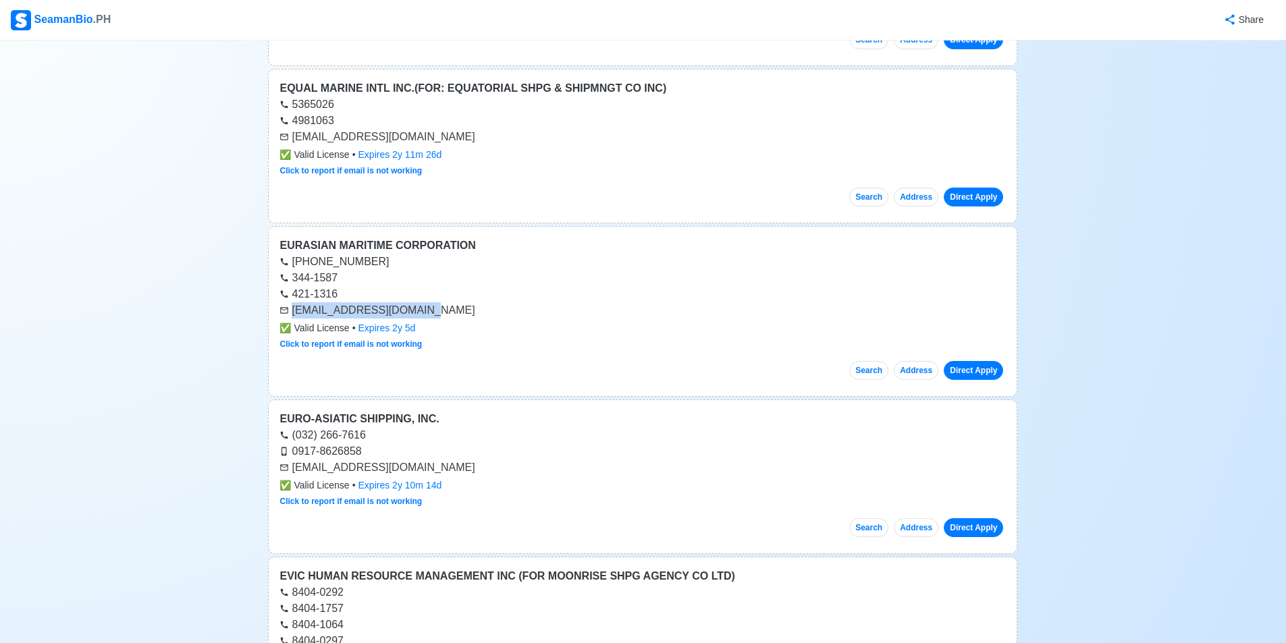
scroll to position [42626, 0]
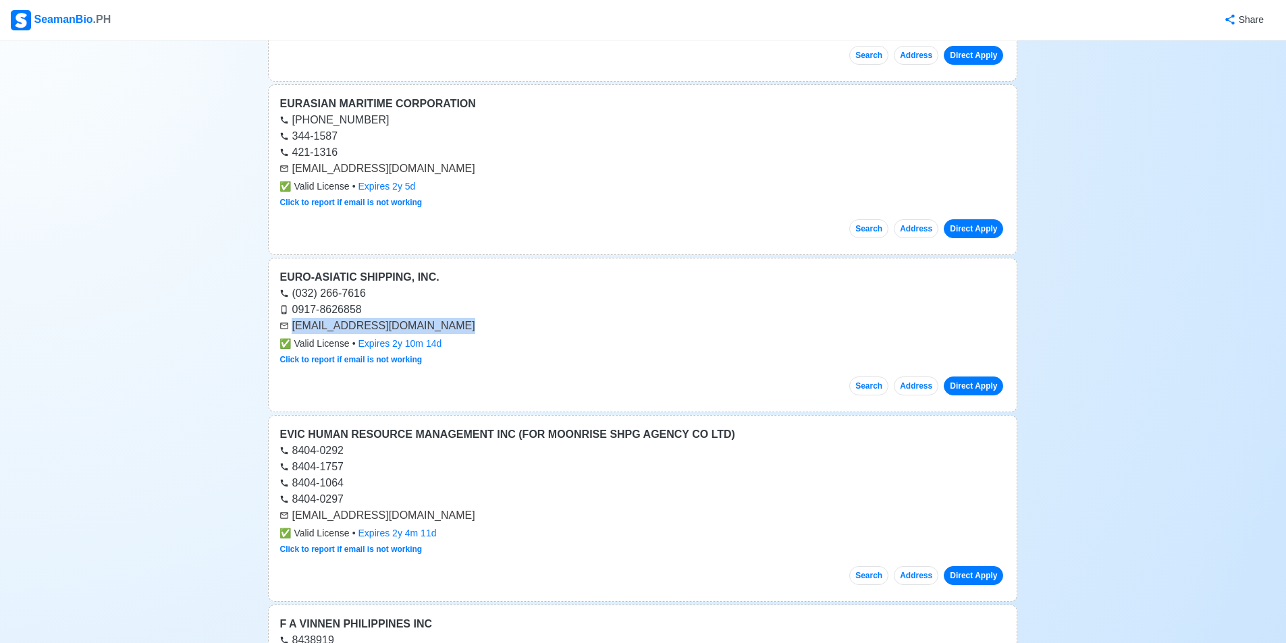
drag, startPoint x: 317, startPoint y: 331, endPoint x: 436, endPoint y: 330, distance: 118.8
click at [436, 330] on div "[EMAIL_ADDRESS][DOMAIN_NAME]" at bounding box center [642, 326] width 726 height 16
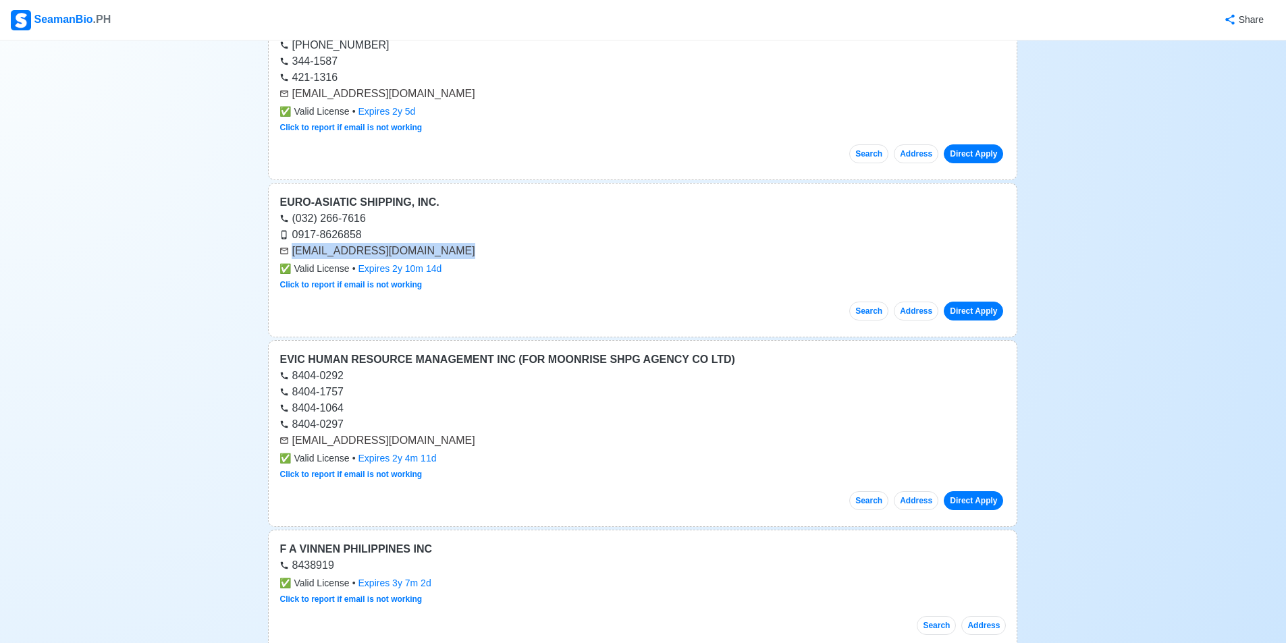
scroll to position [42761, 0]
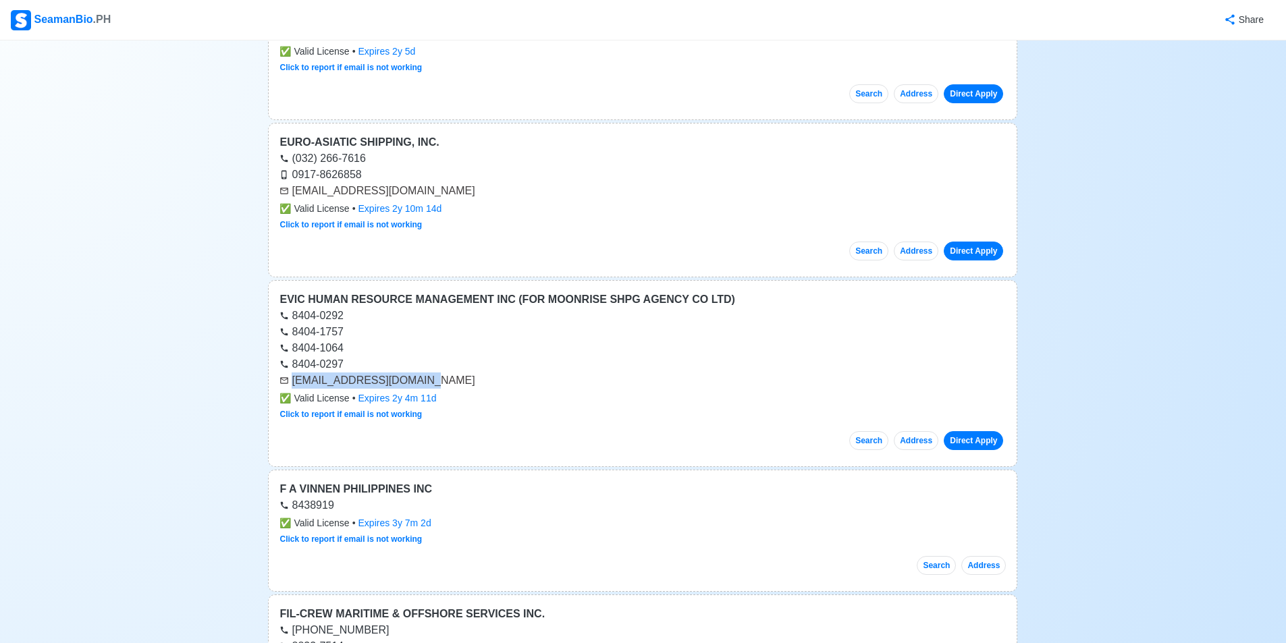
drag, startPoint x: 292, startPoint y: 381, endPoint x: 427, endPoint y: 386, distance: 134.4
click at [427, 386] on div "[EMAIL_ADDRESS][DOMAIN_NAME]" at bounding box center [642, 381] width 726 height 16
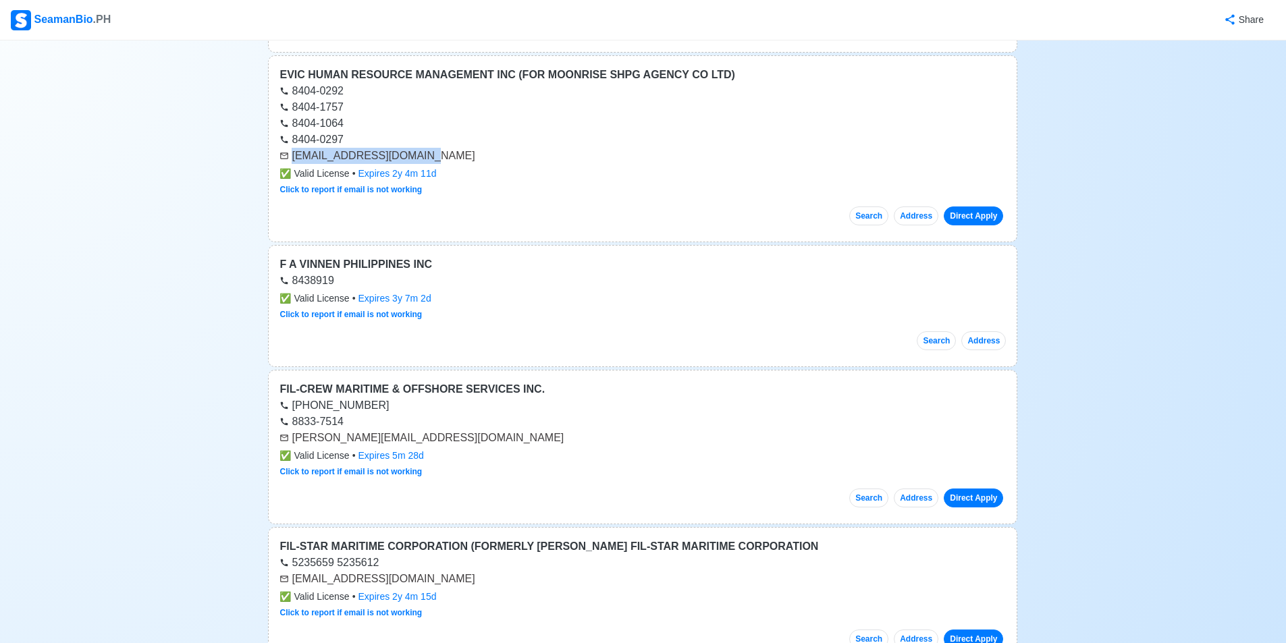
scroll to position [43099, 0]
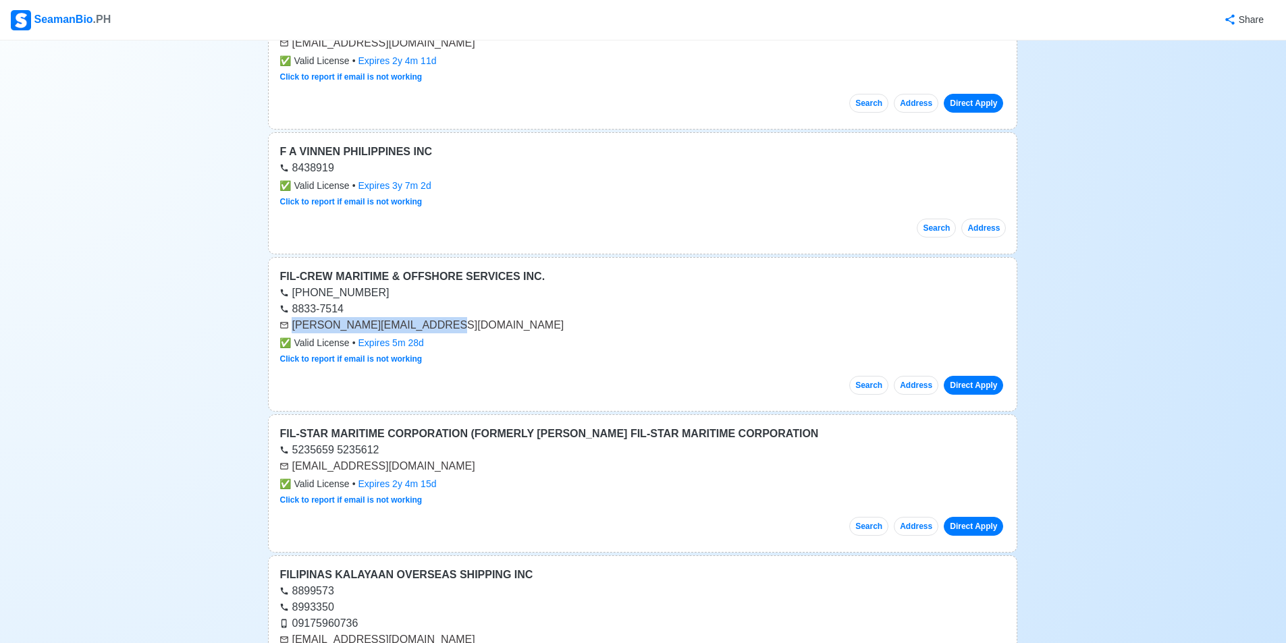
drag, startPoint x: 293, startPoint y: 325, endPoint x: 426, endPoint y: 322, distance: 133.0
click at [426, 322] on div "[PERSON_NAME][EMAIL_ADDRESS][DOMAIN_NAME]" at bounding box center [642, 325] width 726 height 16
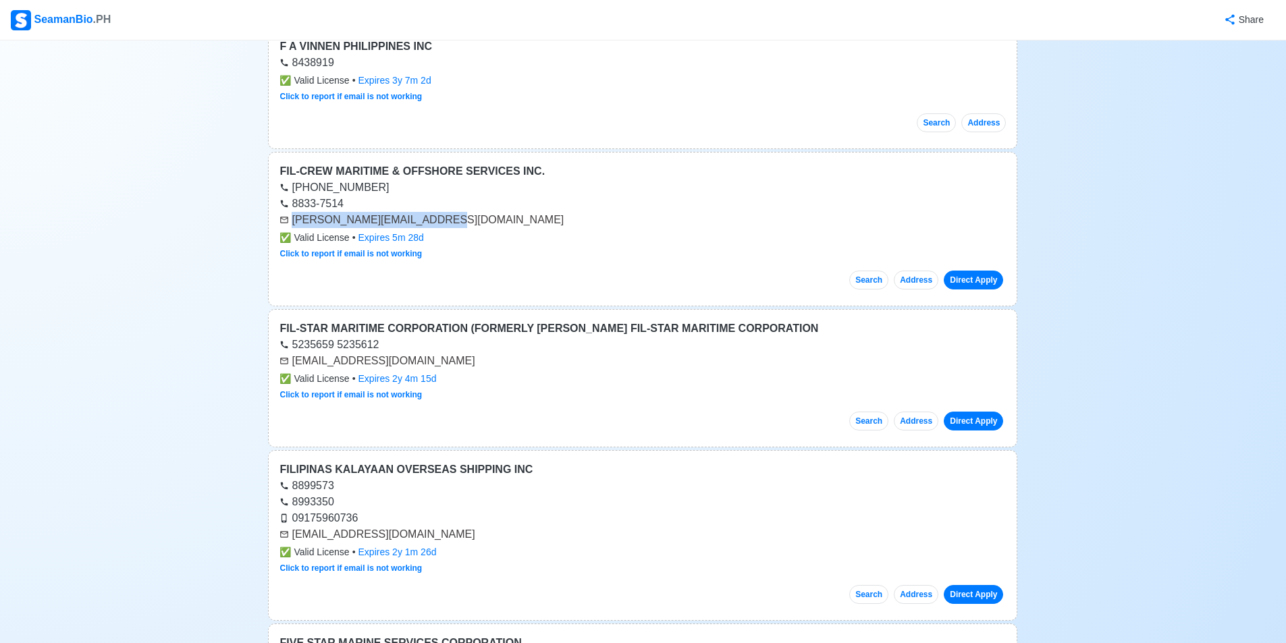
scroll to position [43234, 0]
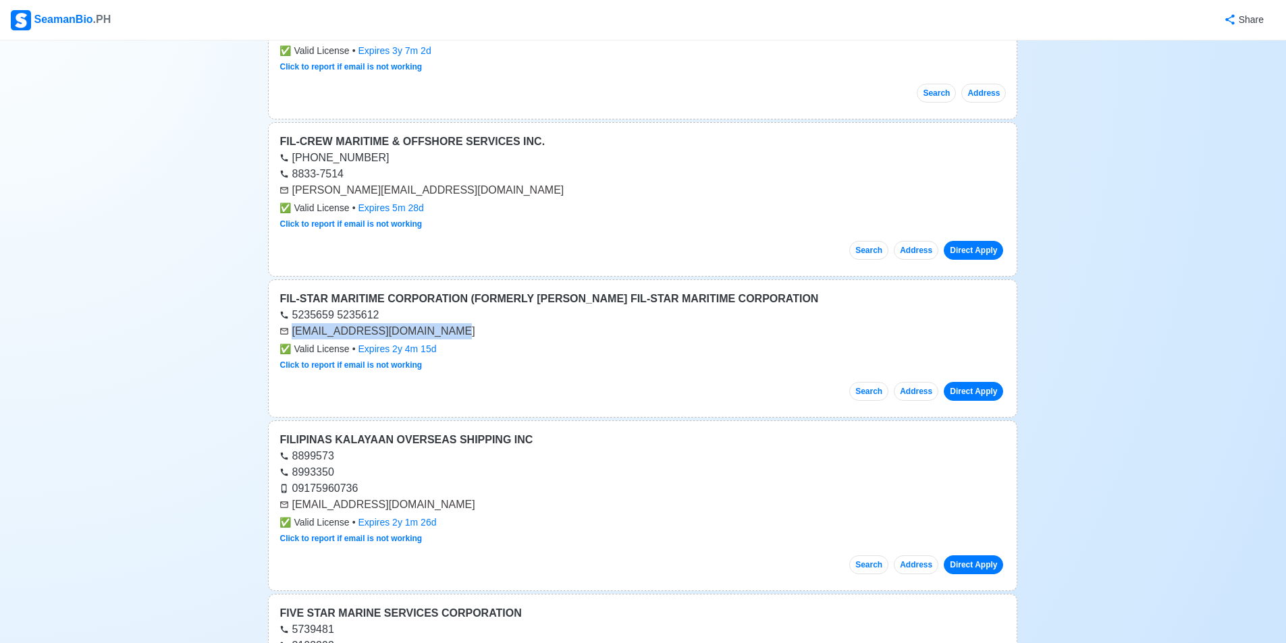
drag, startPoint x: 293, startPoint y: 330, endPoint x: 423, endPoint y: 333, distance: 129.7
click at [423, 333] on div "[EMAIL_ADDRESS][DOMAIN_NAME]" at bounding box center [642, 331] width 726 height 16
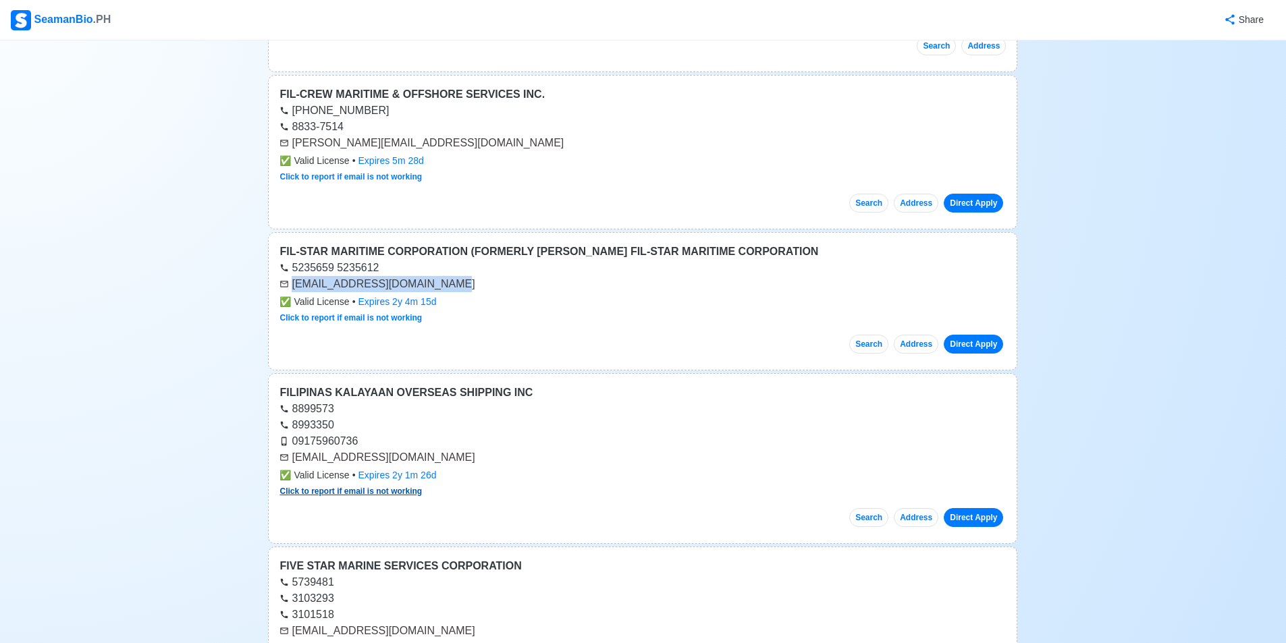
scroll to position [43369, 0]
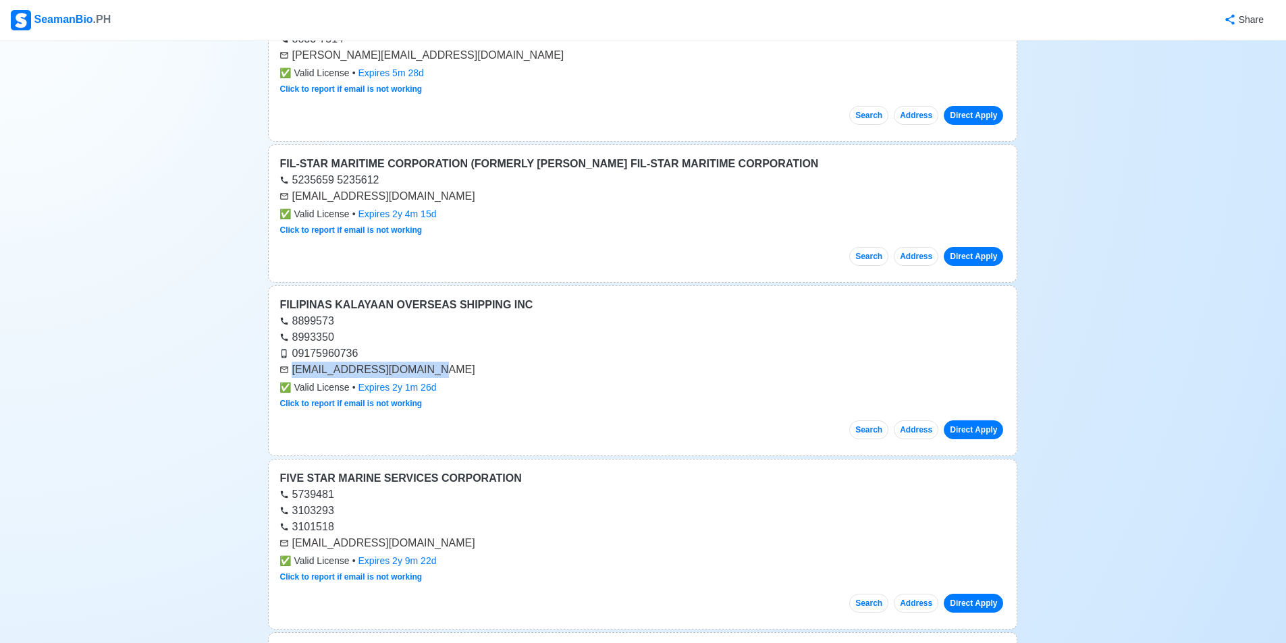
drag, startPoint x: 294, startPoint y: 371, endPoint x: 429, endPoint y: 371, distance: 134.3
click at [429, 371] on div "[EMAIL_ADDRESS][DOMAIN_NAME]" at bounding box center [642, 370] width 726 height 16
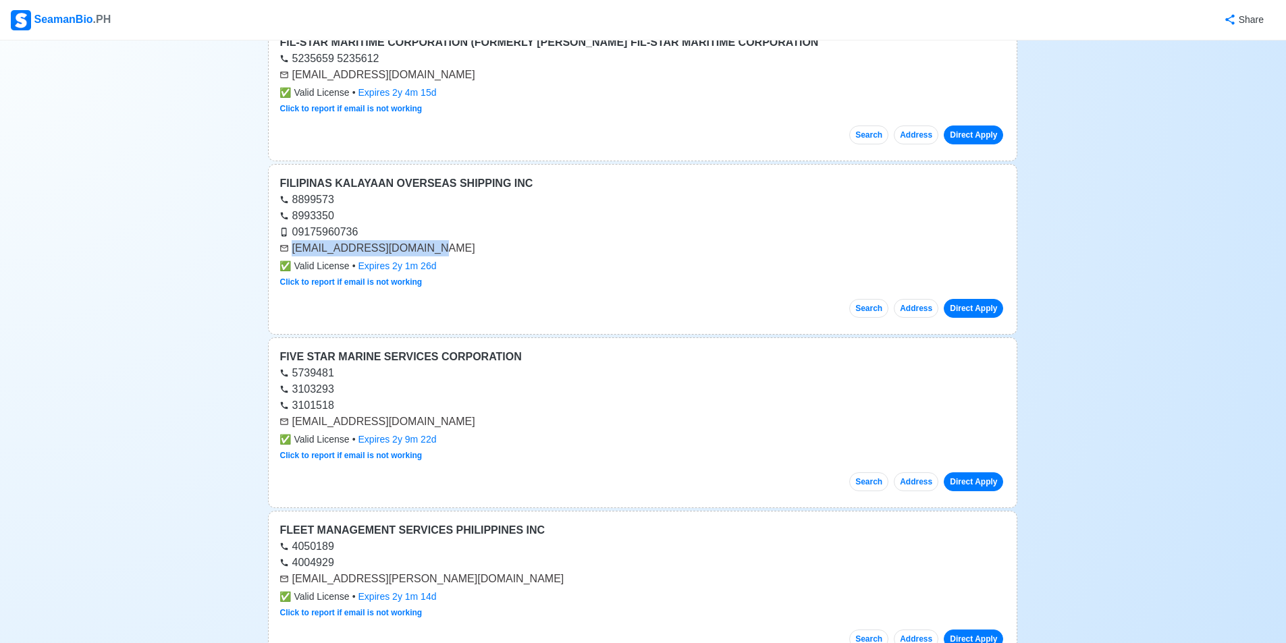
scroll to position [43504, 0]
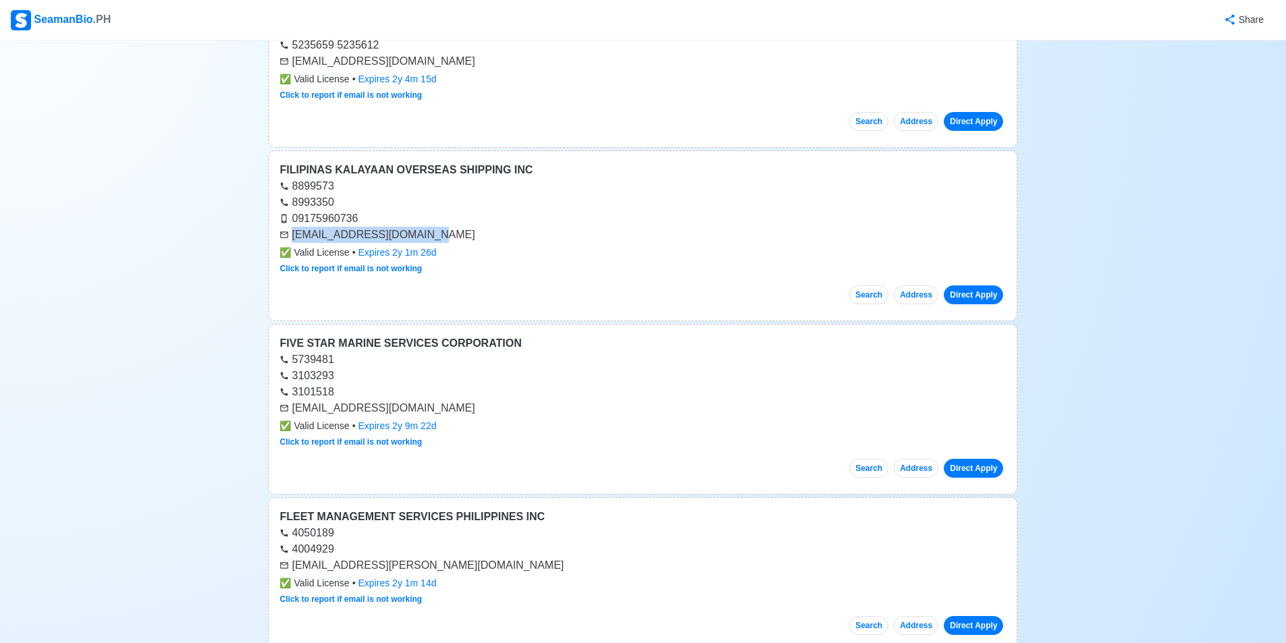
drag, startPoint x: 294, startPoint y: 408, endPoint x: 481, endPoint y: 410, distance: 186.3
click at [481, 410] on div "[EMAIL_ADDRESS][DOMAIN_NAME]" at bounding box center [642, 408] width 726 height 16
